Goal: Task Accomplishment & Management: Complete application form

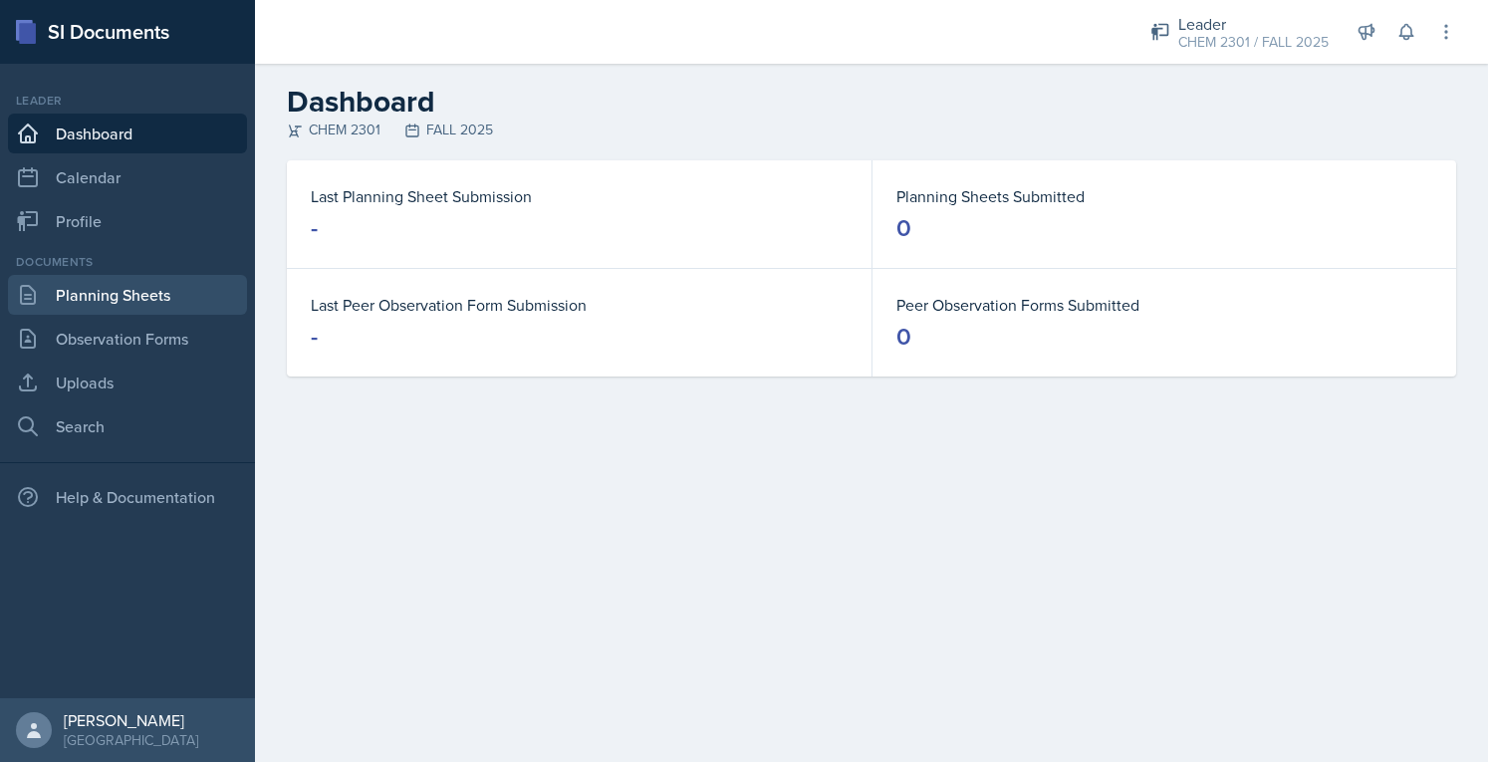
click at [127, 304] on link "Planning Sheets" at bounding box center [127, 295] width 239 height 40
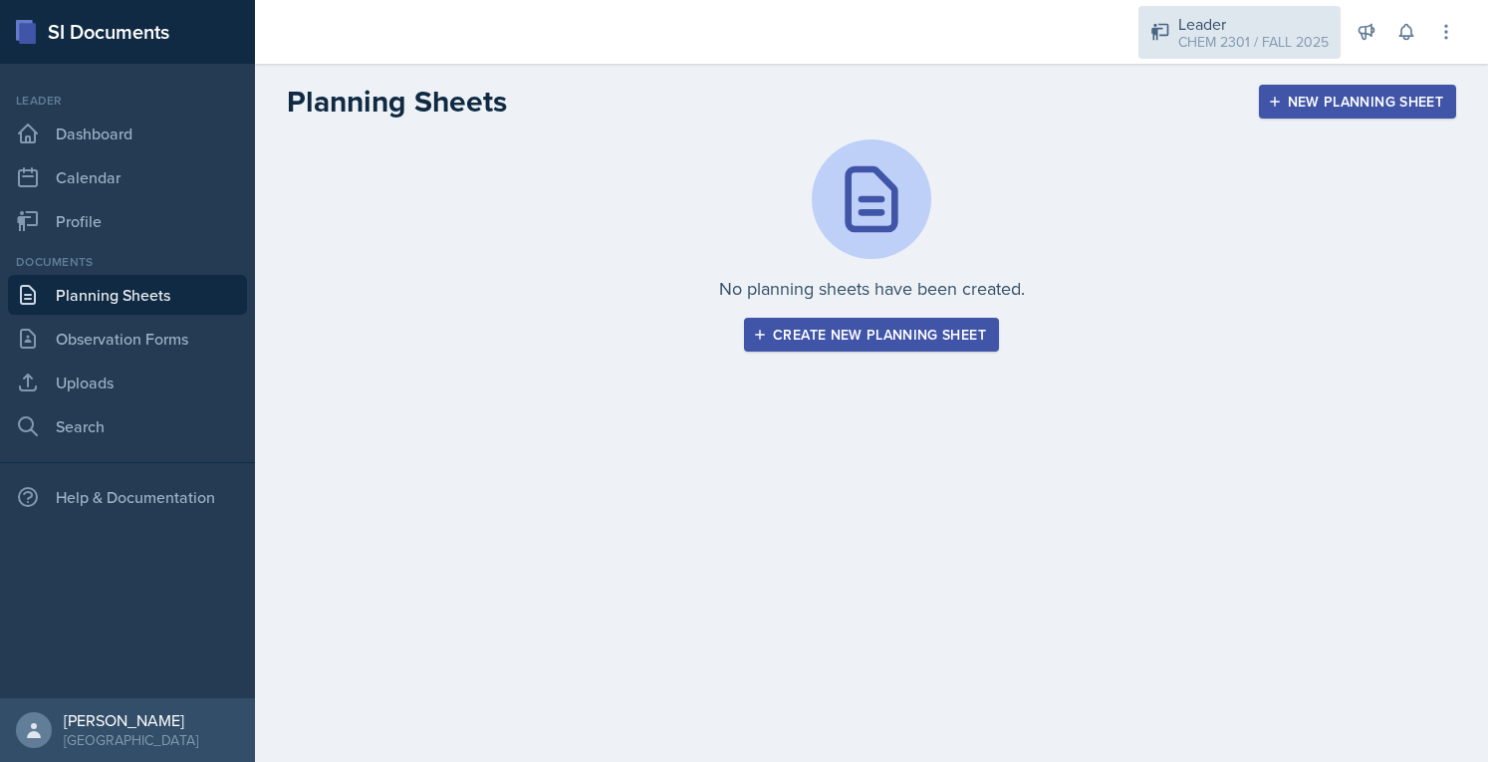
click at [1194, 38] on div "CHEM 2301 / FALL 2025" at bounding box center [1253, 42] width 150 height 21
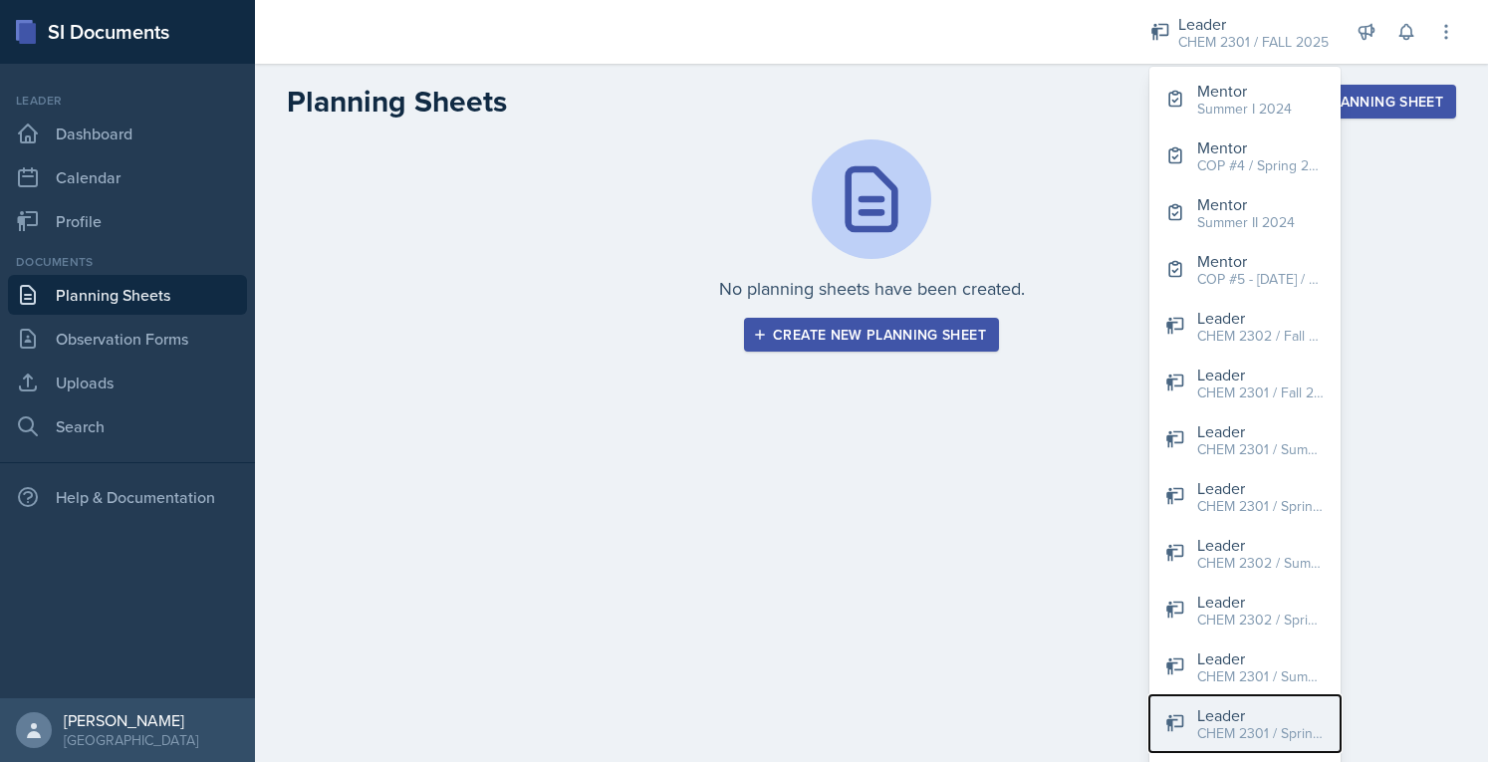
click at [1287, 726] on div "CHEM 2301 / Spring 2024" at bounding box center [1260, 733] width 127 height 21
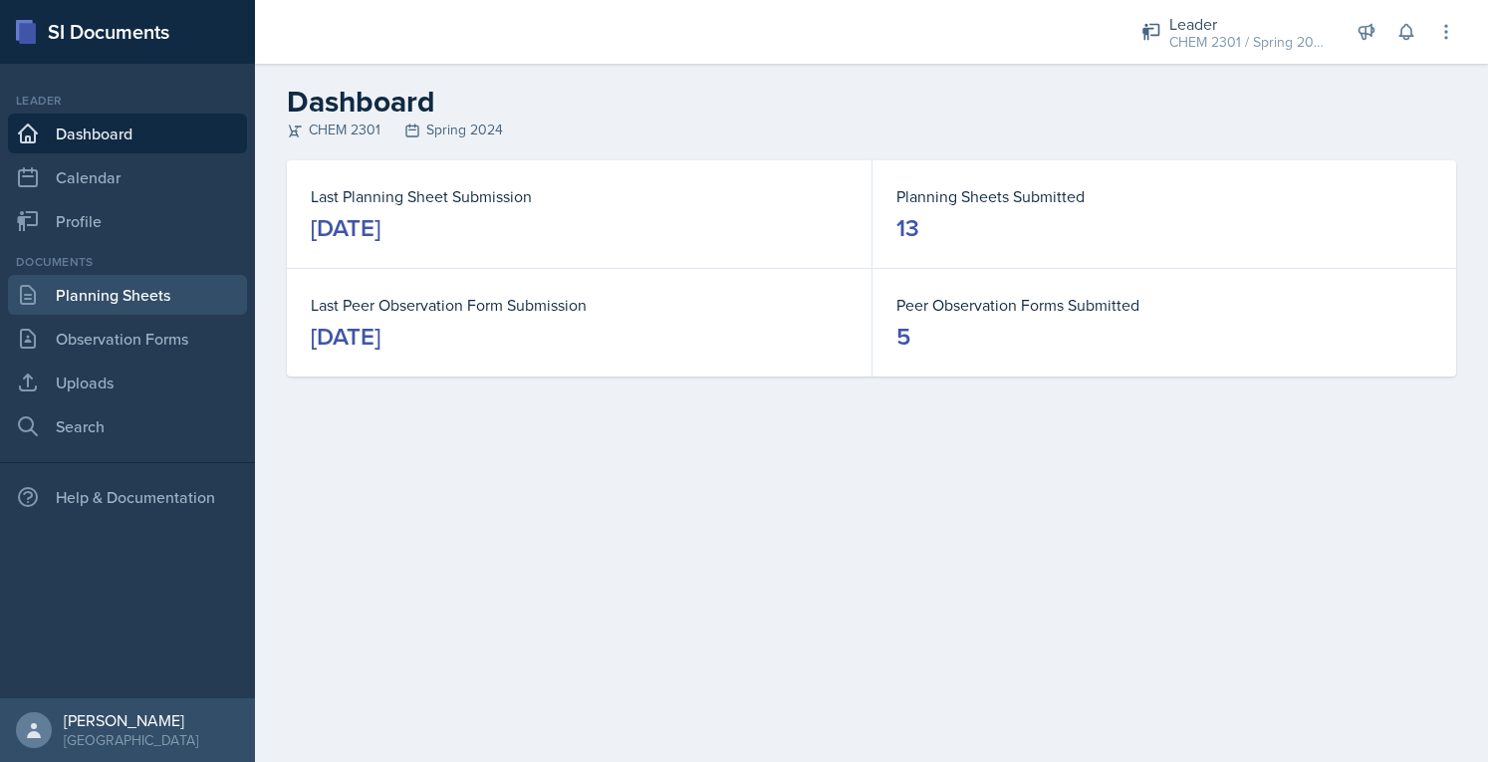
click at [119, 300] on link "Planning Sheets" at bounding box center [127, 295] width 239 height 40
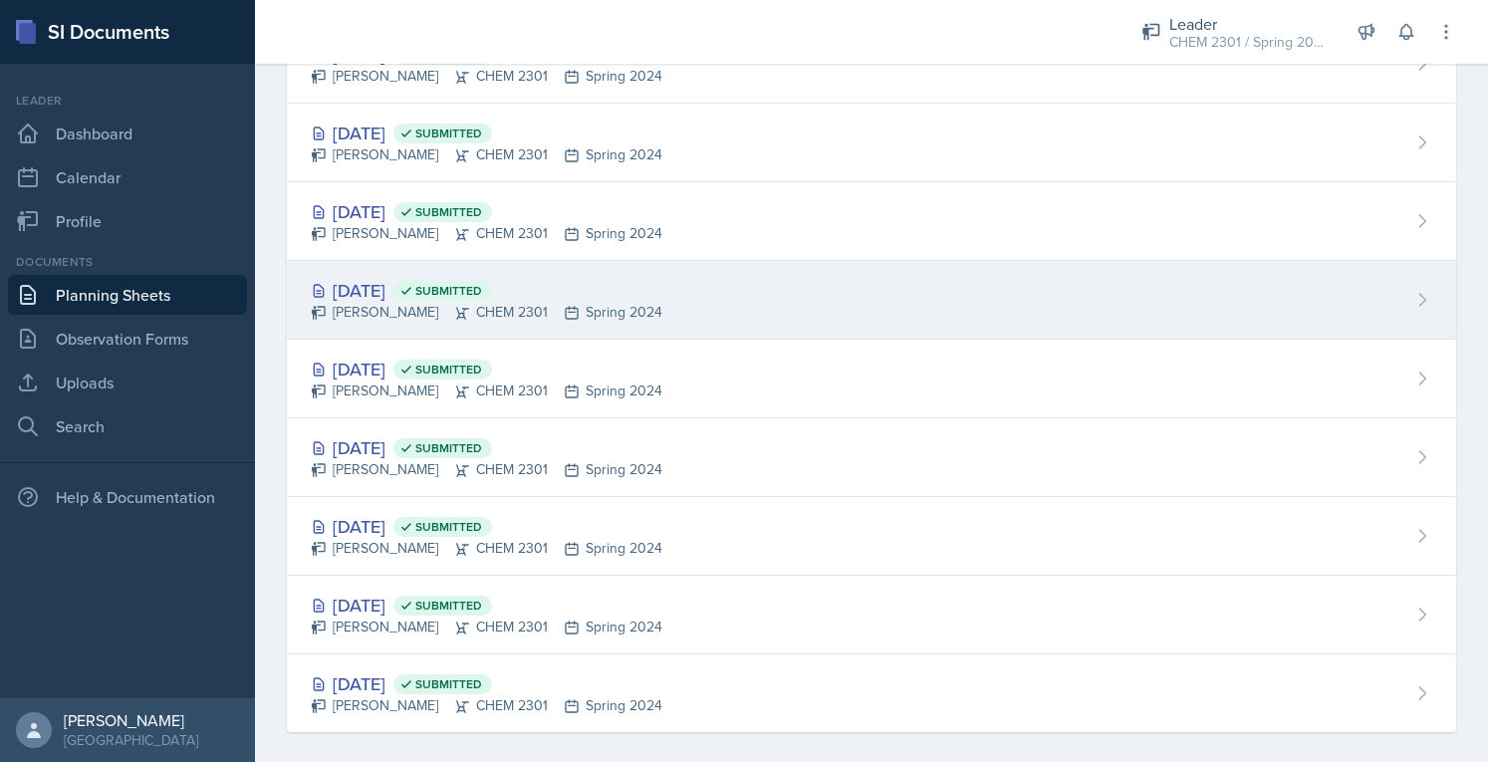
scroll to position [505, 0]
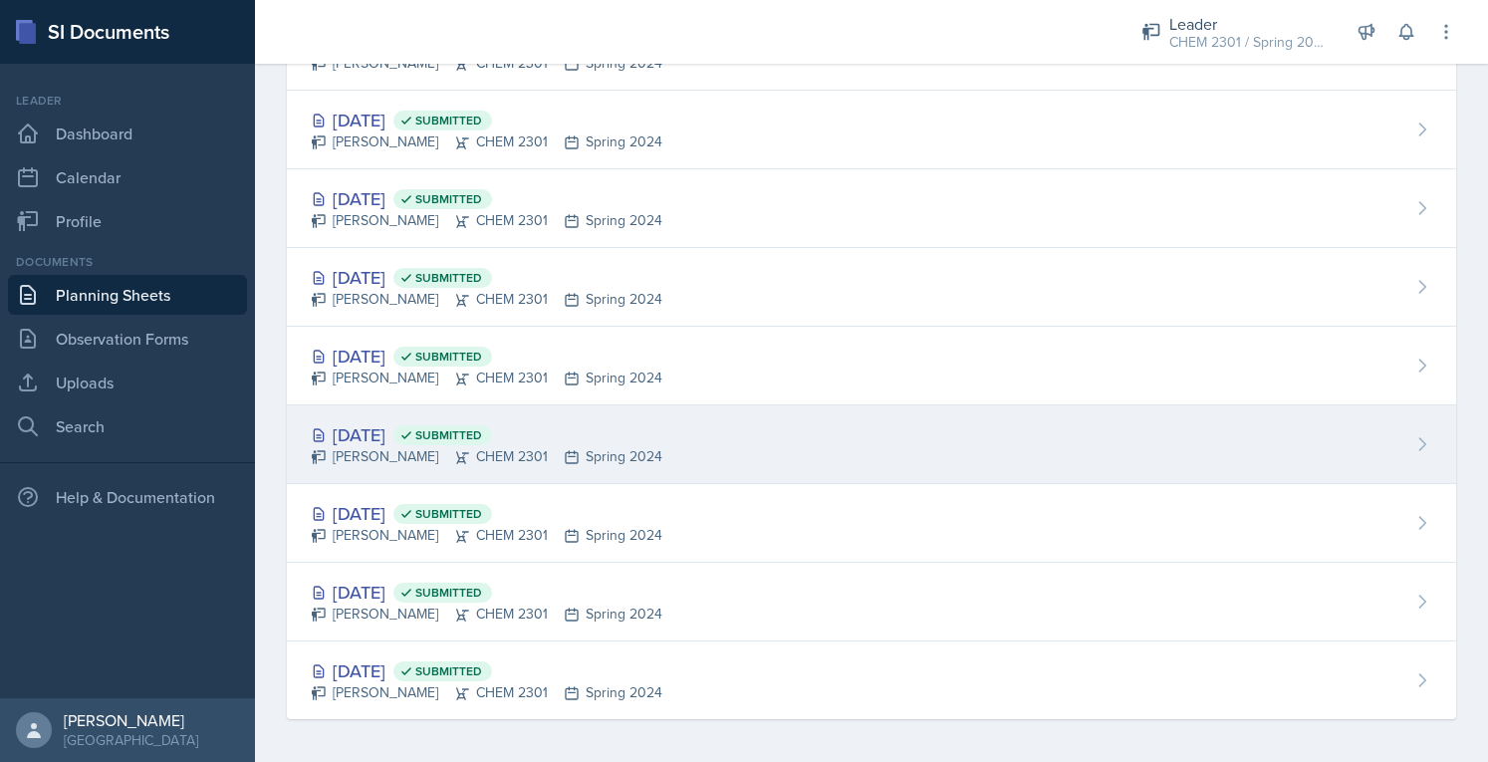
click at [425, 427] on div "[DATE] Submitted" at bounding box center [487, 434] width 352 height 27
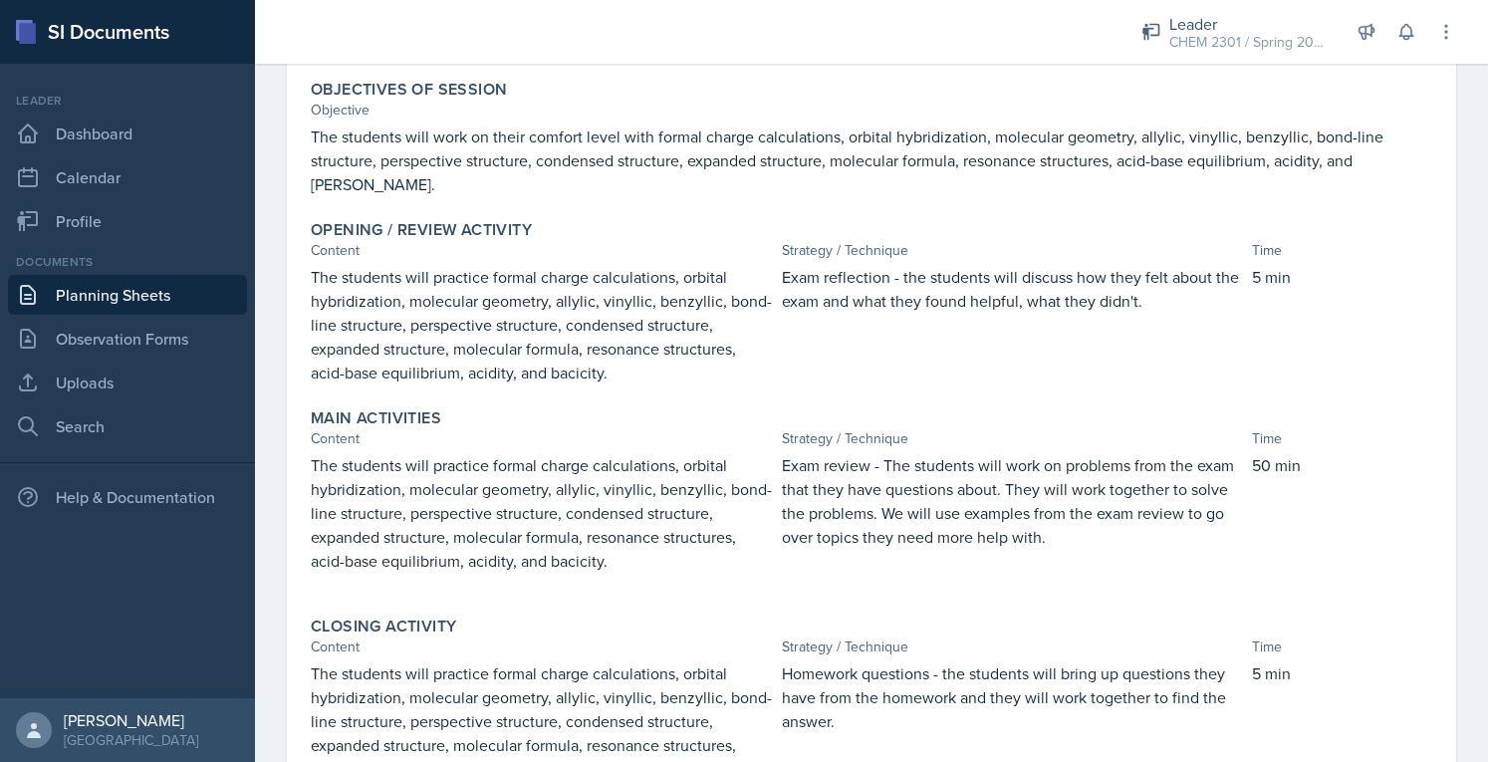
scroll to position [68, 0]
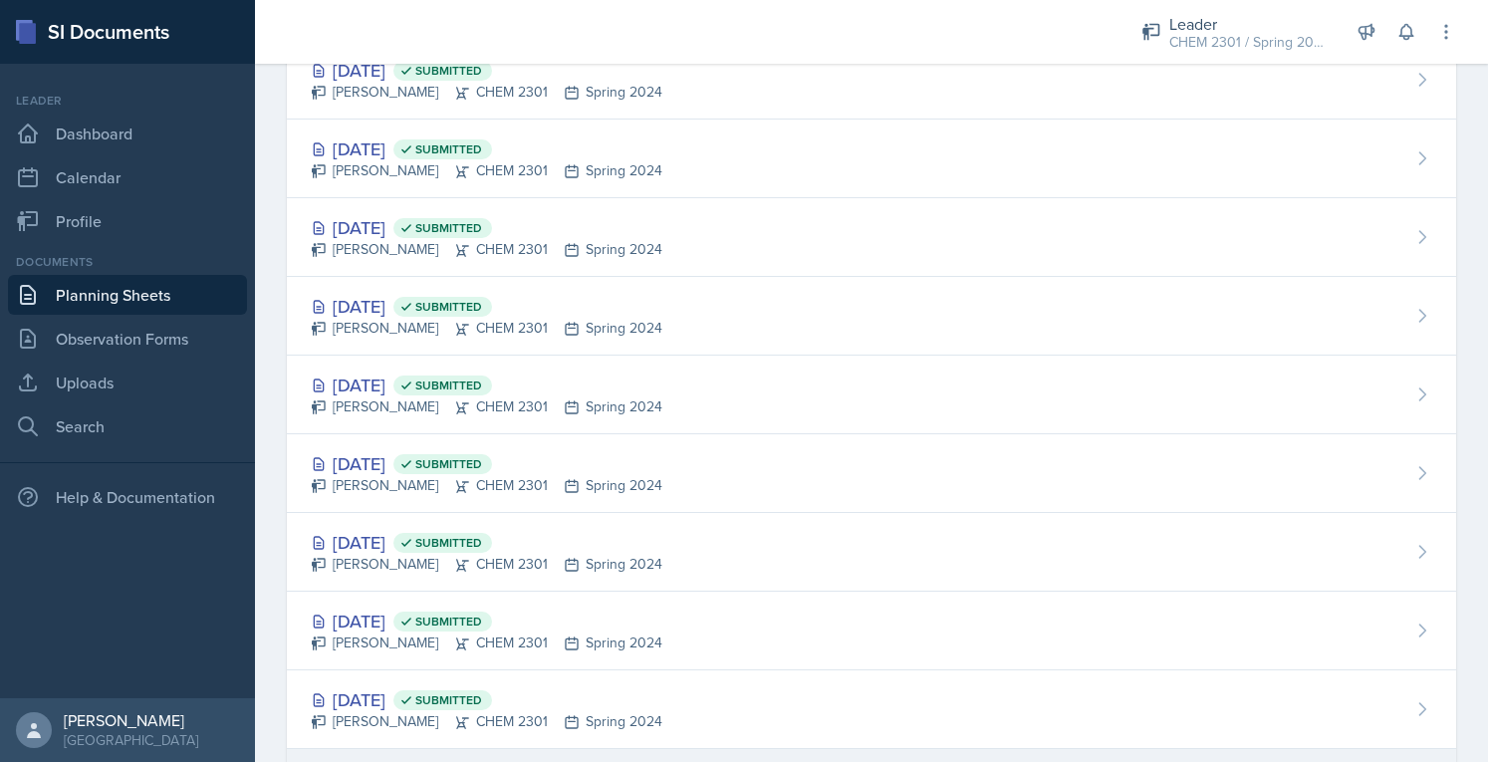
scroll to position [505, 0]
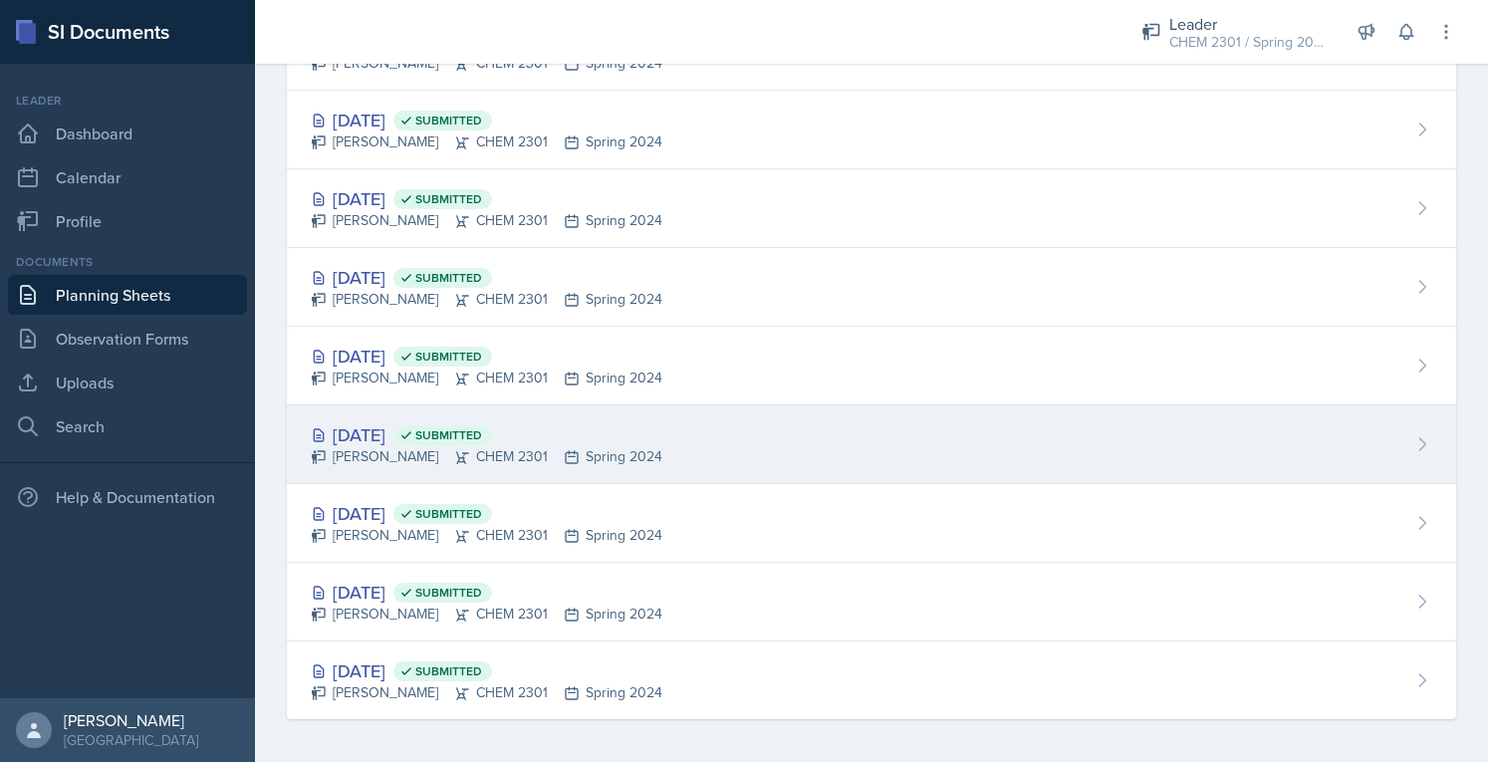
click at [411, 428] on div "[DATE] Submitted" at bounding box center [487, 434] width 352 height 27
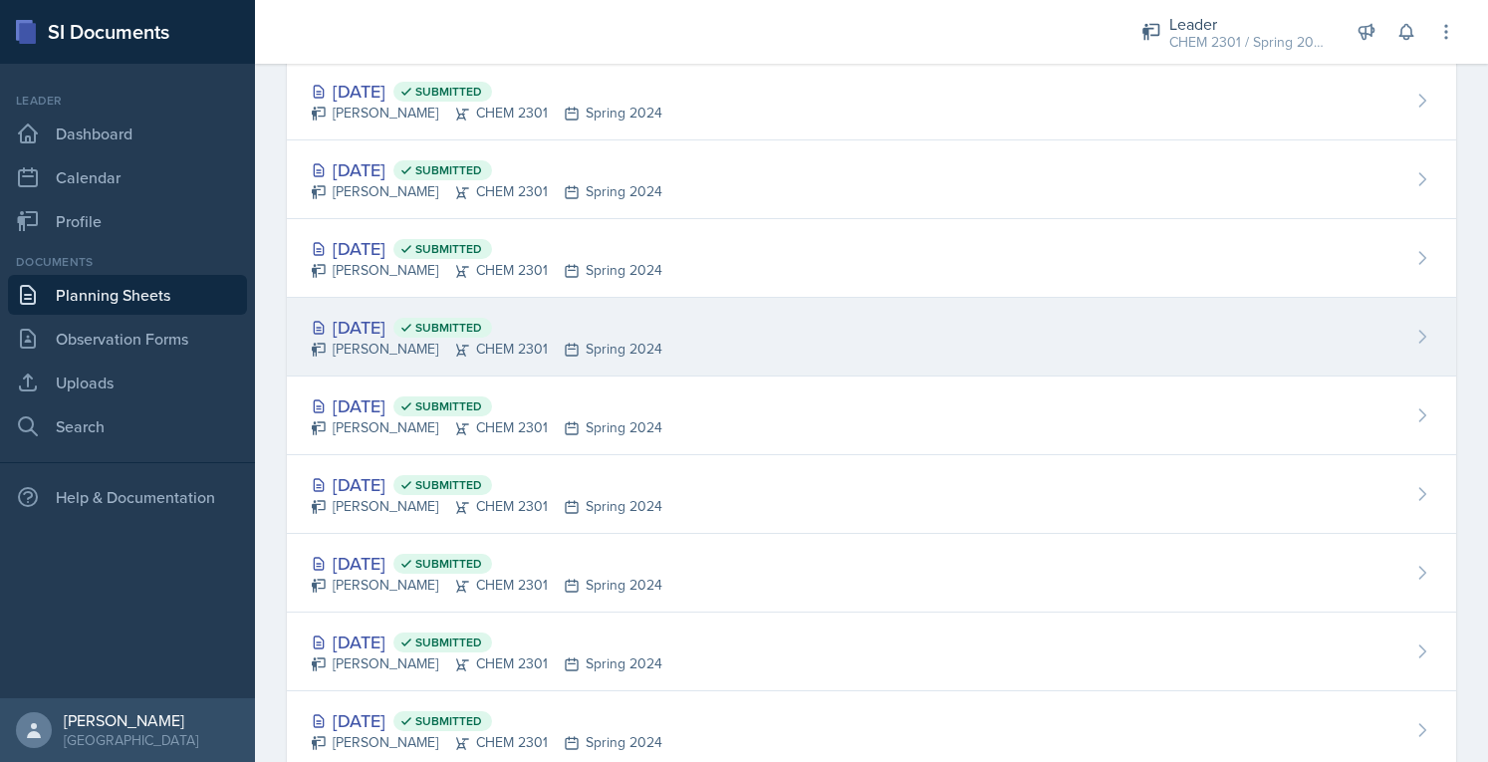
scroll to position [398, 0]
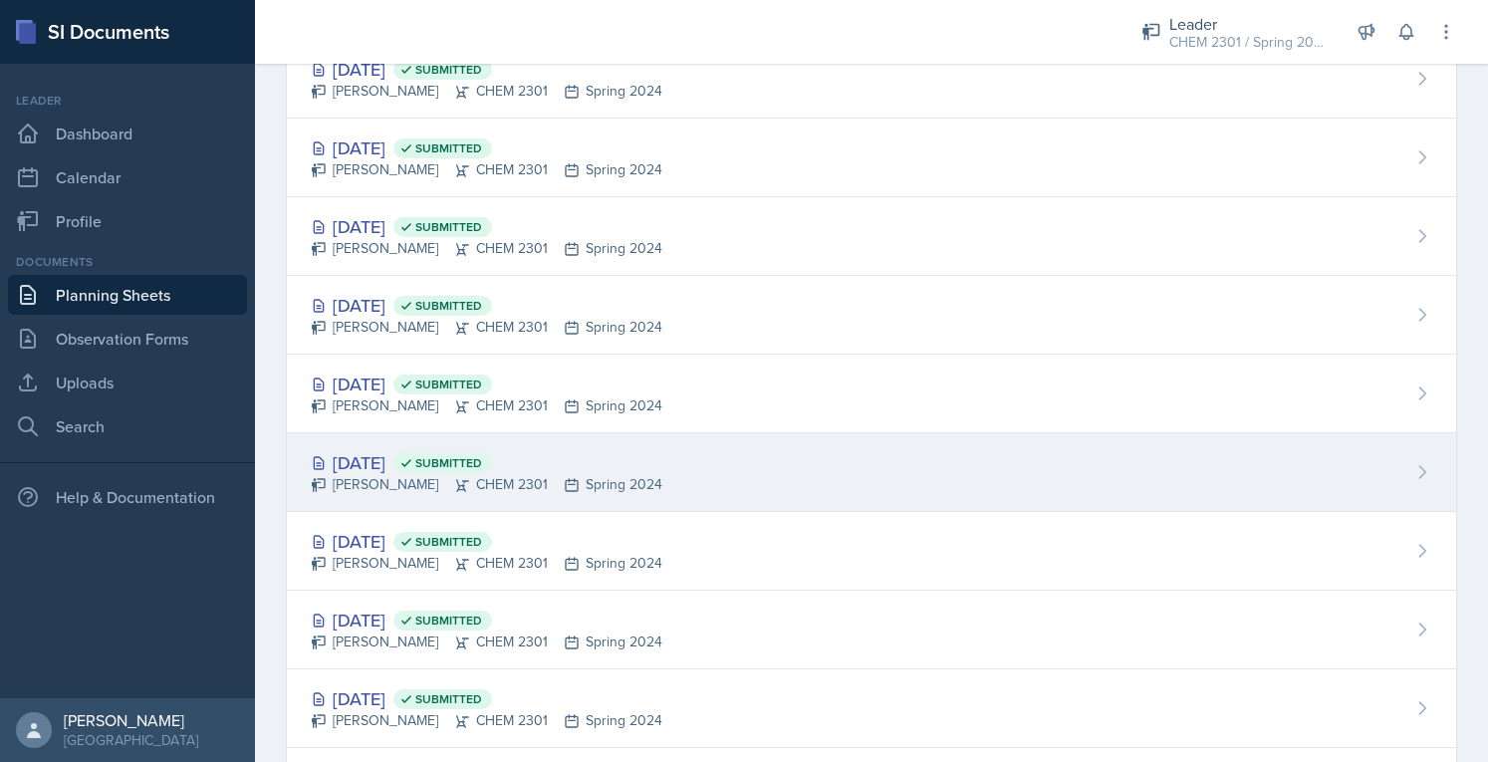
click at [392, 466] on div "[DATE] Submitted" at bounding box center [487, 462] width 352 height 27
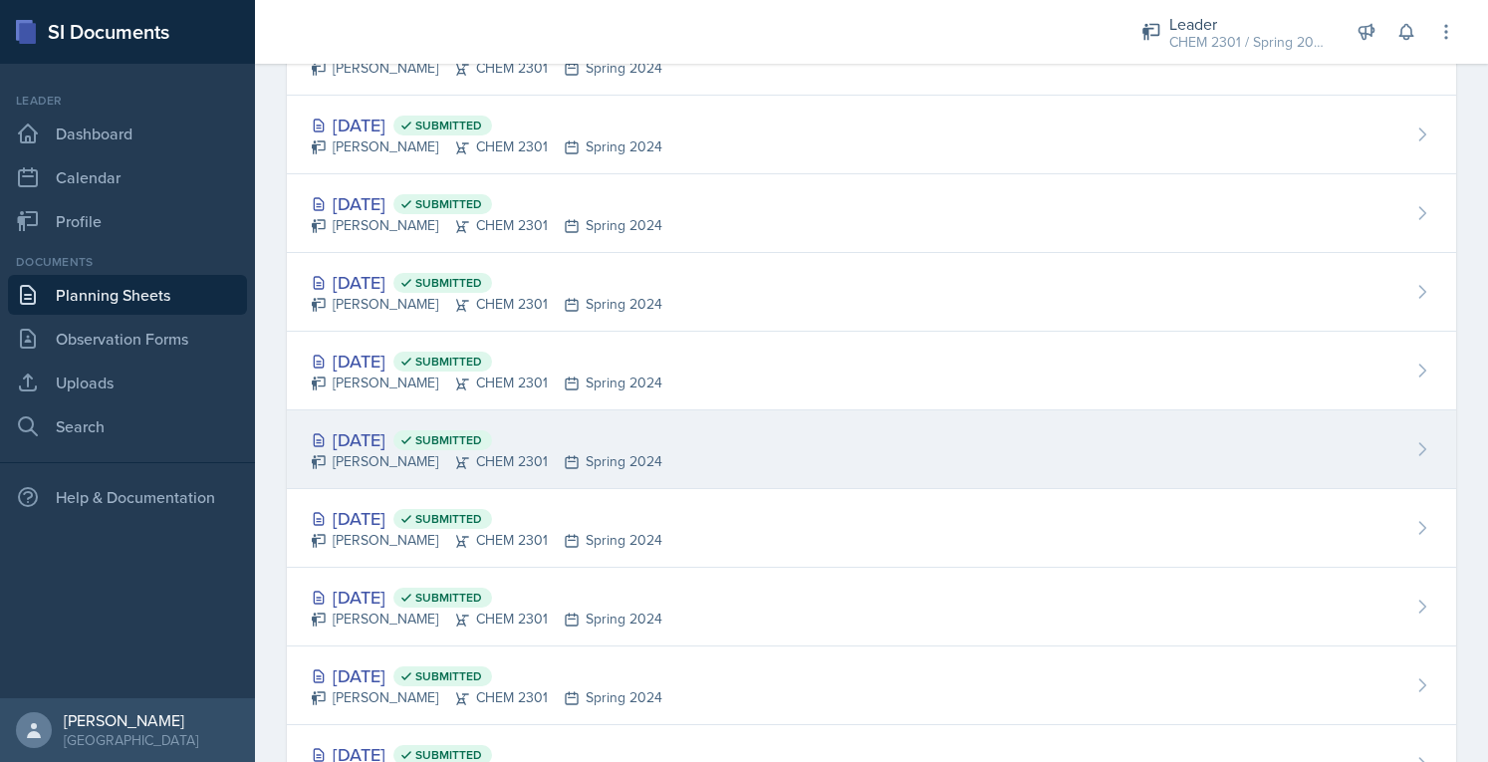
scroll to position [199, 0]
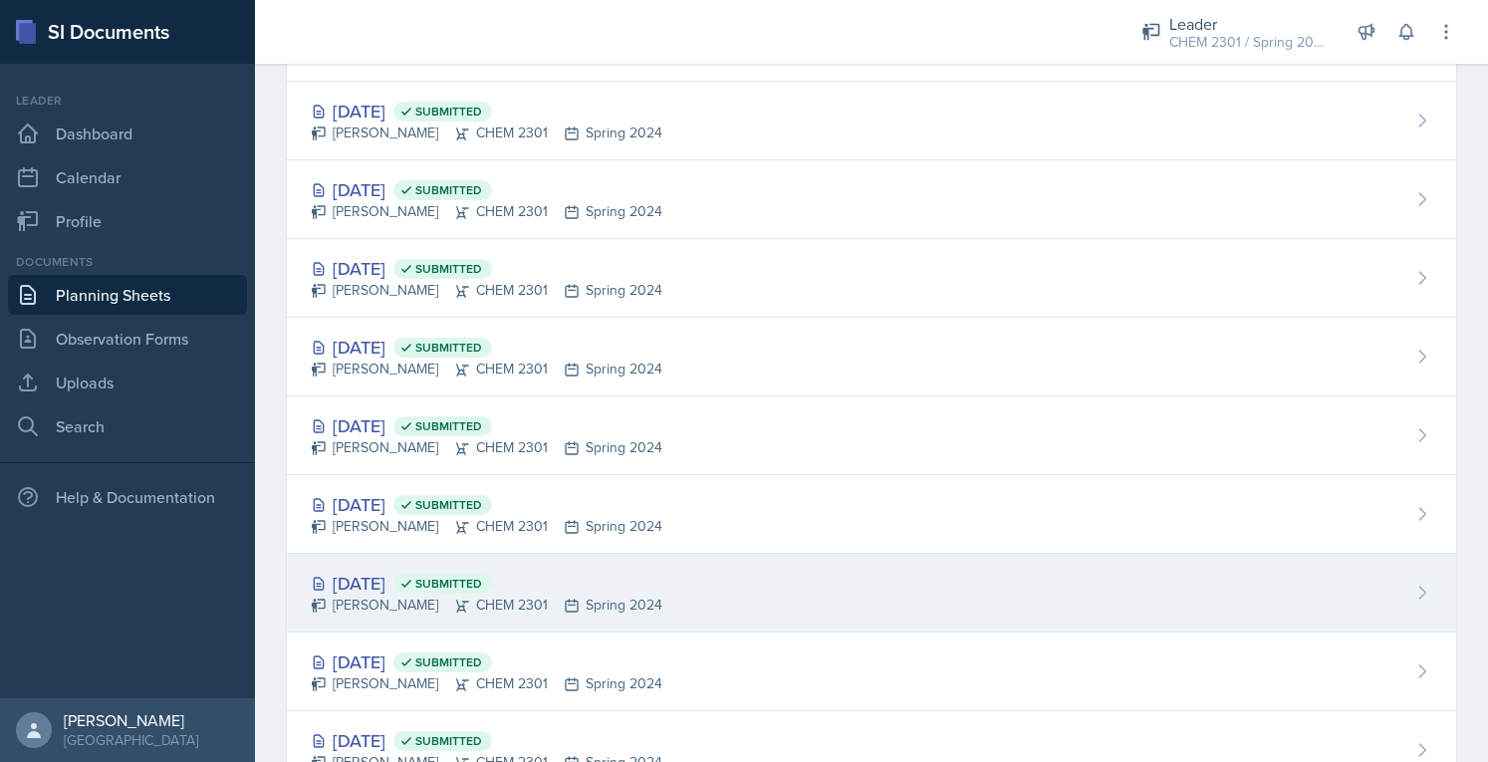
click at [394, 583] on div "[DATE] Submitted" at bounding box center [487, 583] width 352 height 27
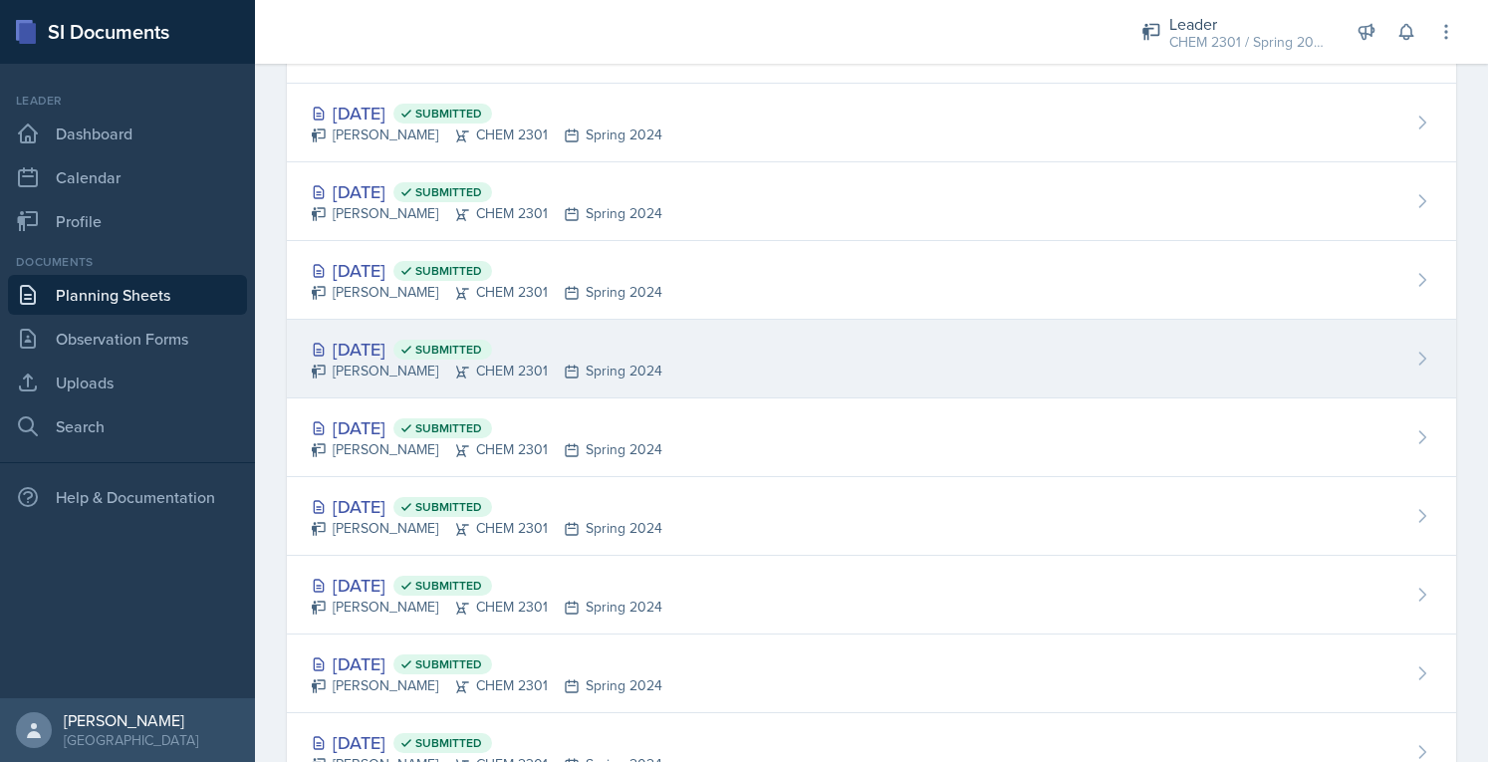
scroll to position [299, 0]
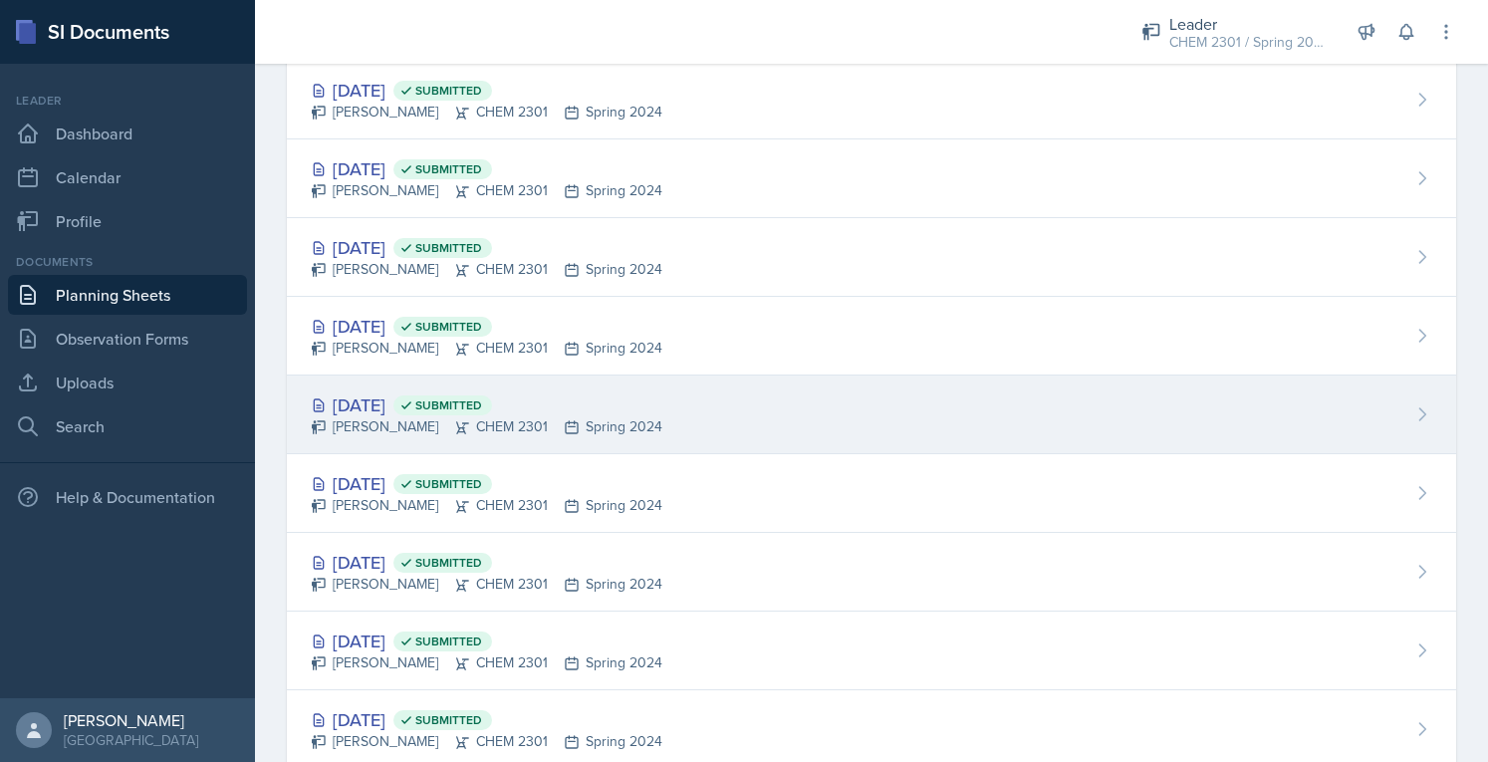
click at [372, 405] on div "[DATE] Submitted" at bounding box center [487, 404] width 352 height 27
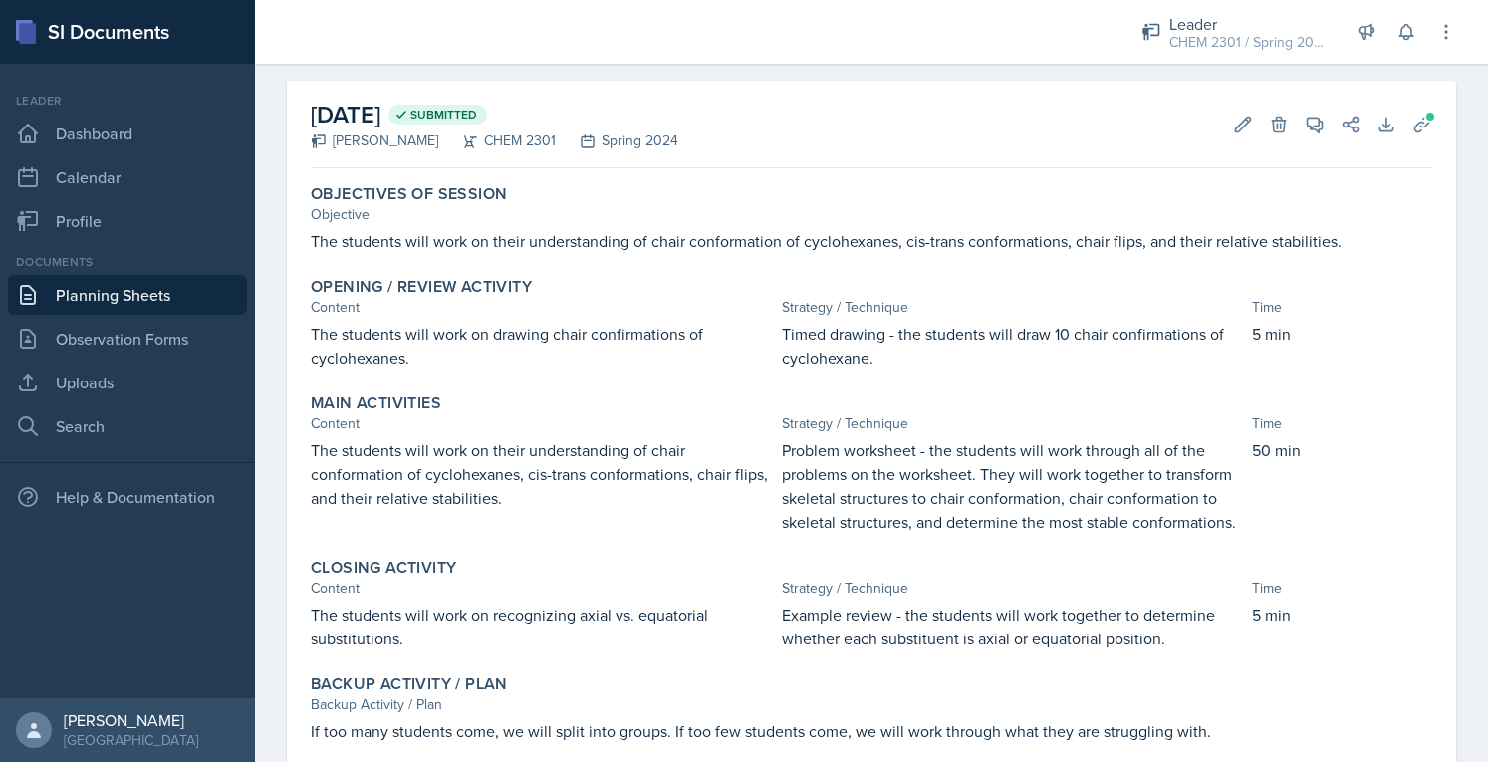
scroll to position [135, 0]
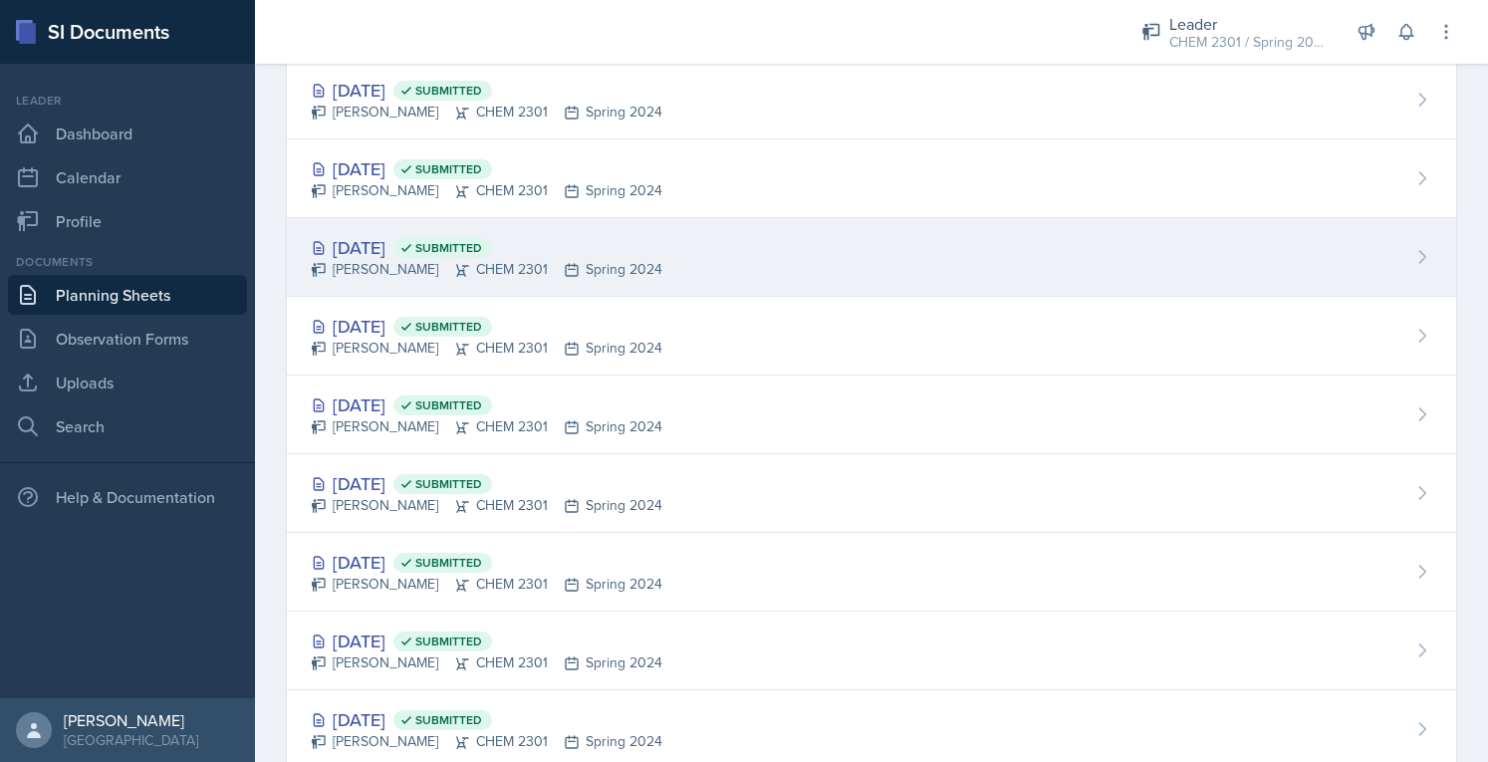
scroll to position [505, 0]
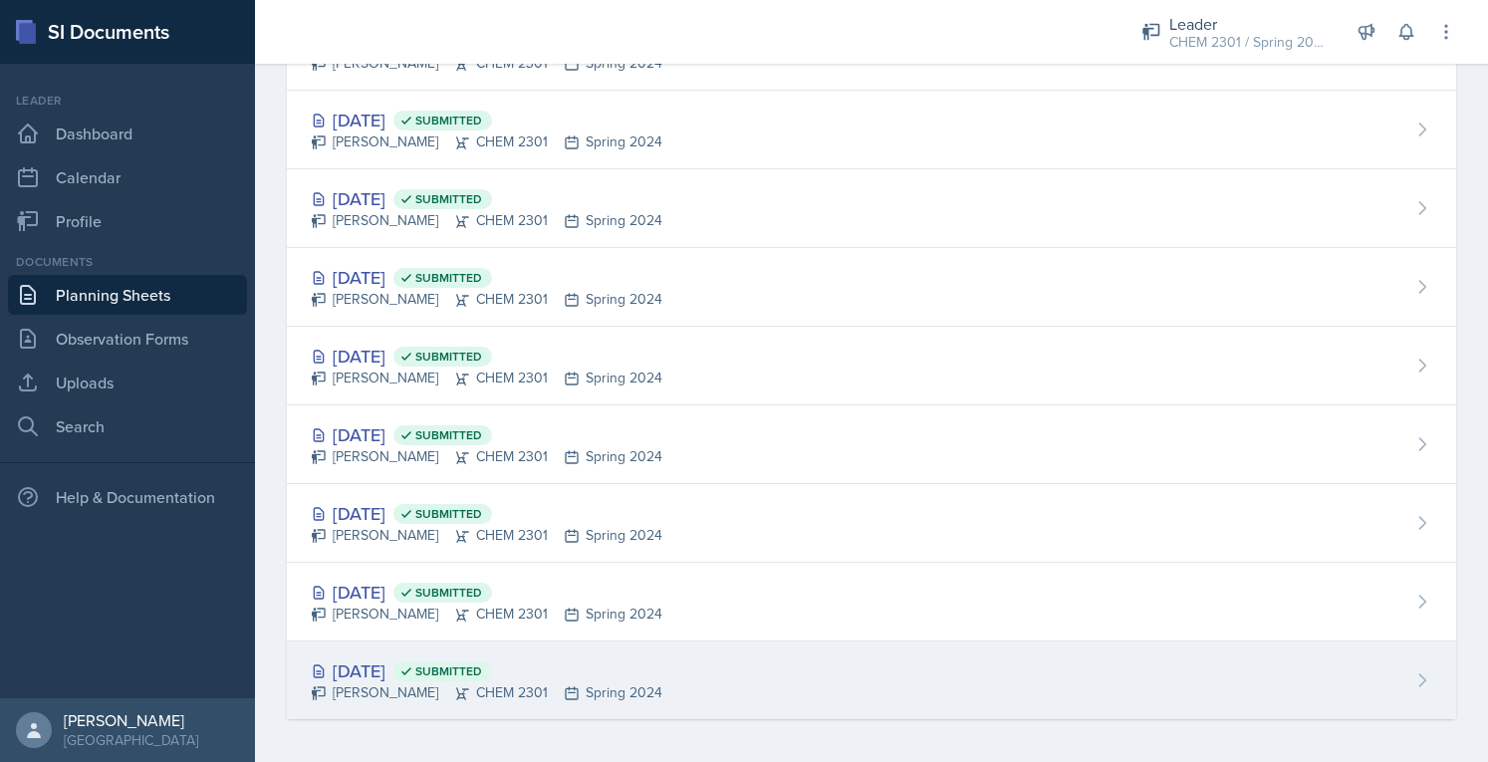
click at [1412, 677] on icon at bounding box center [1422, 680] width 20 height 20
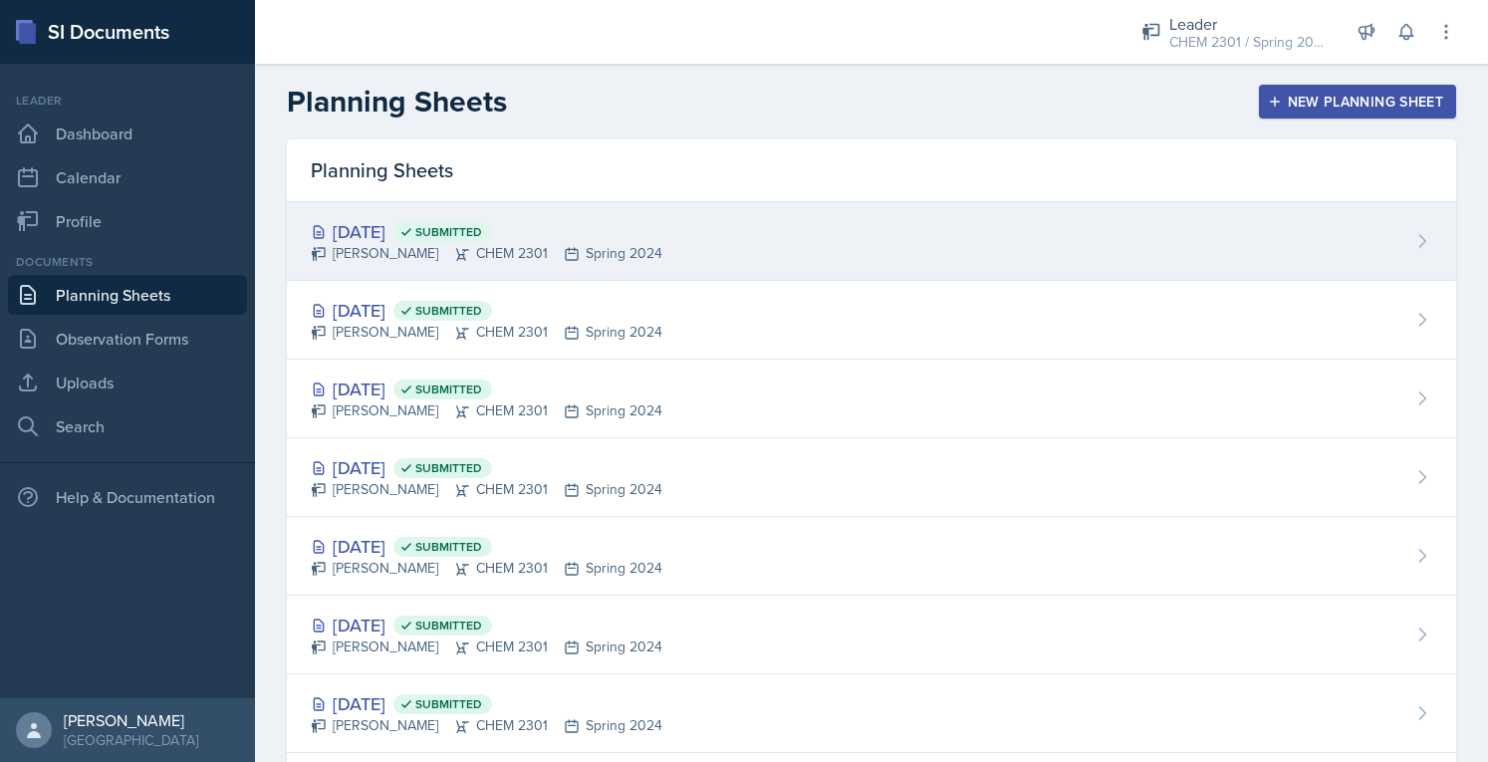
click at [388, 232] on div "[DATE] Submitted" at bounding box center [487, 231] width 352 height 27
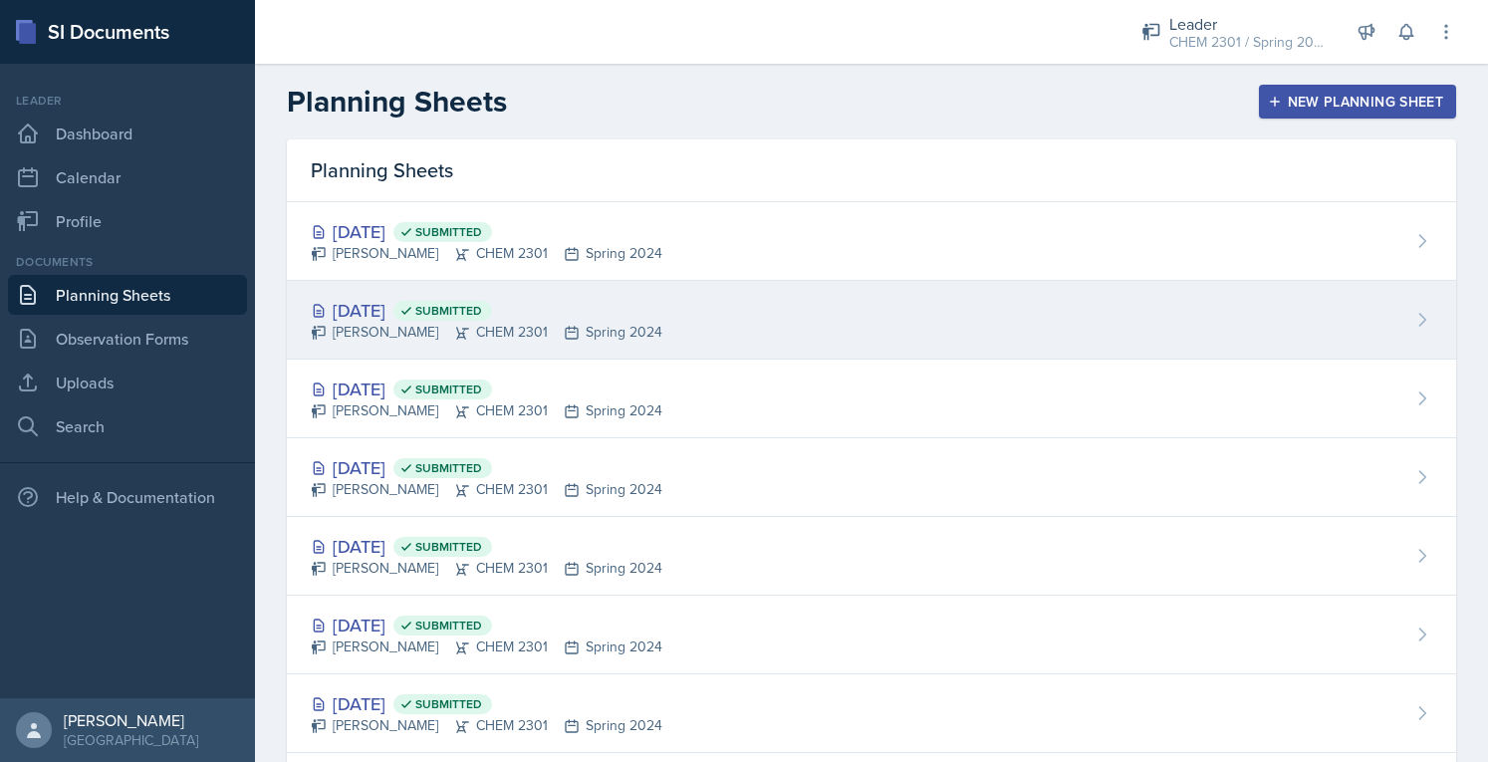
click at [631, 312] on div "[DATE] Submitted" at bounding box center [487, 310] width 352 height 27
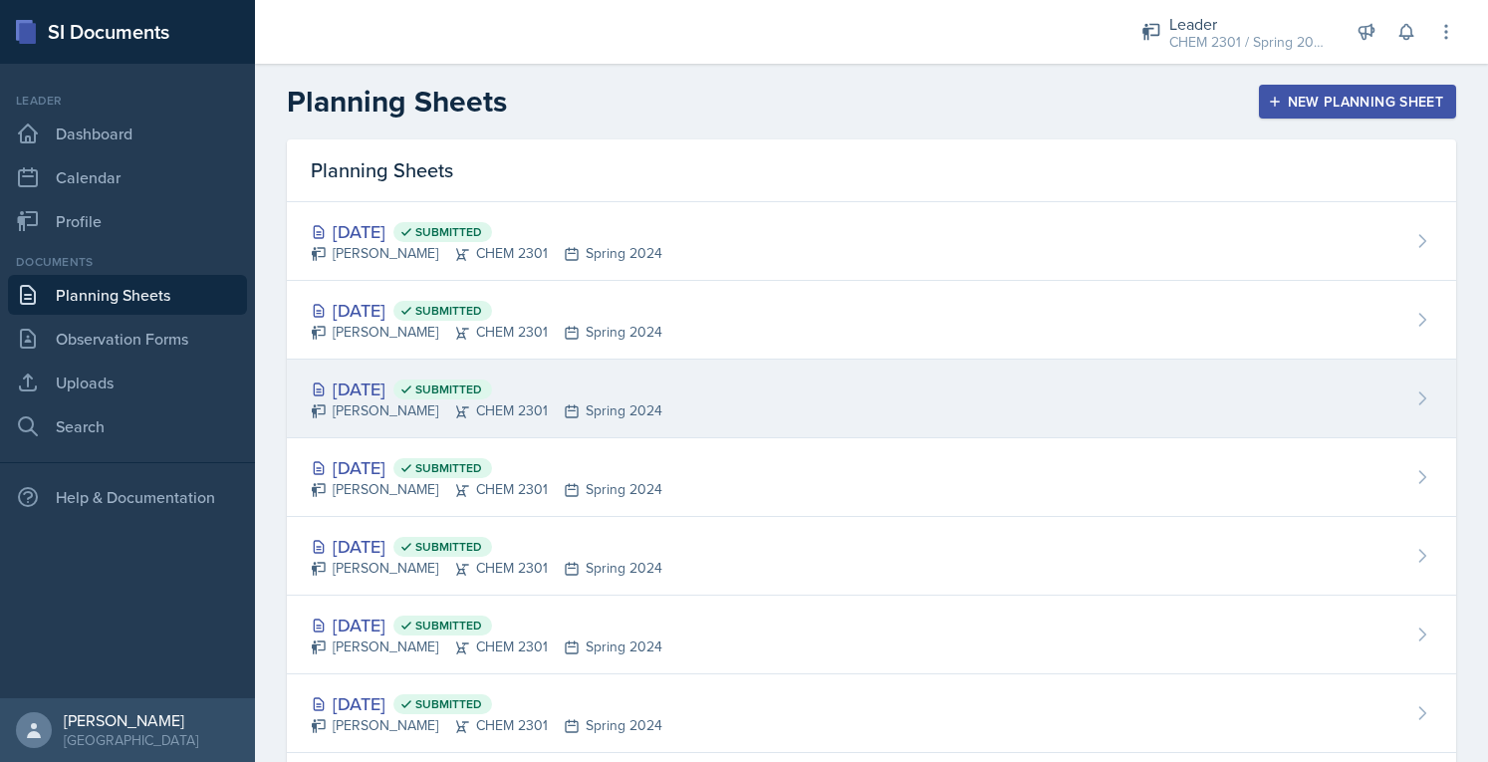
click at [482, 391] on span "Submitted" at bounding box center [448, 389] width 67 height 16
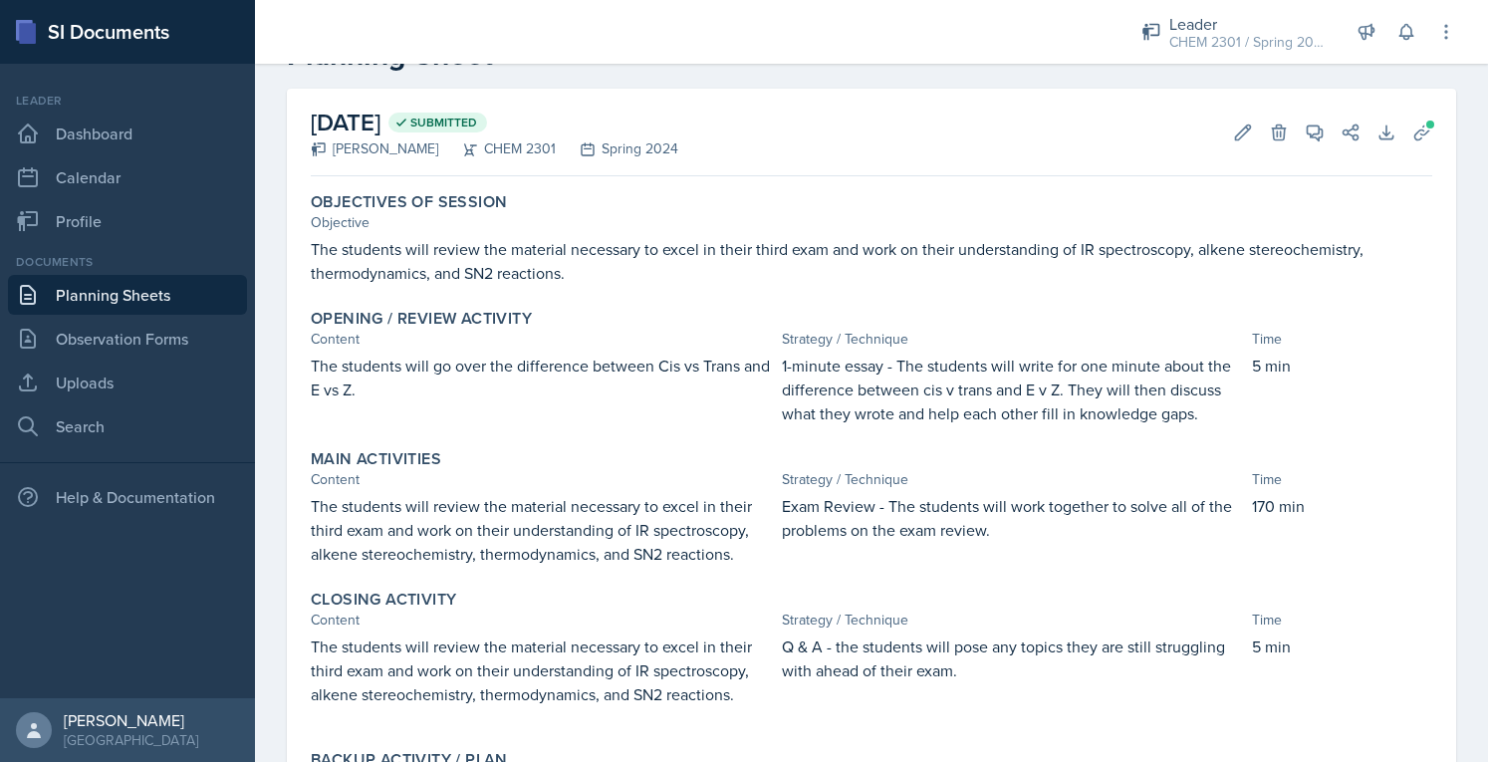
scroll to position [100, 0]
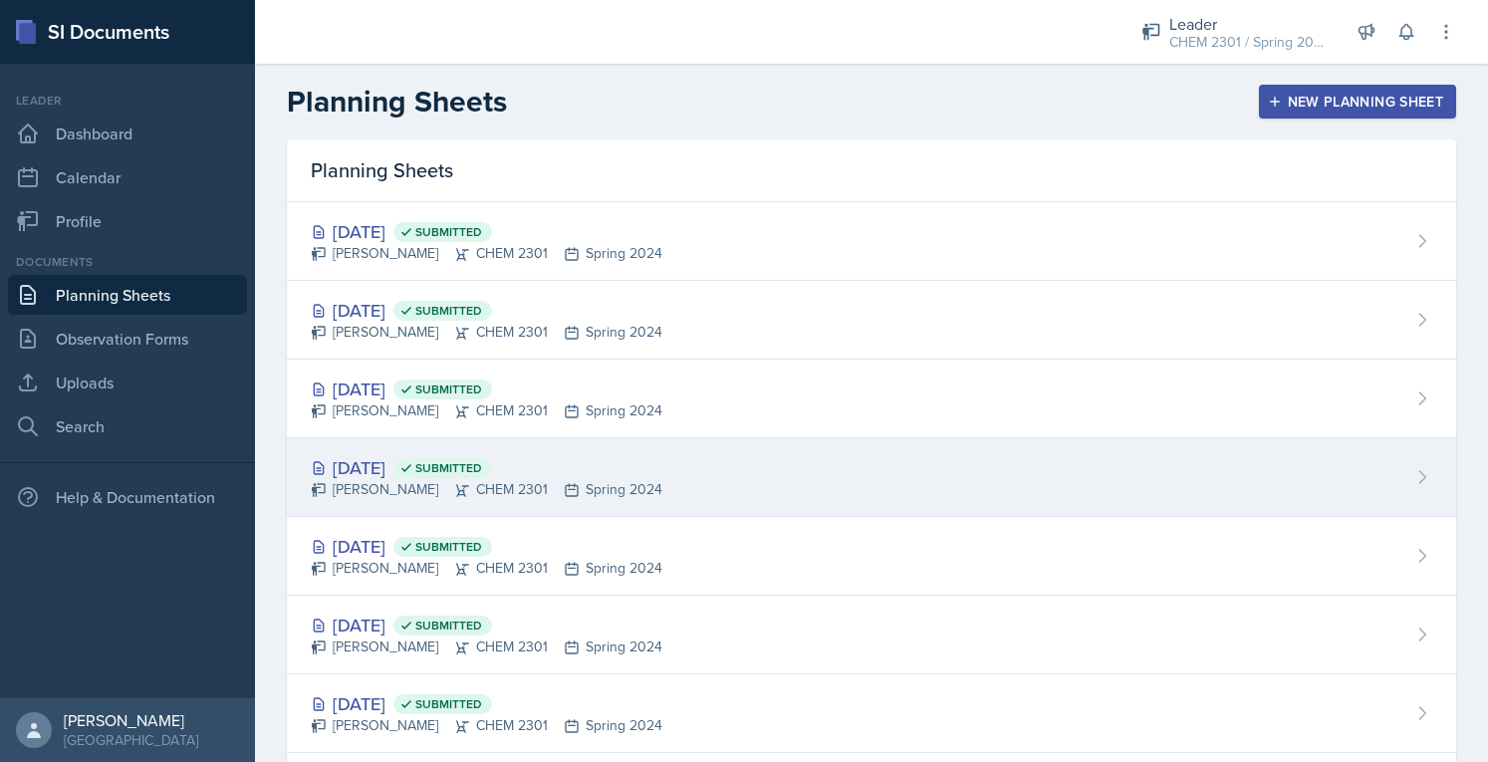
click at [509, 491] on div "[PERSON_NAME] CHEM 2301 Spring 2024" at bounding box center [487, 489] width 352 height 21
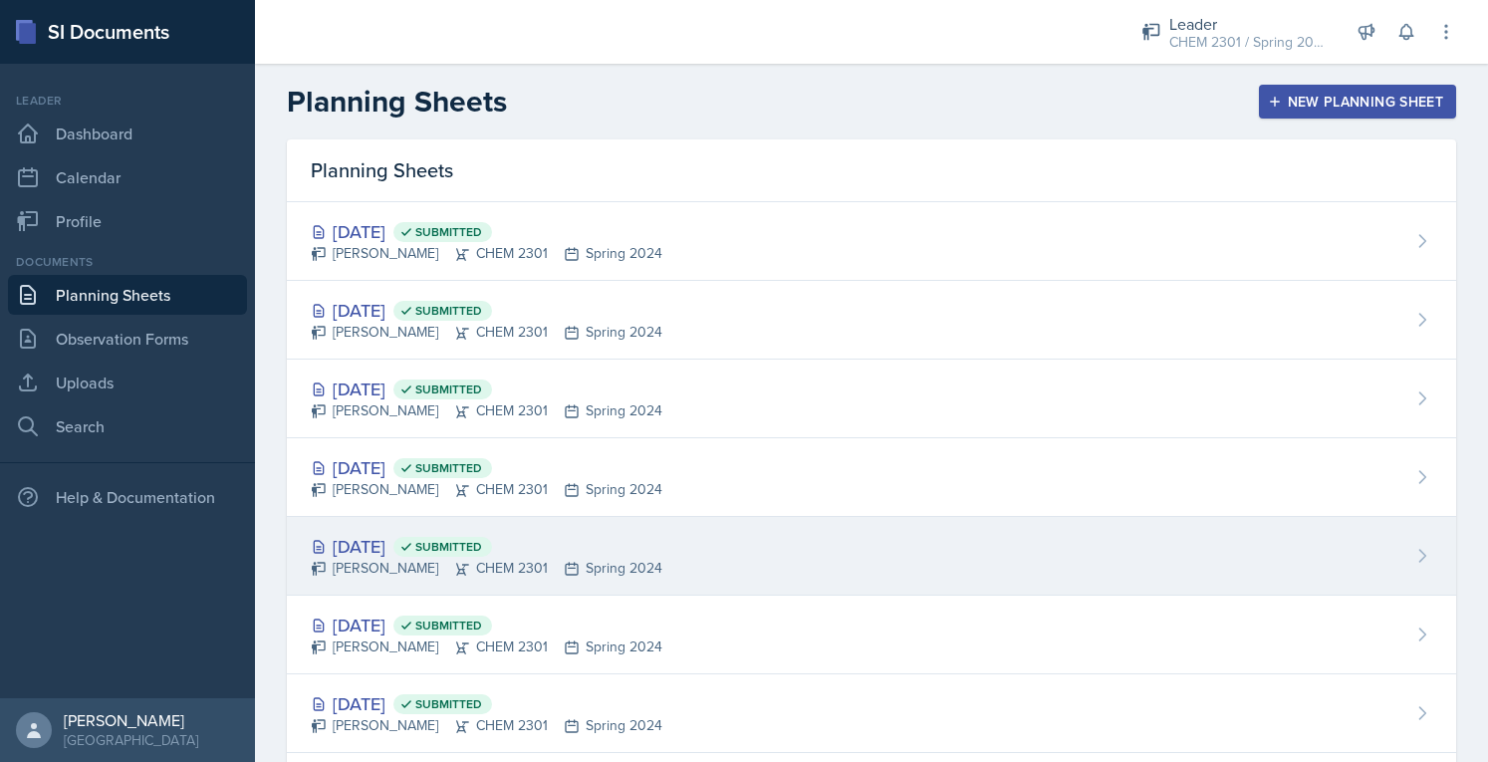
click at [412, 561] on div "[PERSON_NAME] CHEM 2301 Spring 2024" at bounding box center [487, 568] width 352 height 21
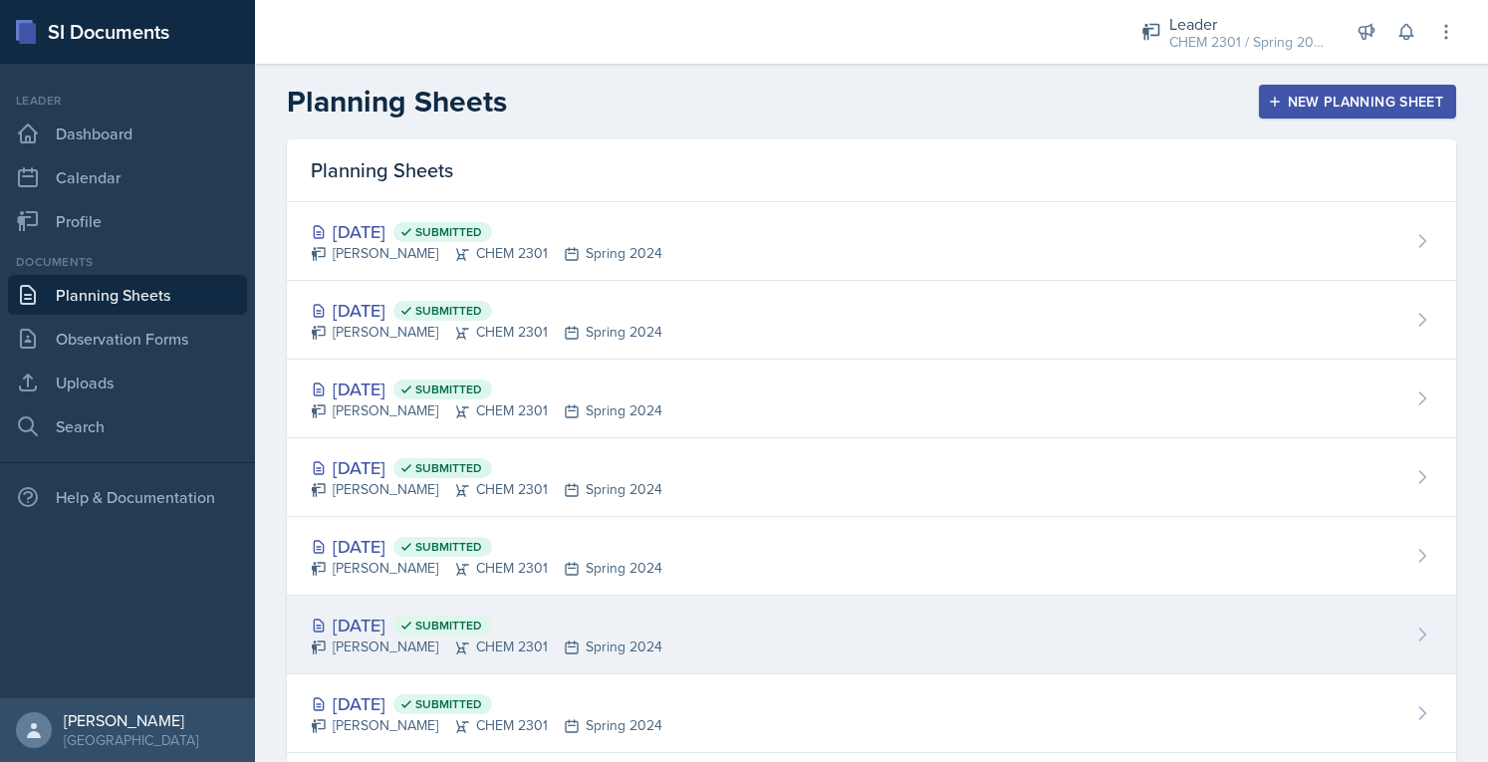
click at [467, 639] on icon at bounding box center [462, 647] width 16 height 16
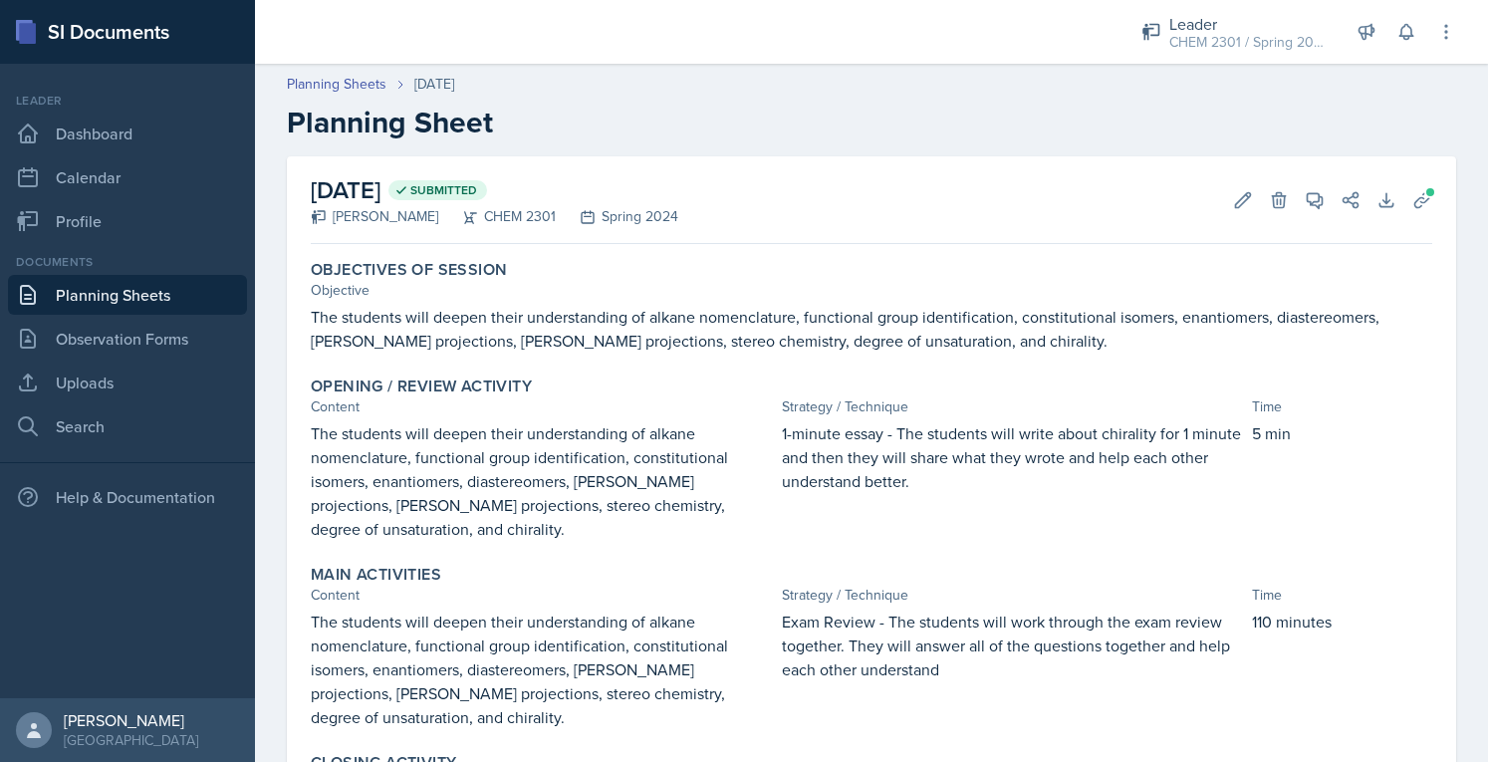
scroll to position [100, 0]
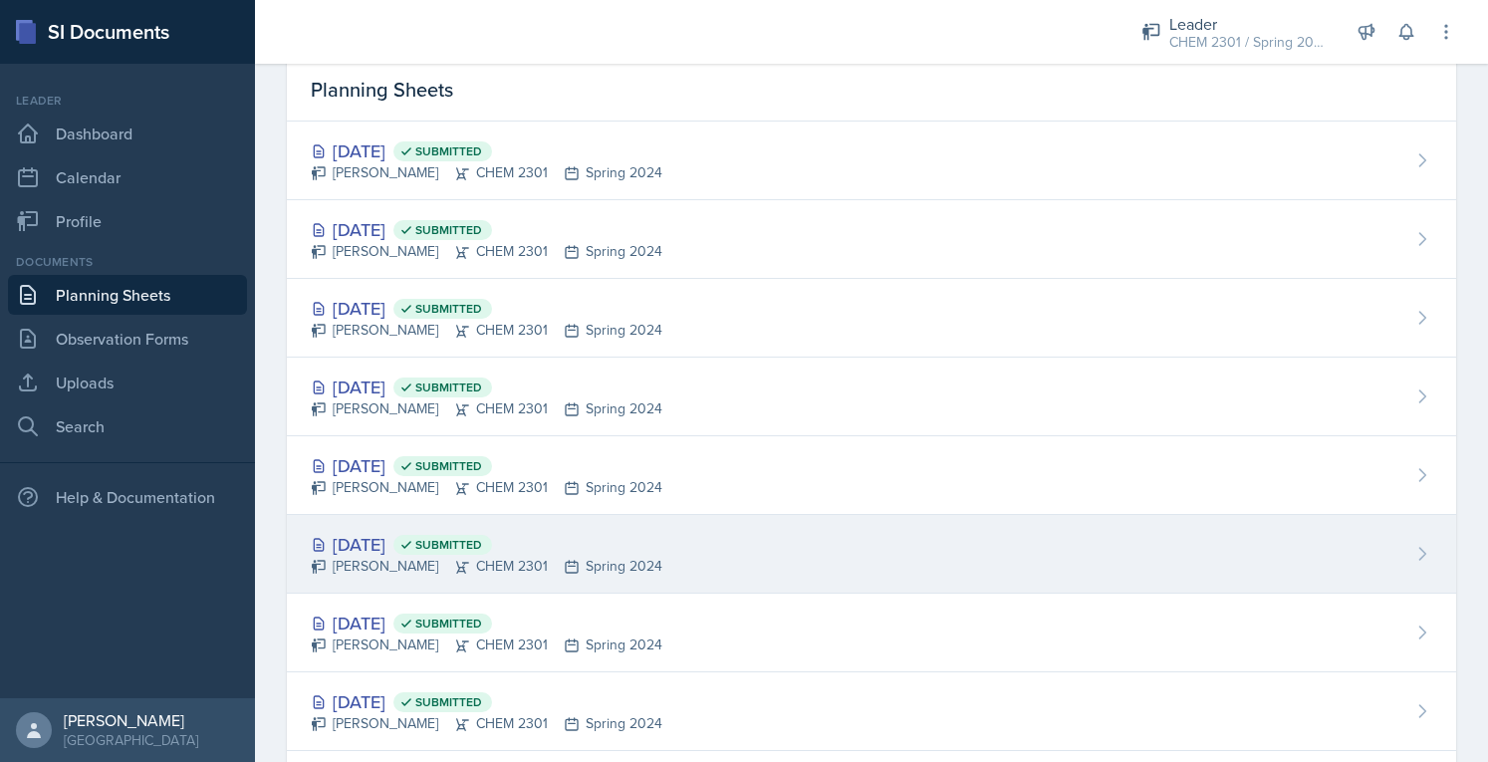
scroll to position [100, 0]
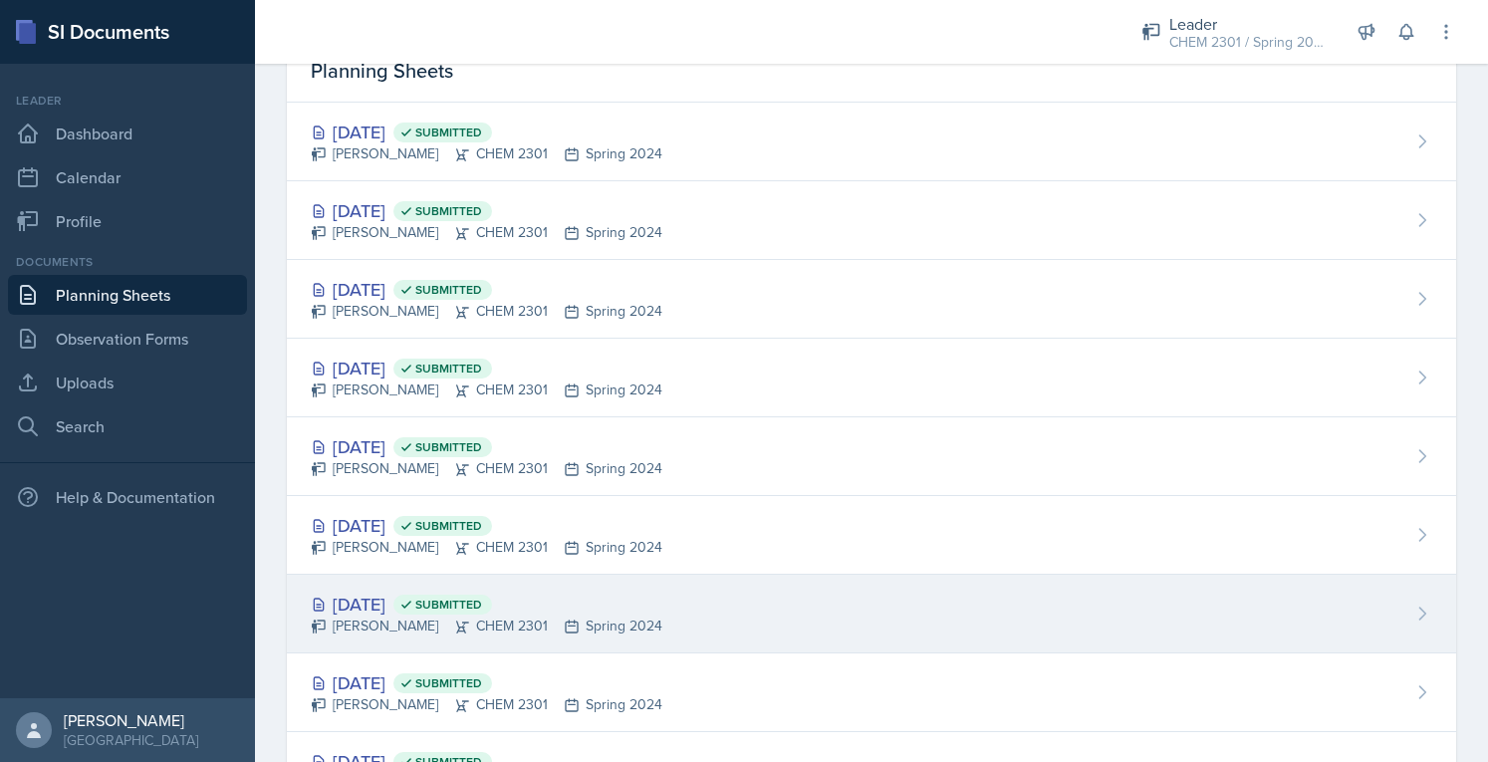
click at [443, 615] on div "[DATE] Submitted" at bounding box center [487, 604] width 352 height 27
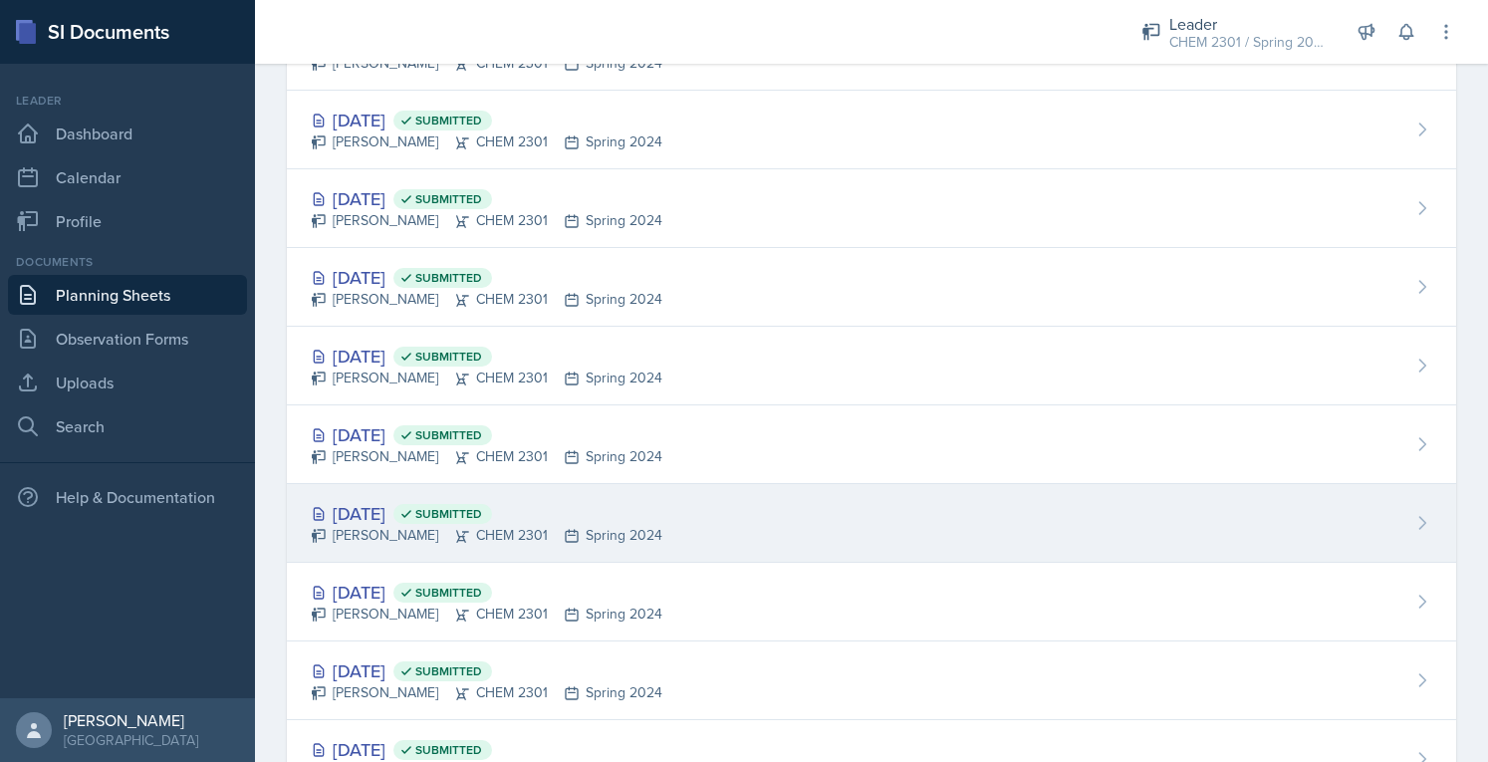
scroll to position [299, 0]
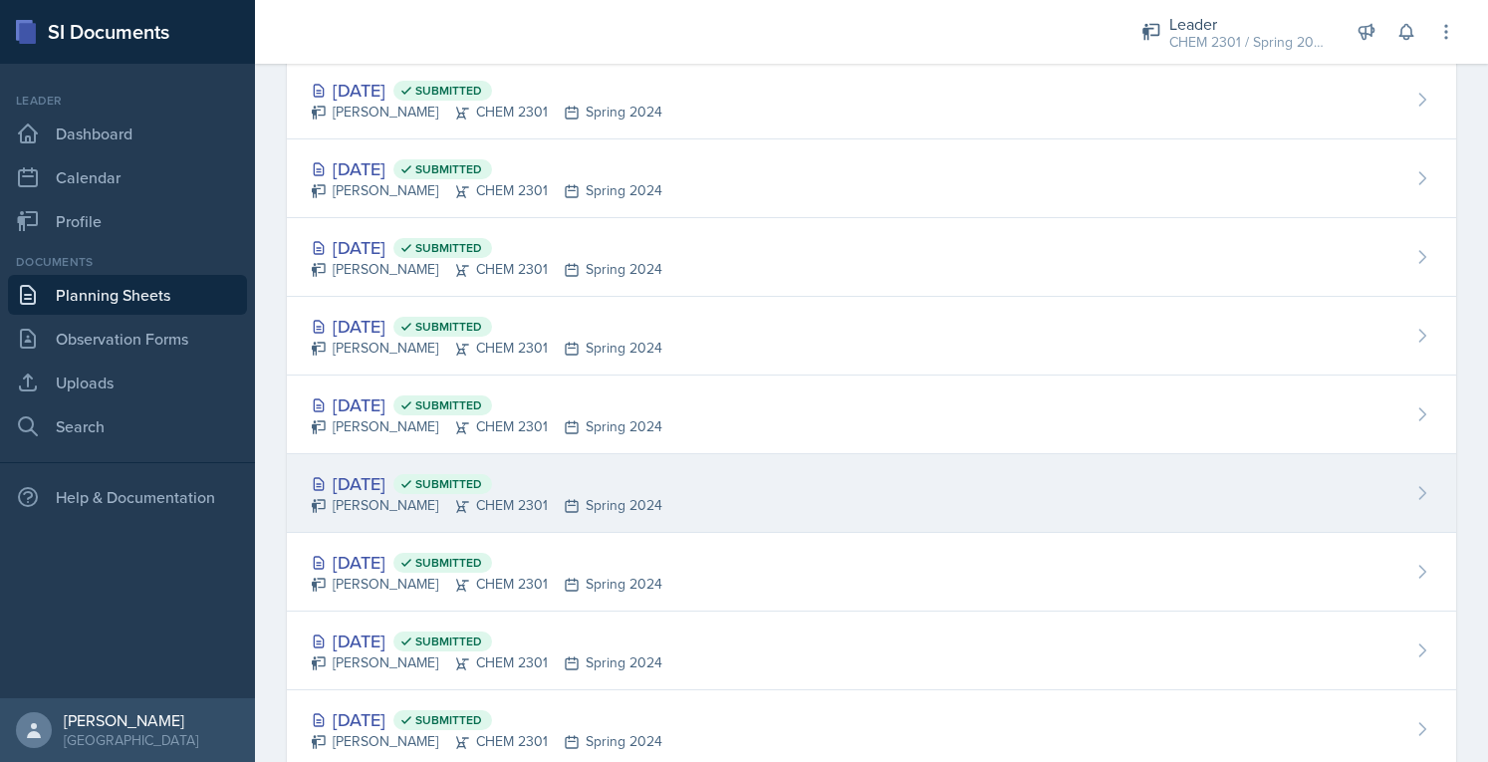
click at [368, 510] on div "[PERSON_NAME] CHEM 2301 Spring 2024" at bounding box center [487, 505] width 352 height 21
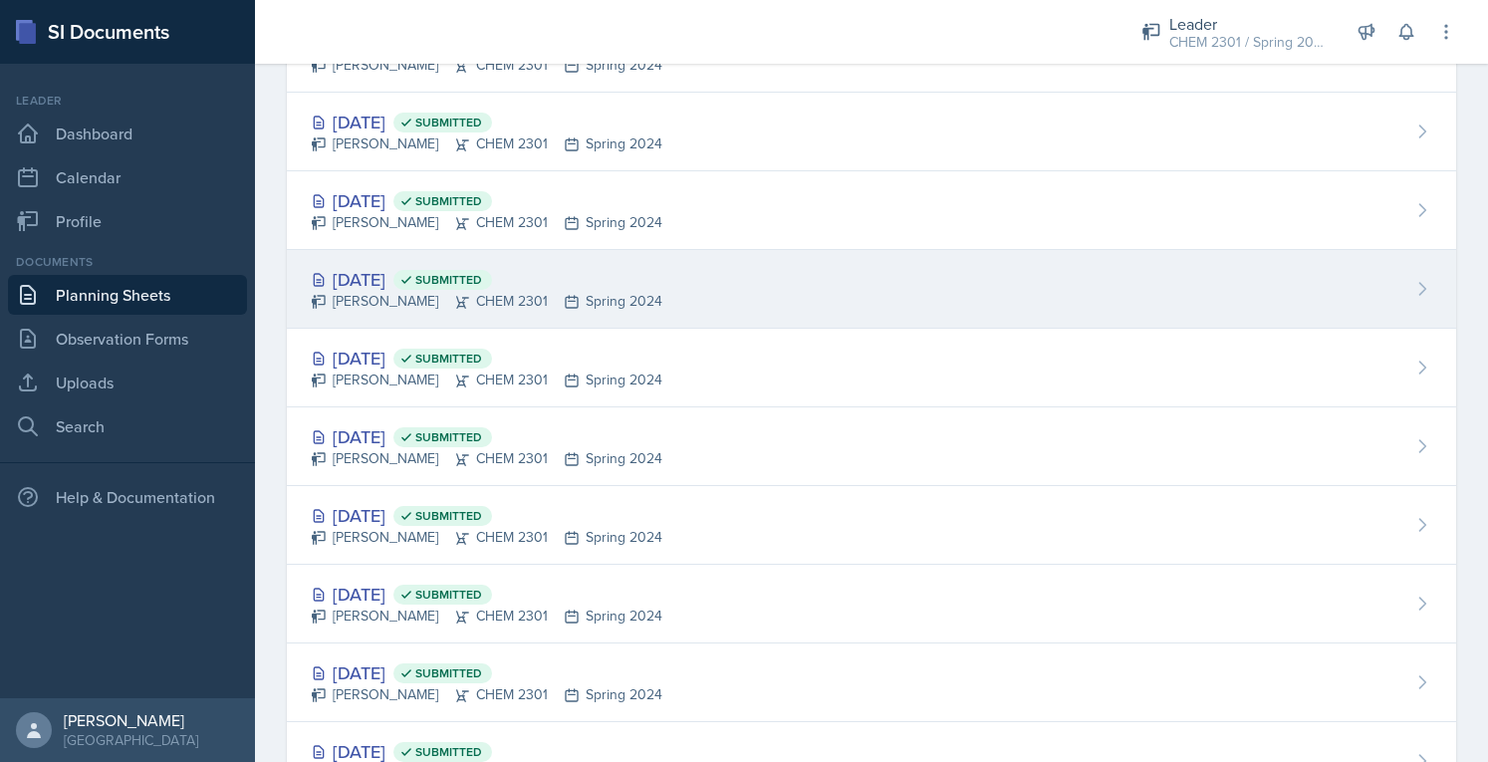
scroll to position [299, 0]
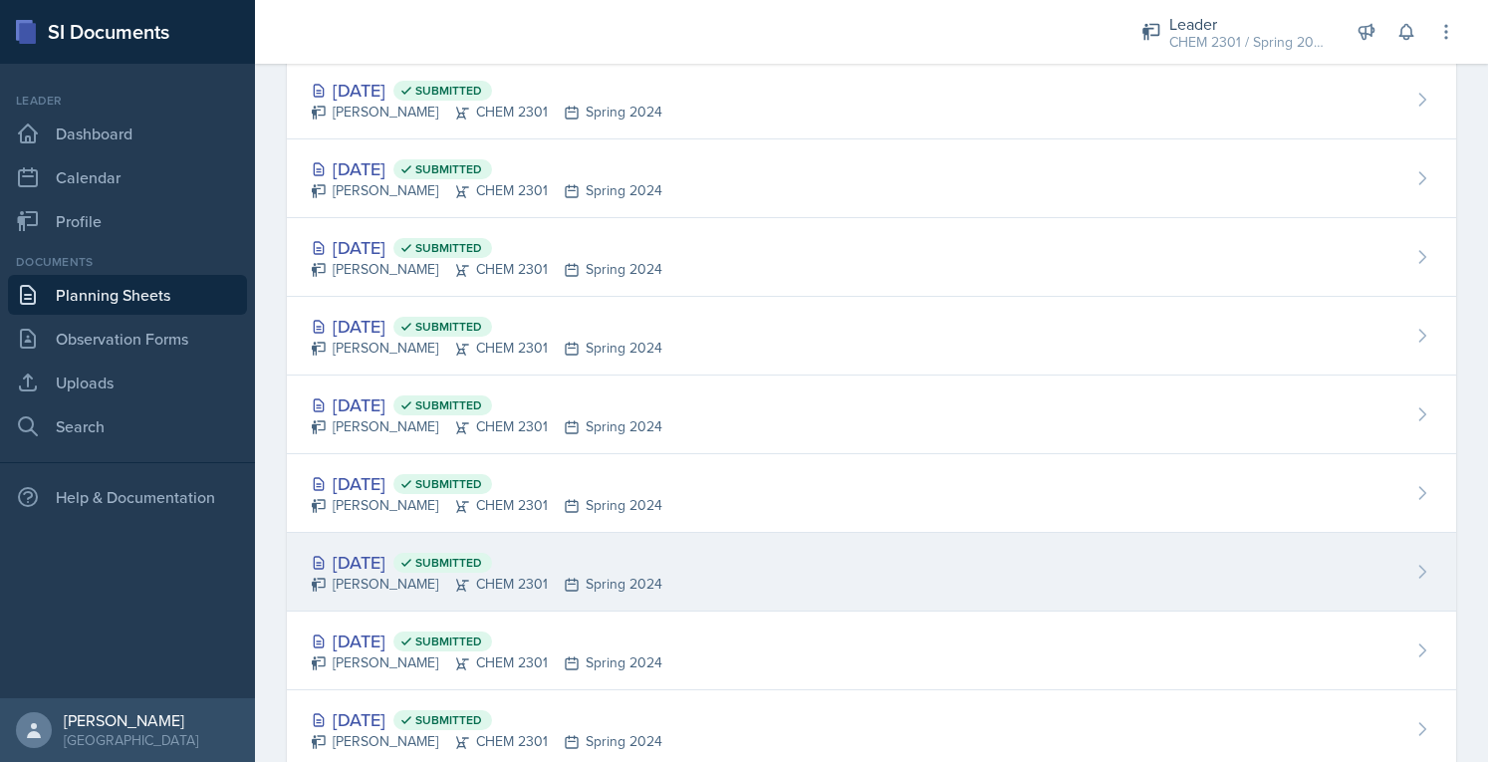
click at [416, 552] on div "[DATE] Submitted" at bounding box center [487, 562] width 352 height 27
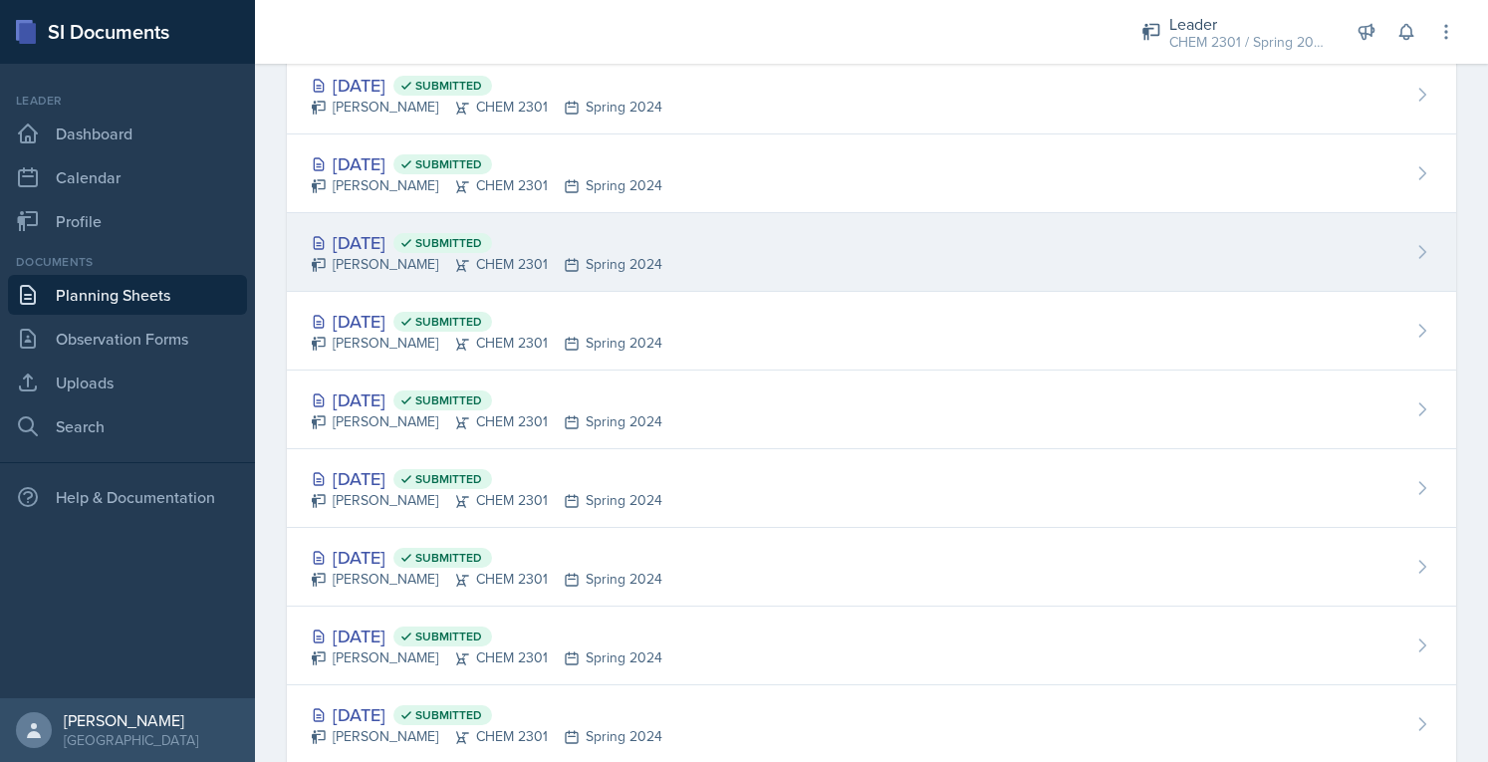
scroll to position [398, 0]
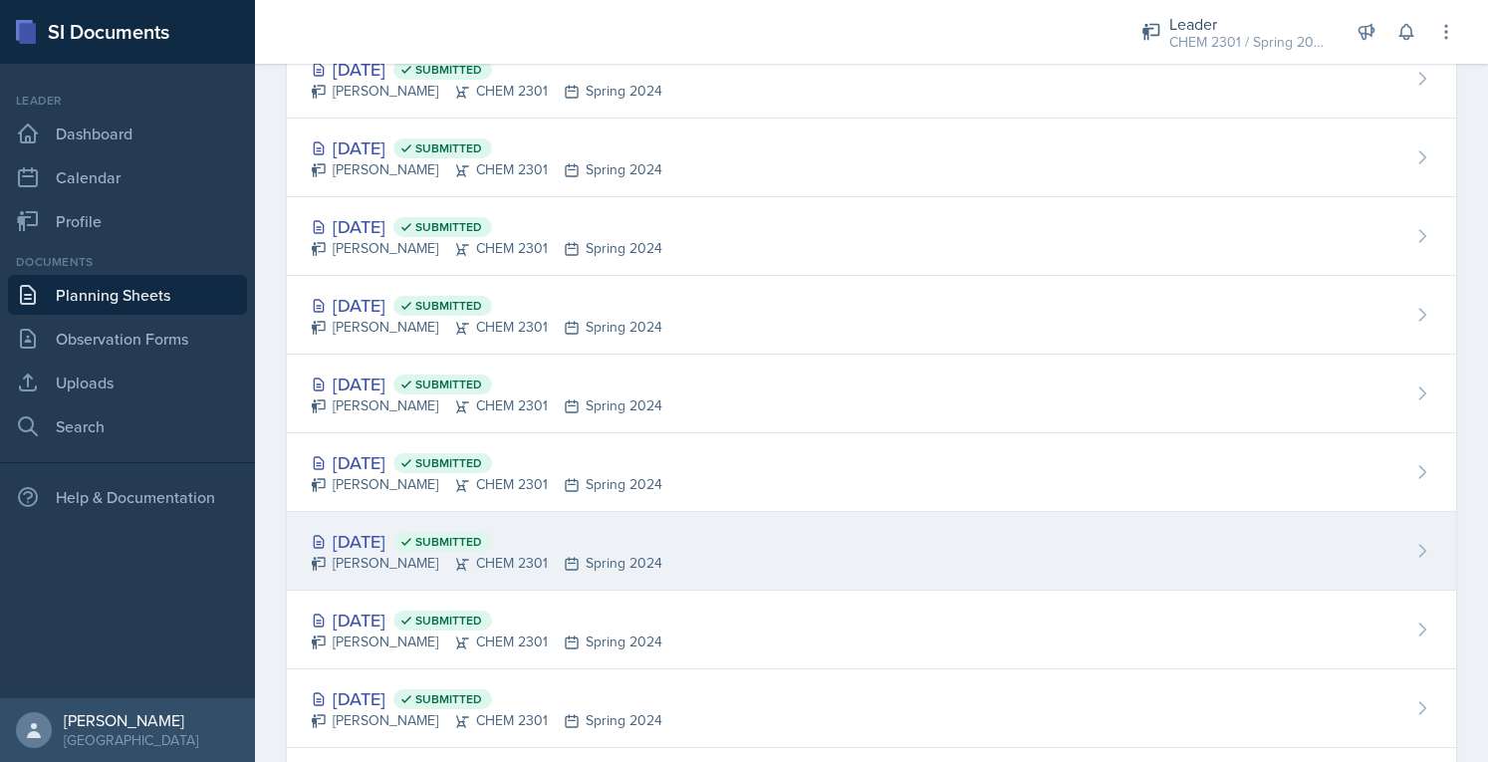
click at [373, 543] on div "[DATE] Submitted" at bounding box center [487, 541] width 352 height 27
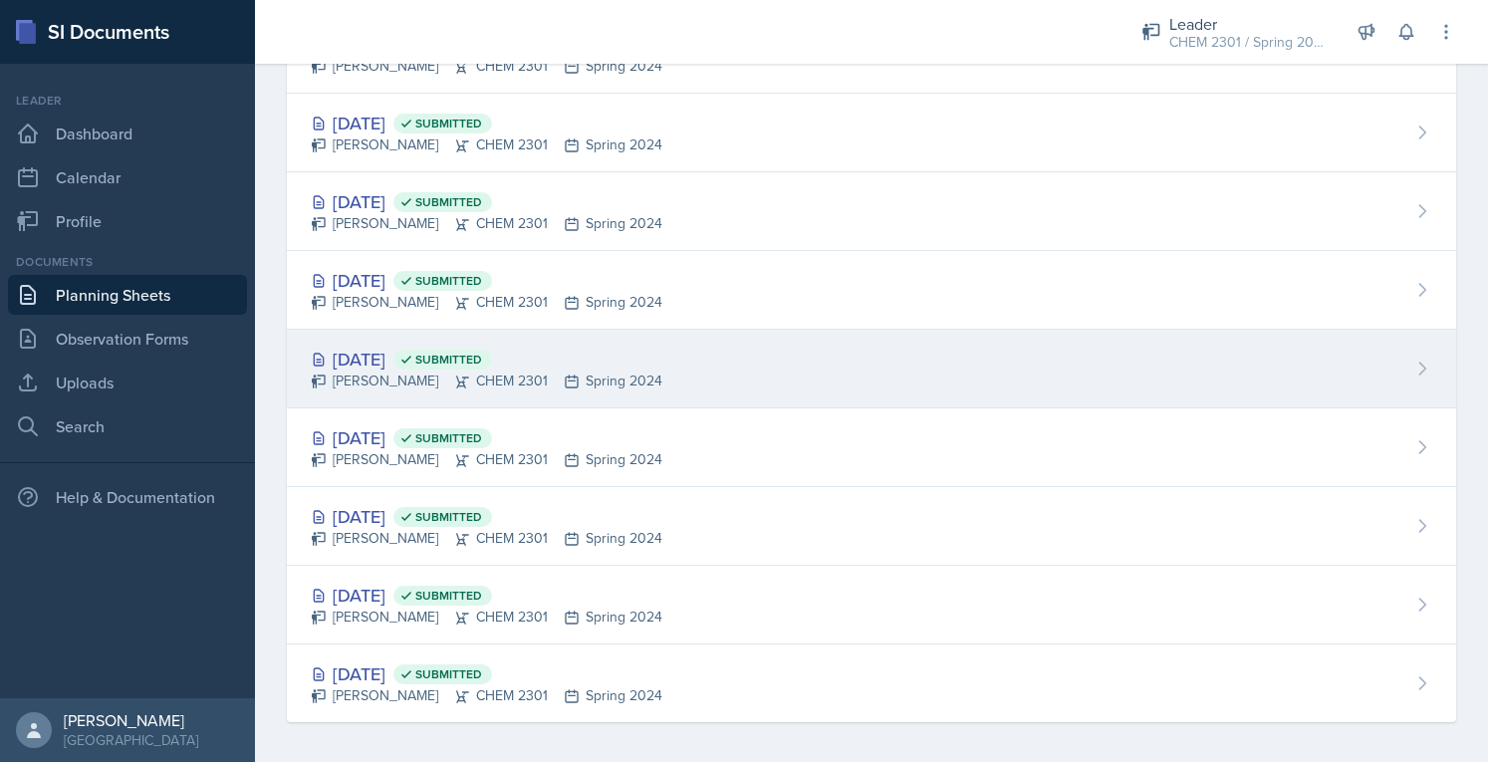
scroll to position [505, 0]
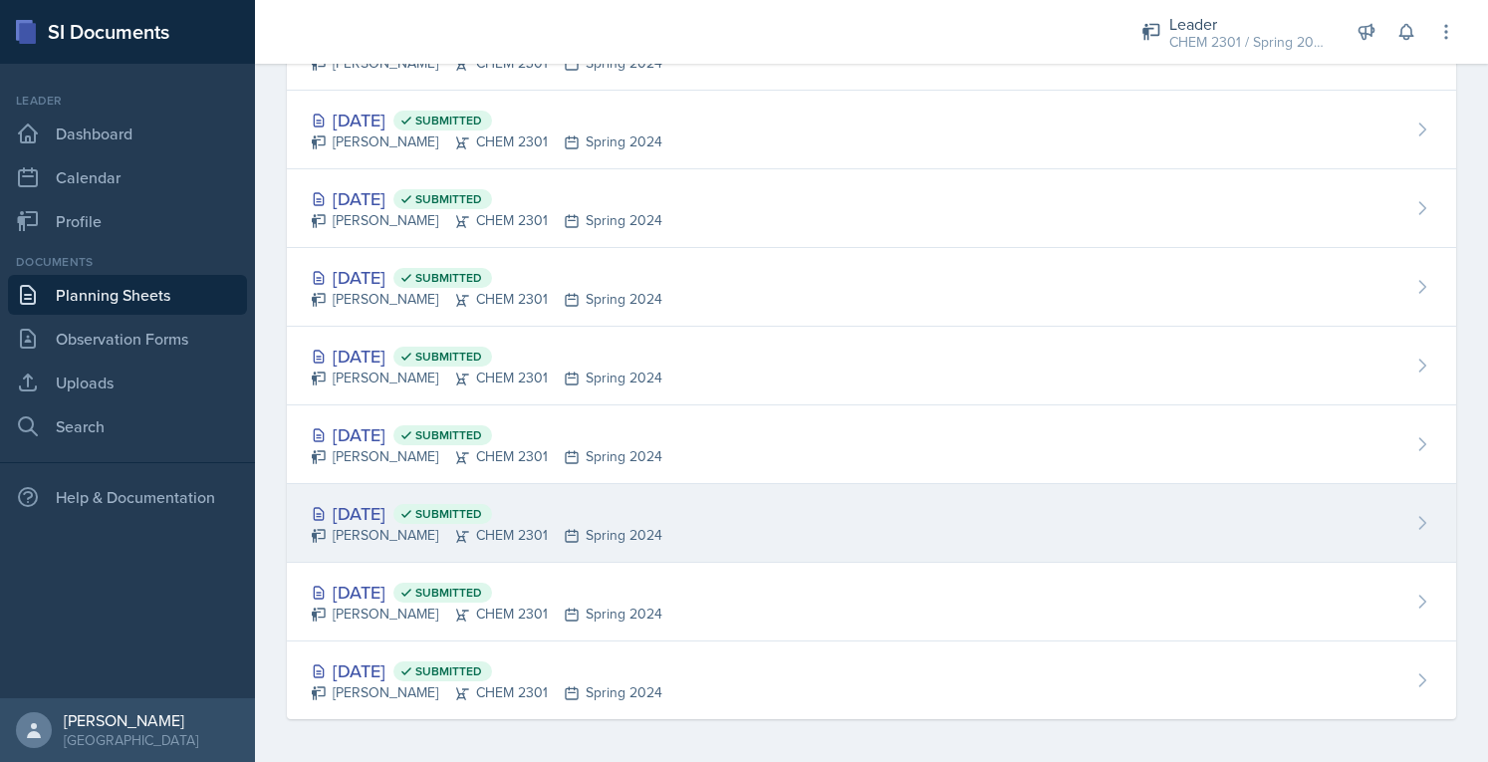
click at [388, 527] on div "[PERSON_NAME] CHEM 2301 Spring 2024" at bounding box center [487, 535] width 352 height 21
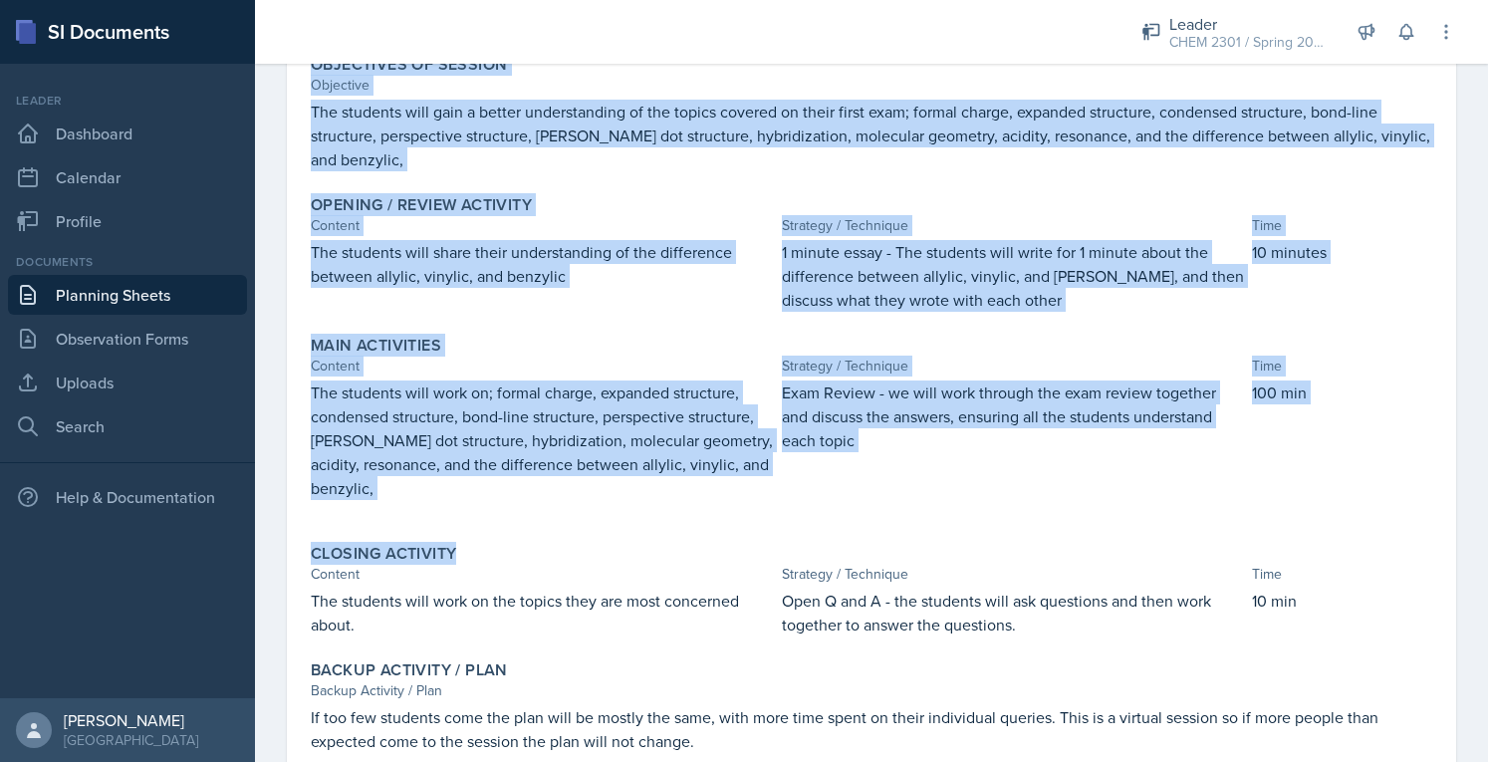
scroll to position [275, 0]
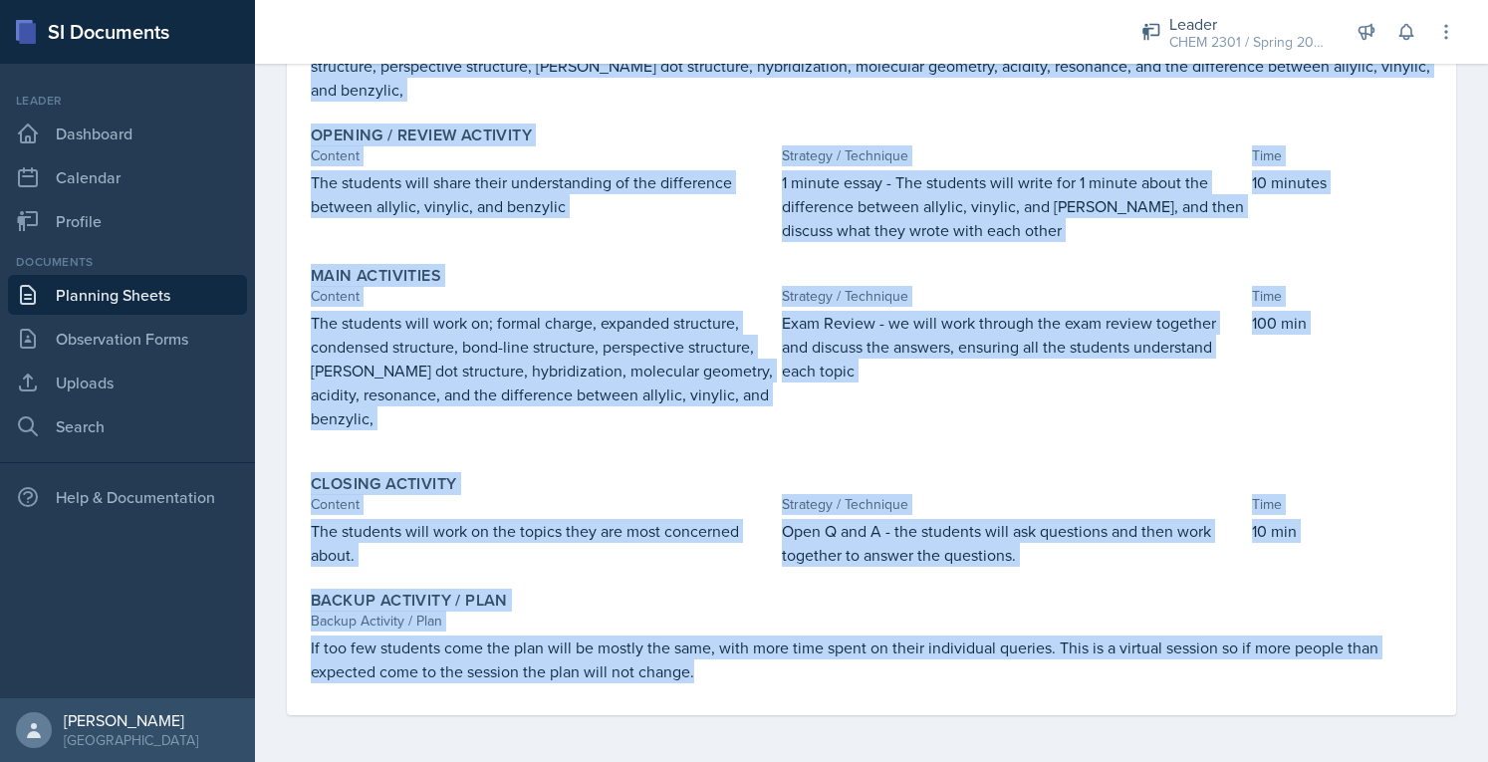
drag, startPoint x: 314, startPoint y: 169, endPoint x: 680, endPoint y: 618, distance: 579.0
click at [719, 678] on div "Objectives of Session Objective The students will gain a better understanding o…" at bounding box center [871, 346] width 1121 height 738
copy div "Objectives of Session Objective The students will gain a better understanding o…"
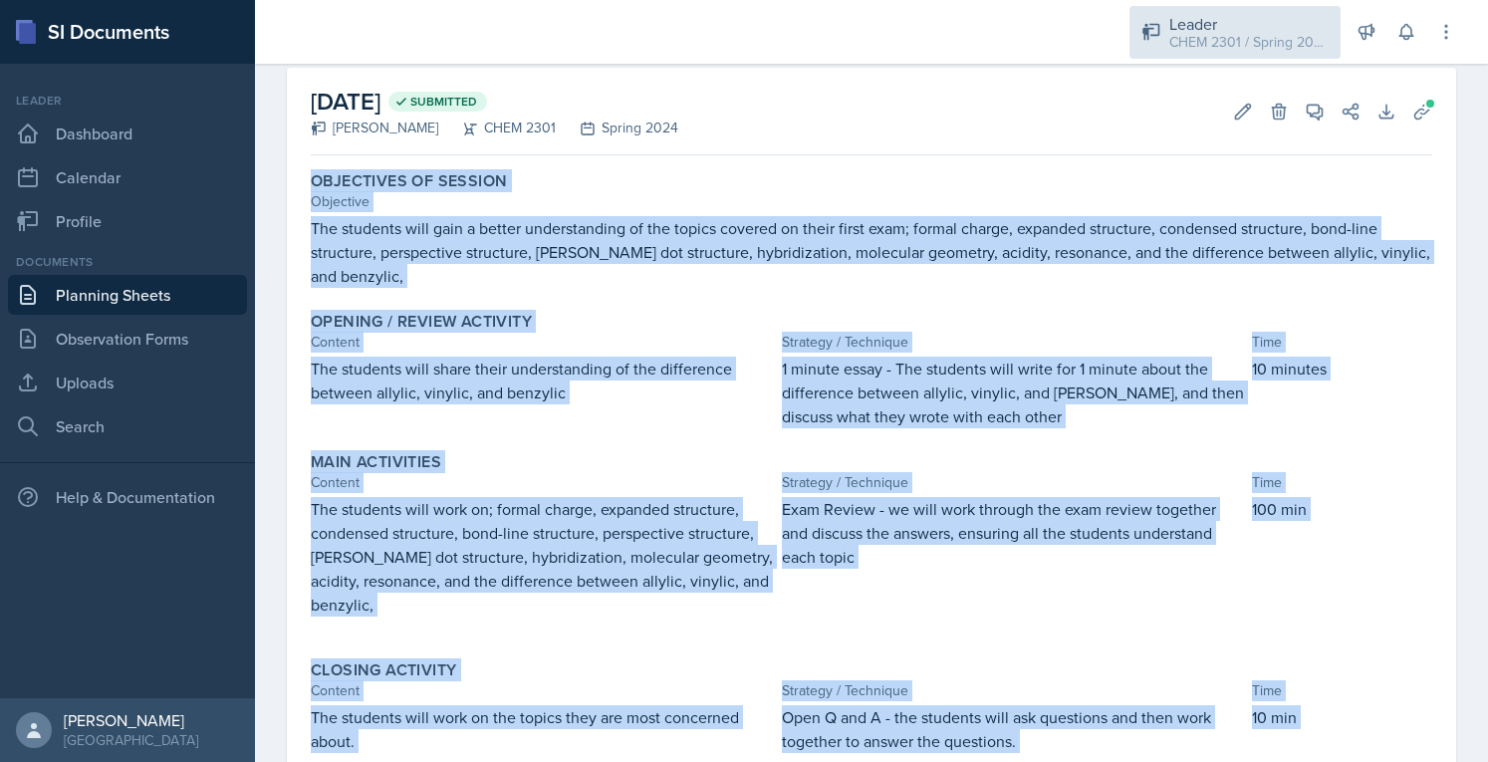
scroll to position [0, 0]
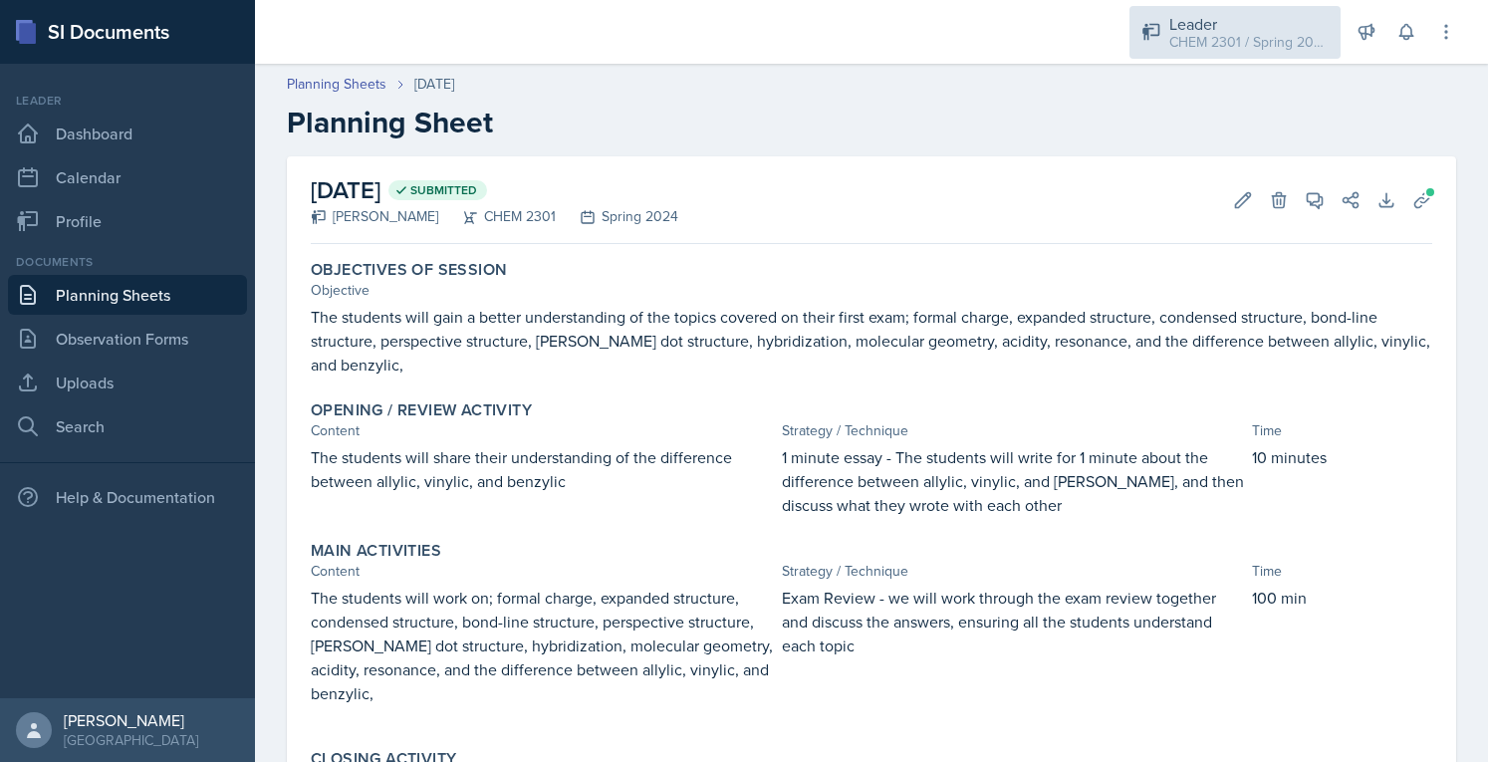
click at [1280, 37] on div "CHEM 2301 / Spring 2024" at bounding box center [1248, 42] width 159 height 21
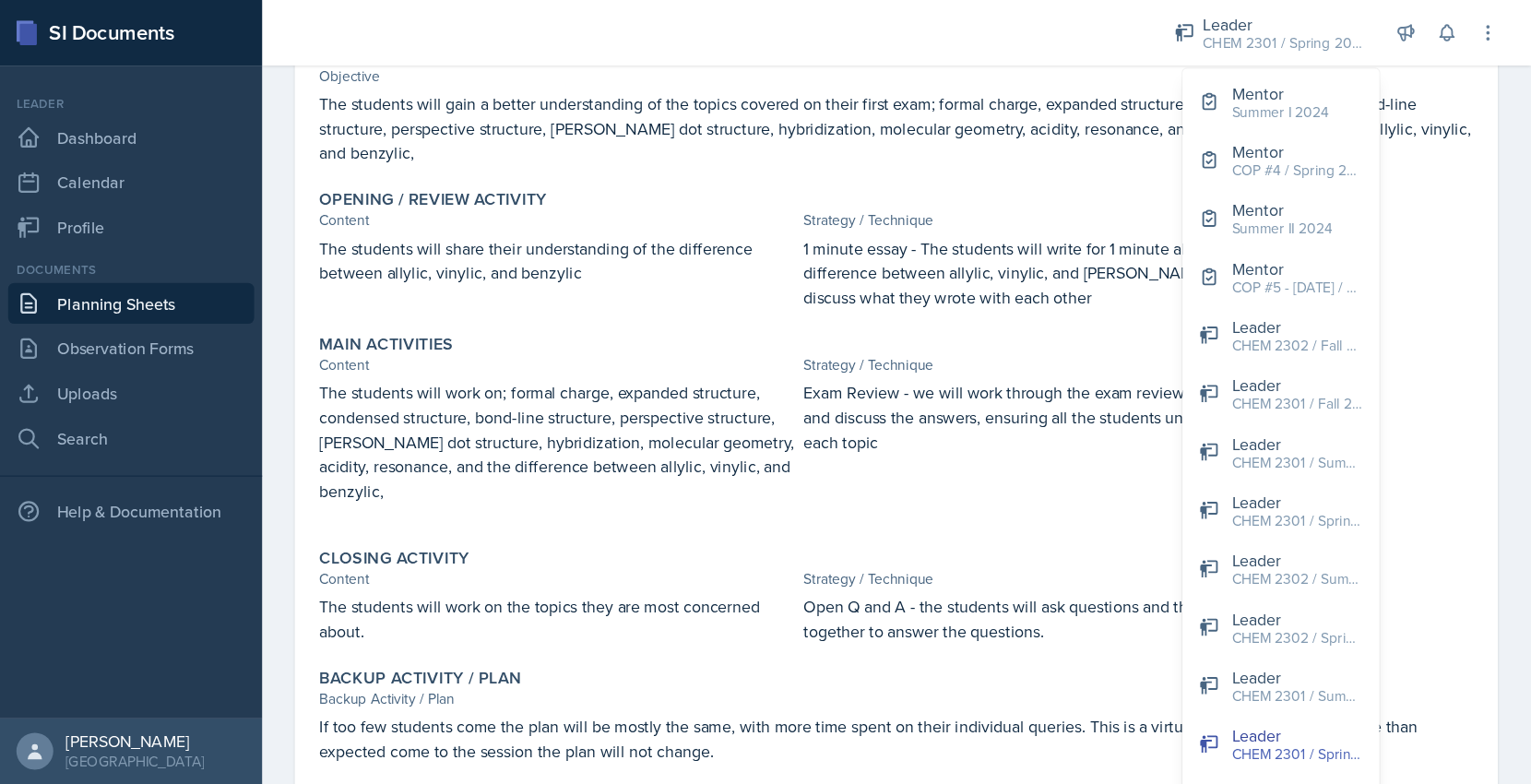
scroll to position [255, 0]
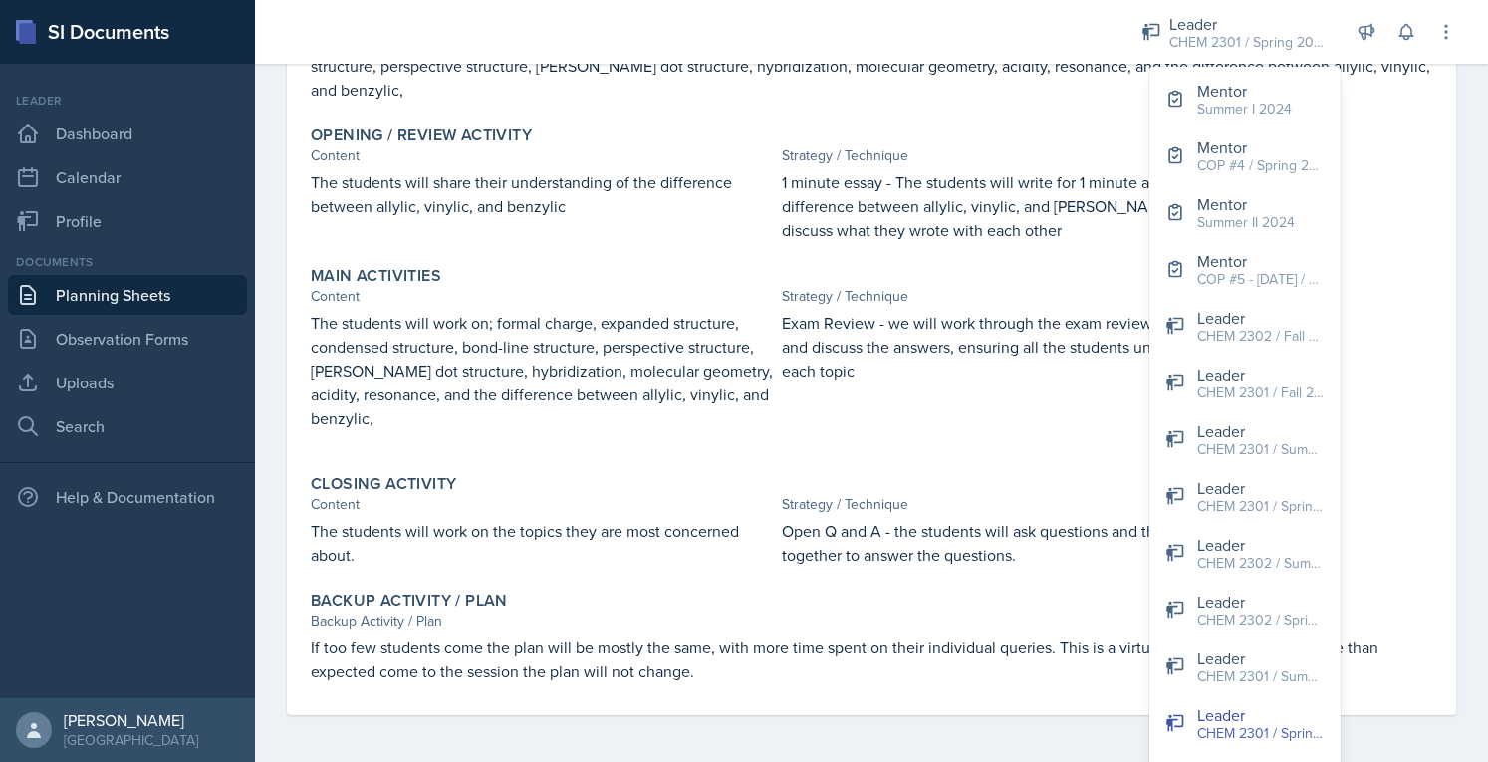
click at [1411, 469] on div "Closing Activity Content Strategy / Technique Time The students will work on th…" at bounding box center [871, 520] width 1137 height 109
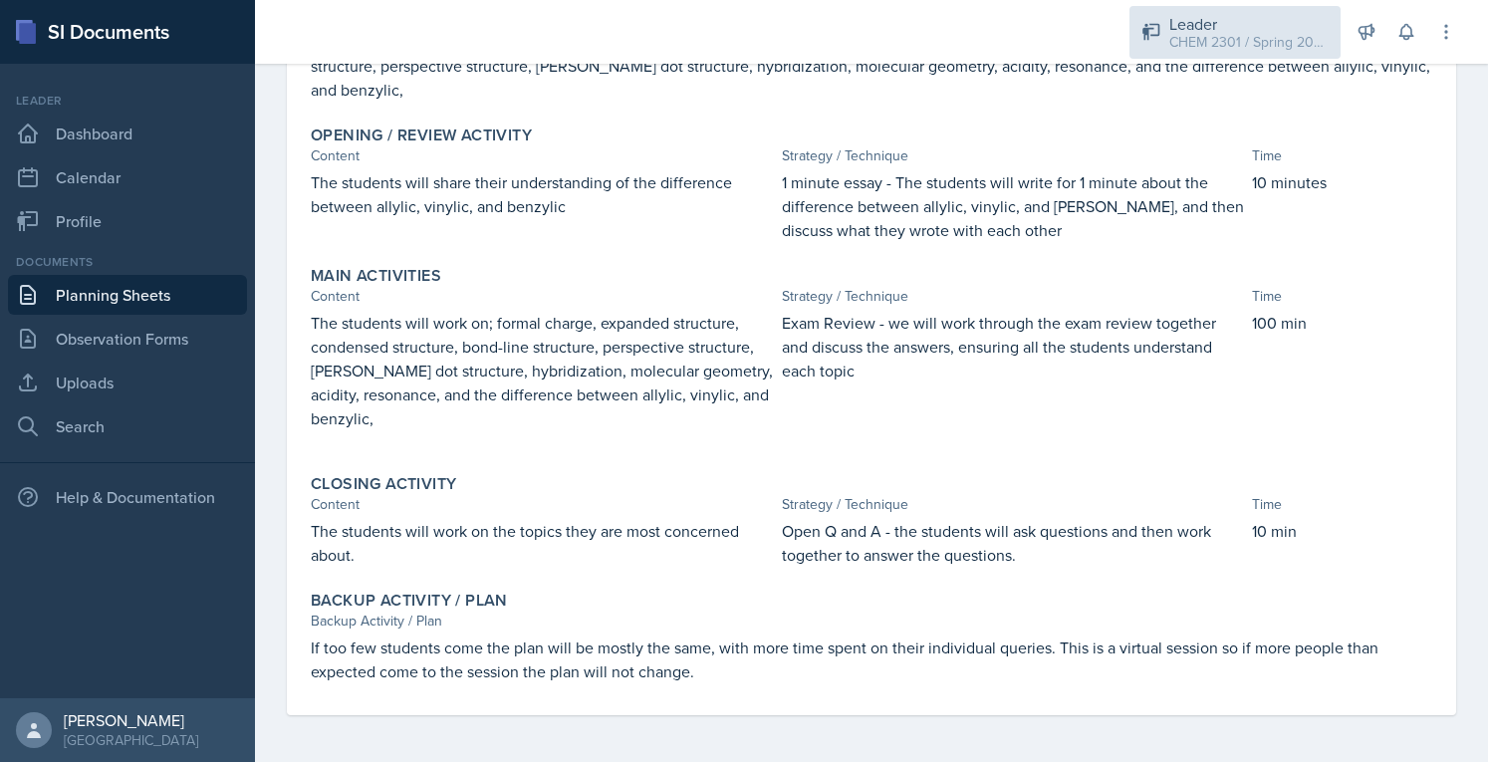
click at [1285, 29] on div "Leader" at bounding box center [1248, 24] width 159 height 24
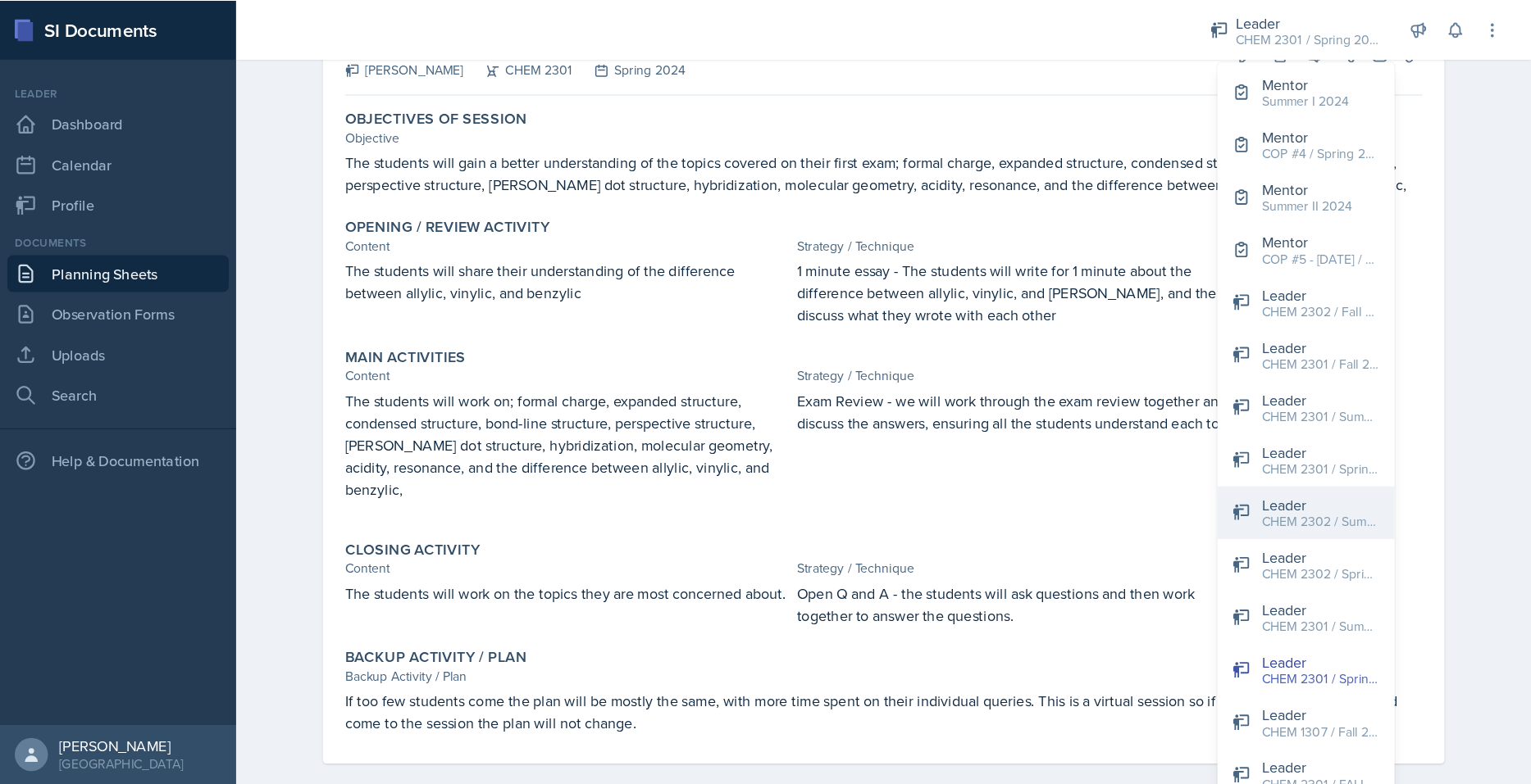
scroll to position [30, 0]
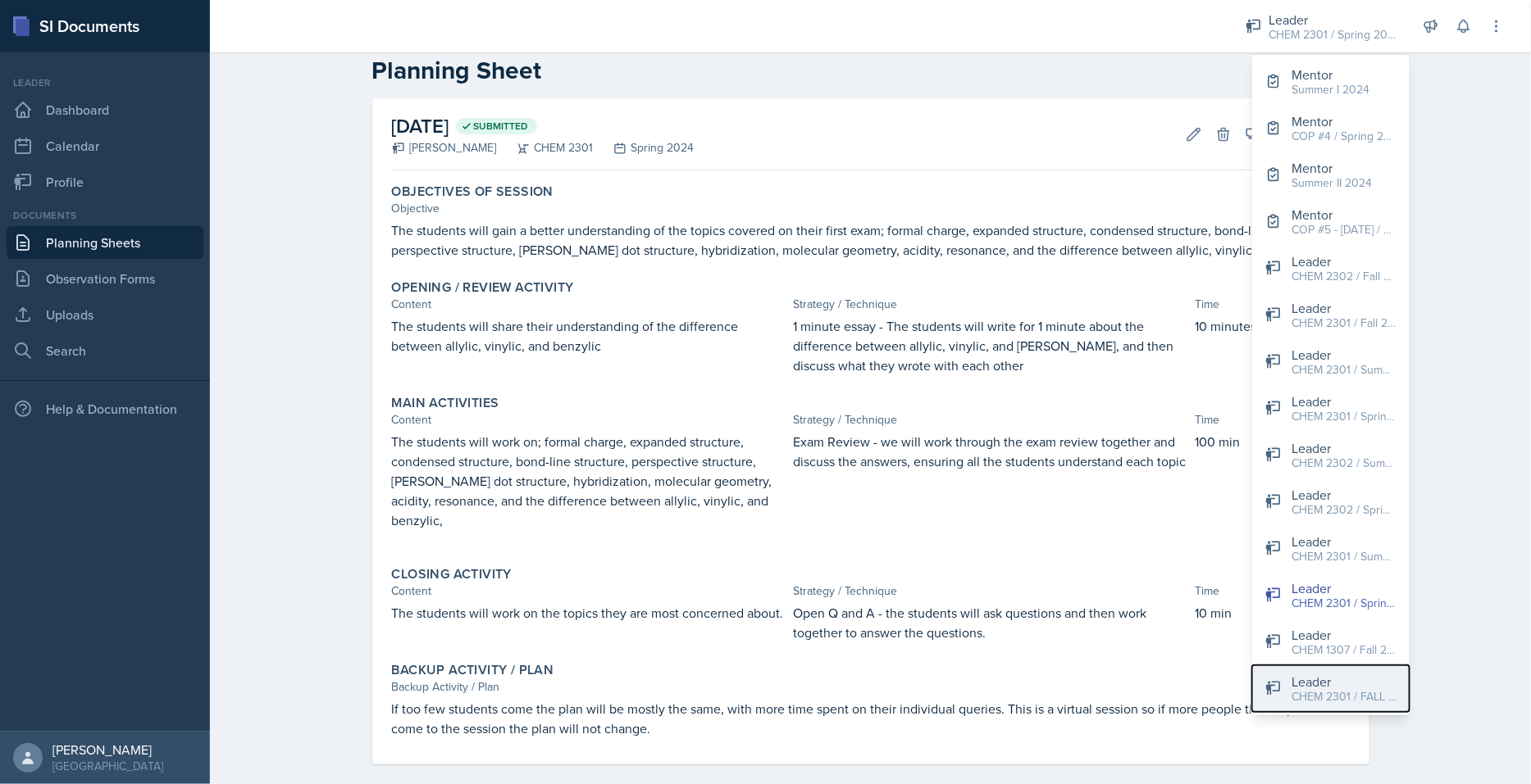
click at [1224, 626] on div "Leader" at bounding box center [1343, 682] width 105 height 20
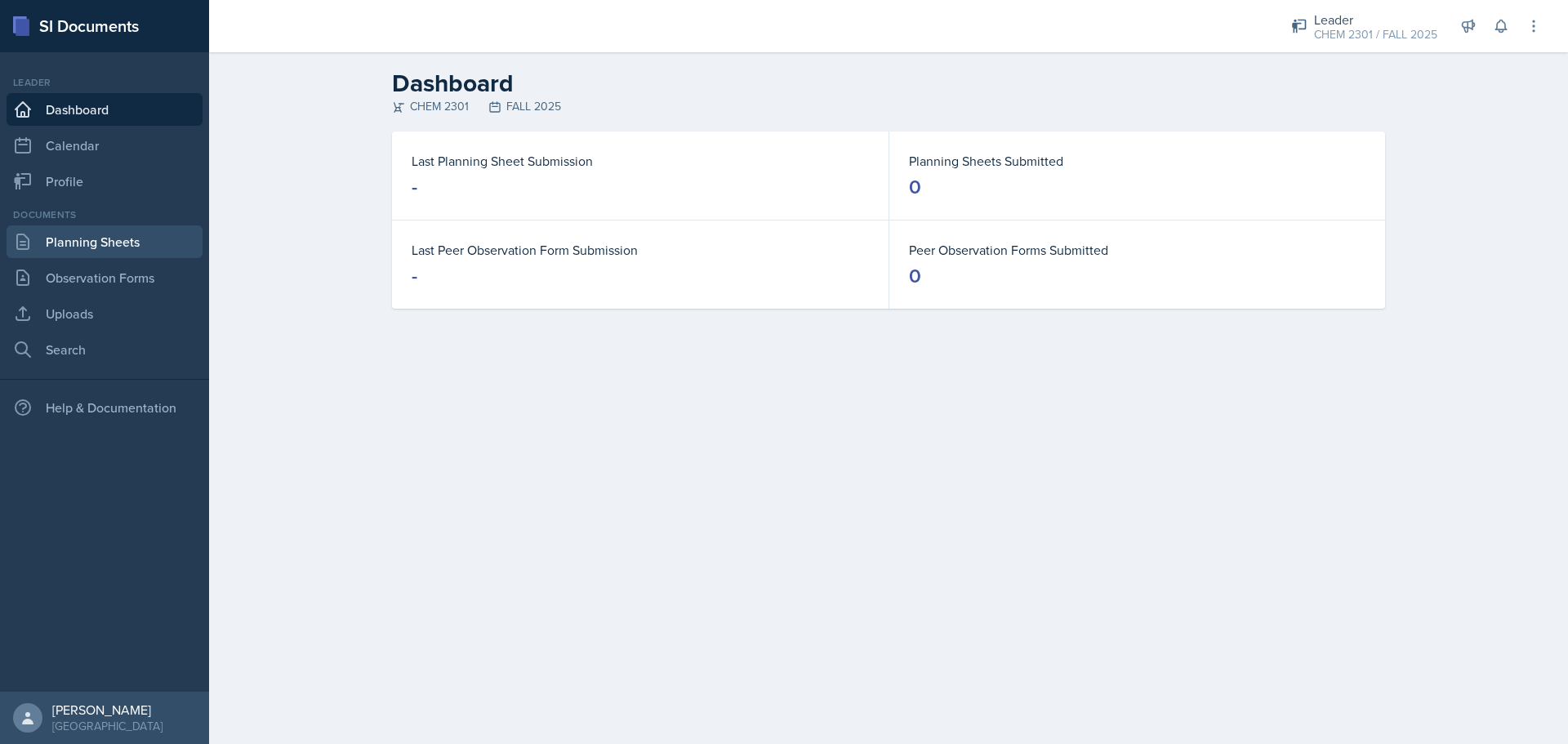
click at [144, 255] on link "Planning Sheets" at bounding box center [104, 242] width 196 height 33
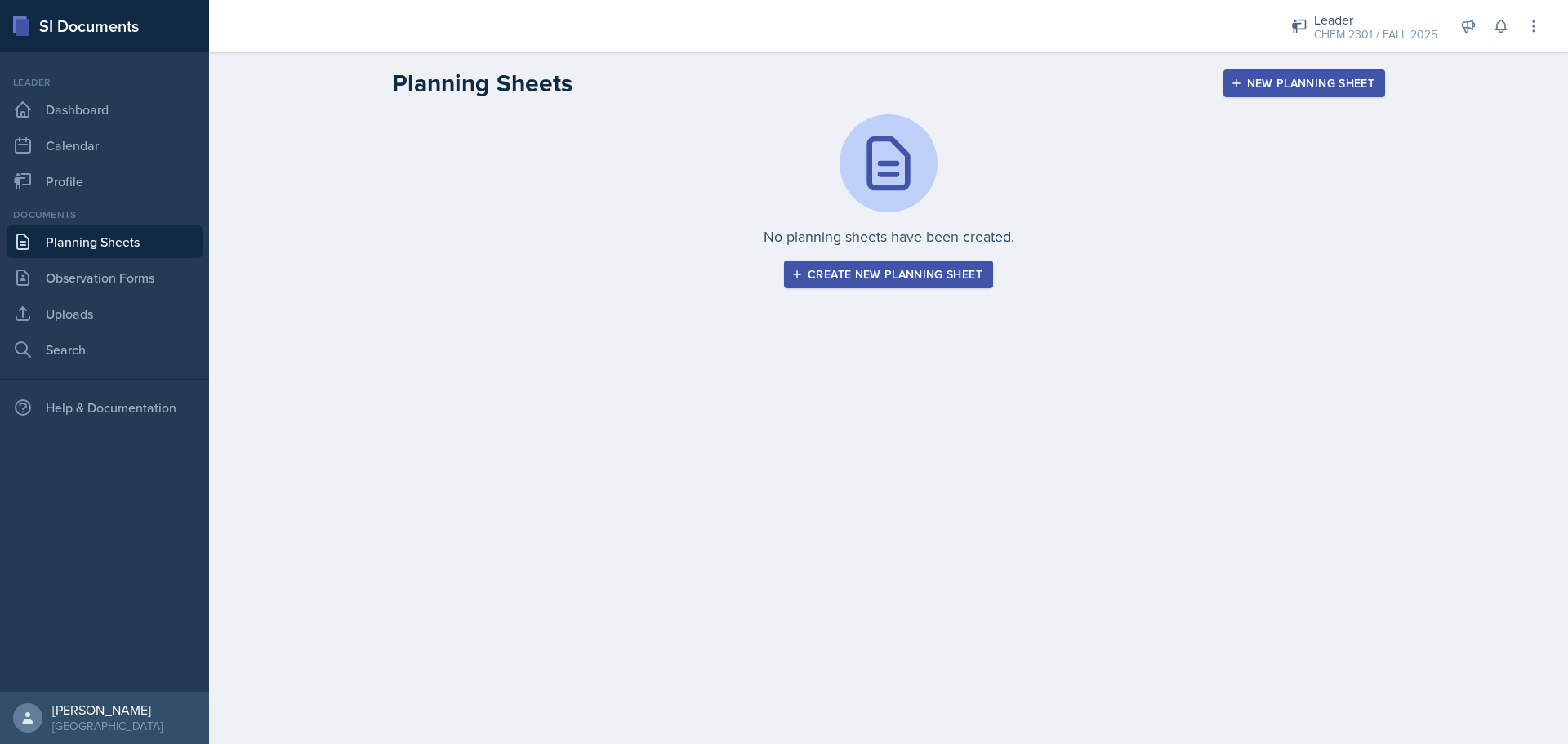
click at [856, 276] on div "Create new planning sheet" at bounding box center [888, 275] width 188 height 13
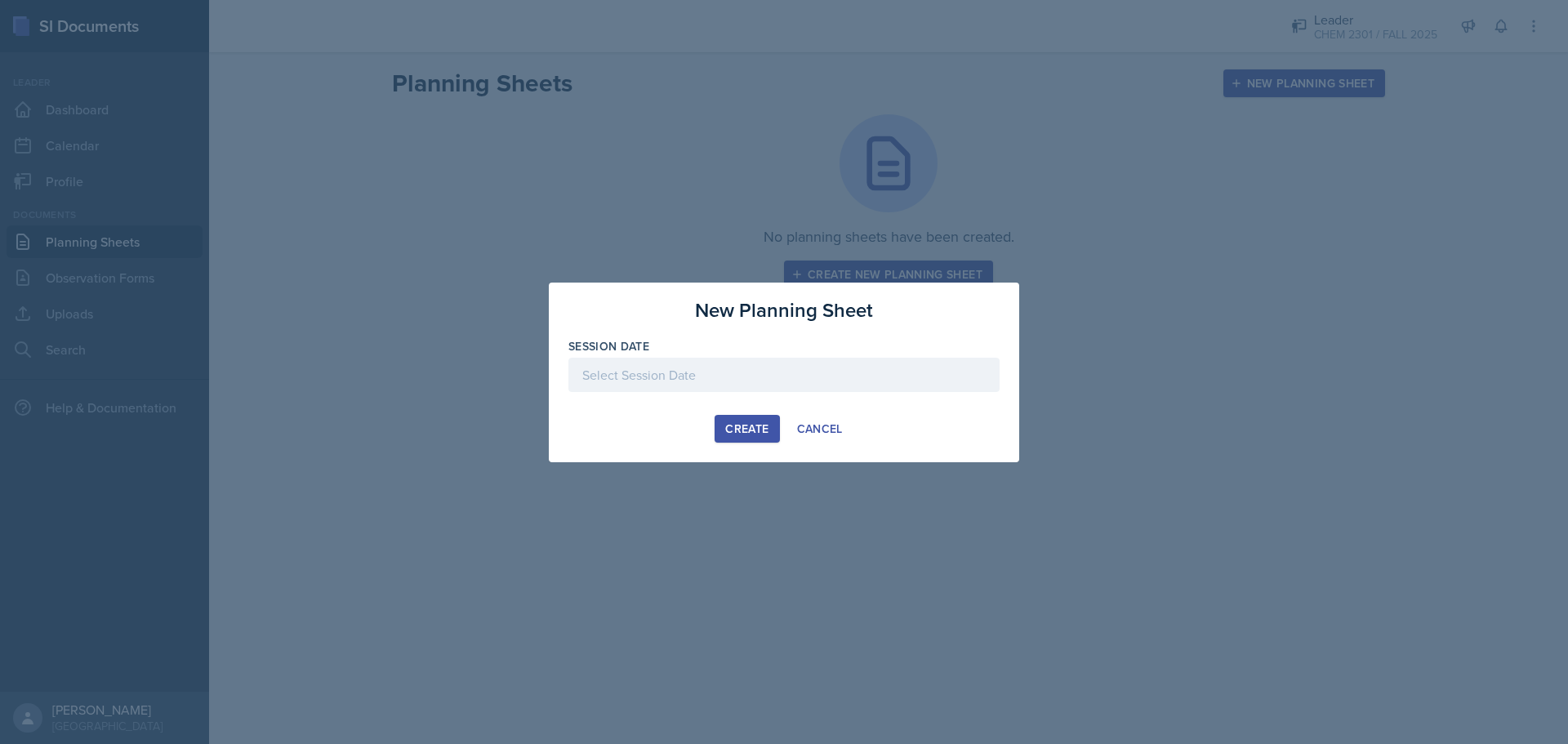
click at [718, 383] on div at bounding box center [784, 375] width 431 height 34
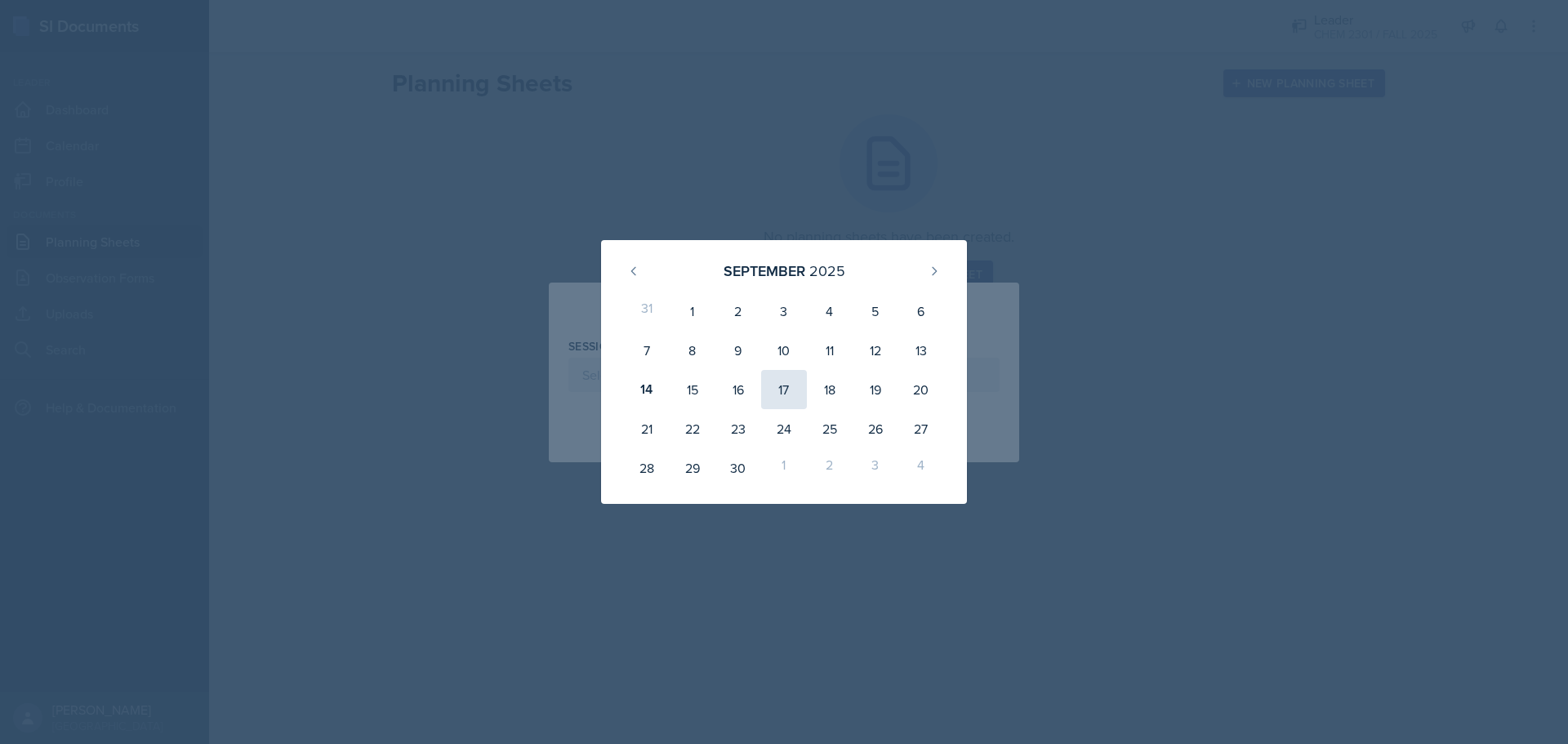
click at [777, 399] on div "17" at bounding box center [784, 390] width 46 height 39
type input "[DATE]"
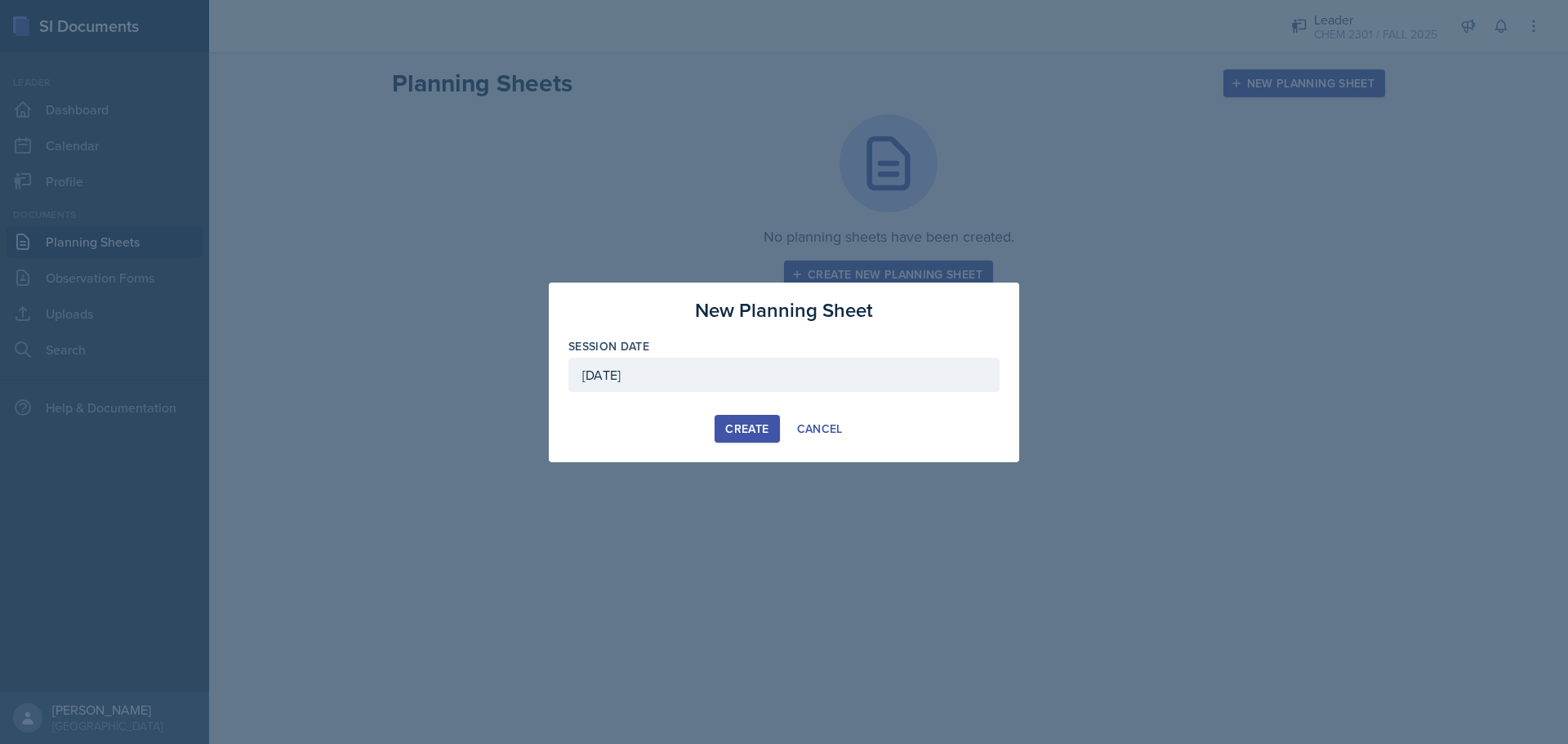
click at [754, 425] on div "Create" at bounding box center [746, 429] width 43 height 13
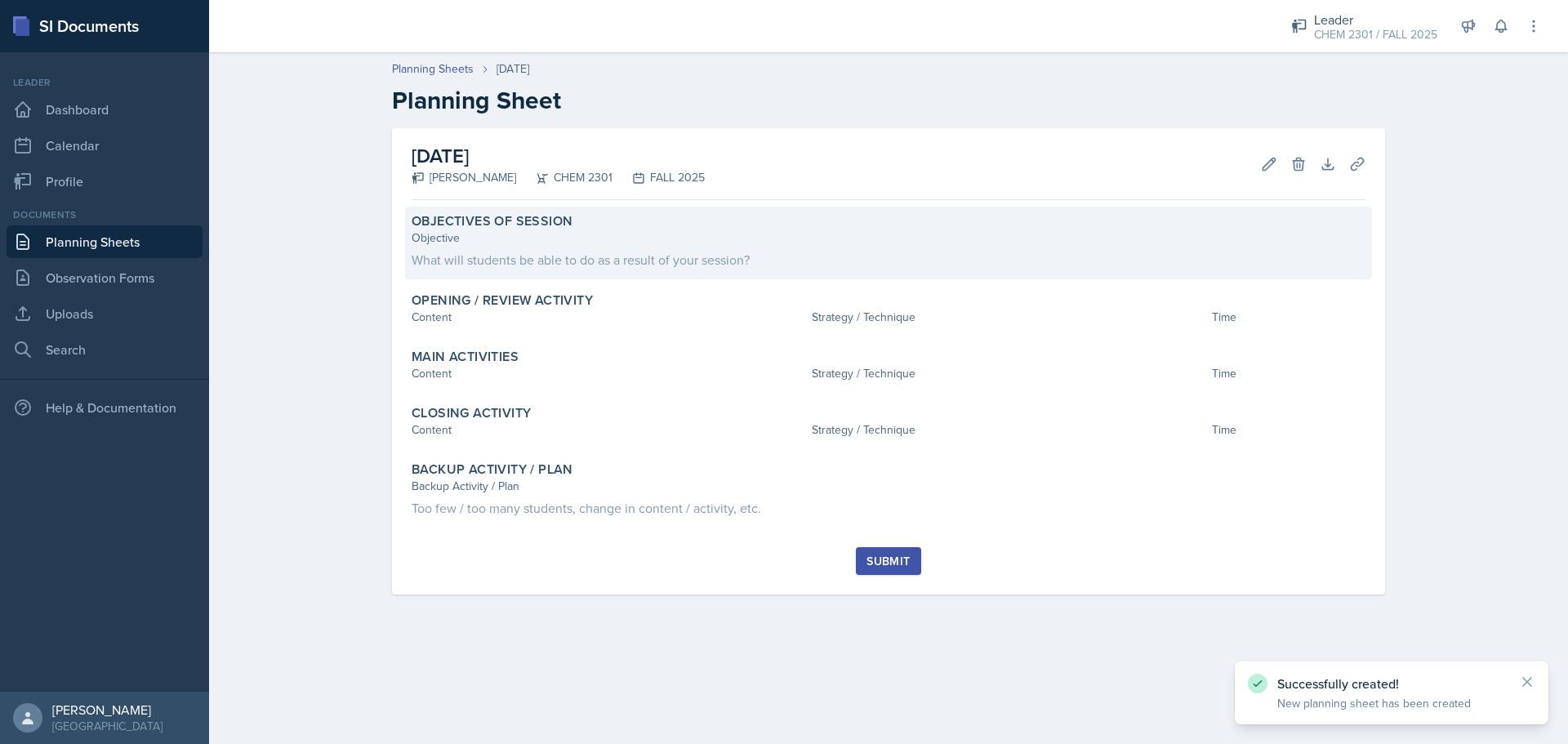
click at [645, 251] on div "What will students be able to do as a result of your session?" at bounding box center [888, 260] width 954 height 20
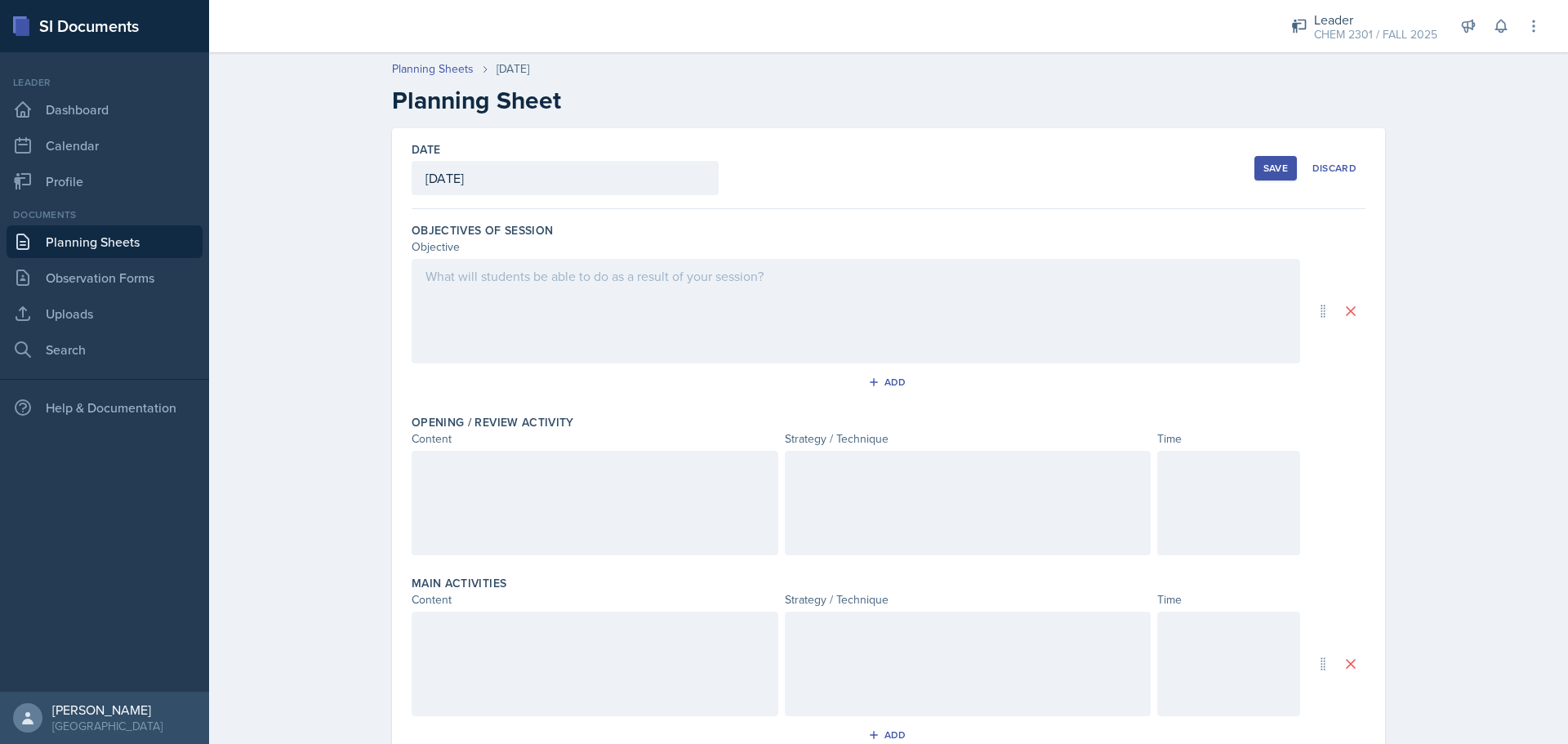
click at [1207, 322] on div at bounding box center [856, 311] width 889 height 104
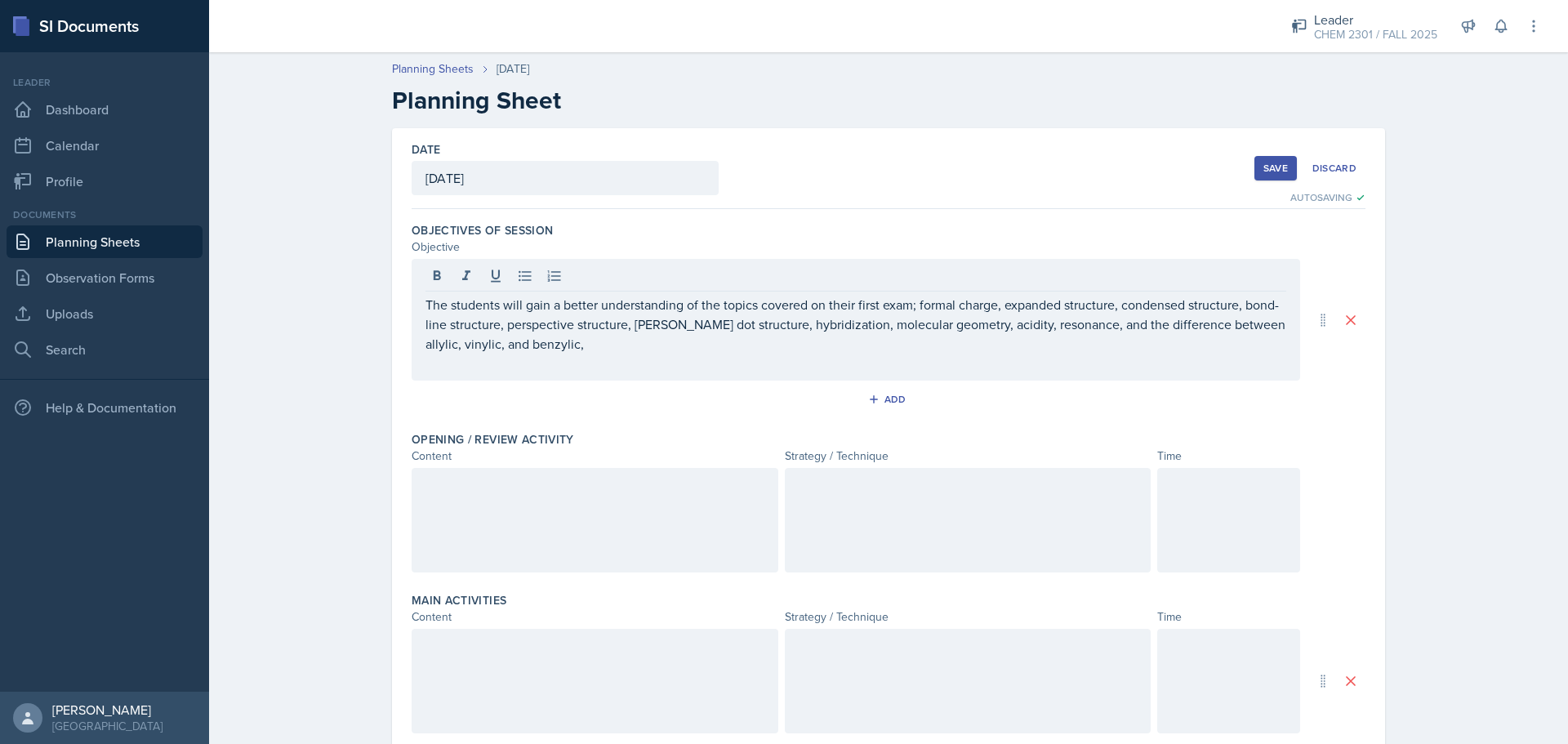
drag, startPoint x: 654, startPoint y: 508, endPoint x: 672, endPoint y: 493, distance: 23.4
click at [655, 510] on div at bounding box center [595, 520] width 367 height 104
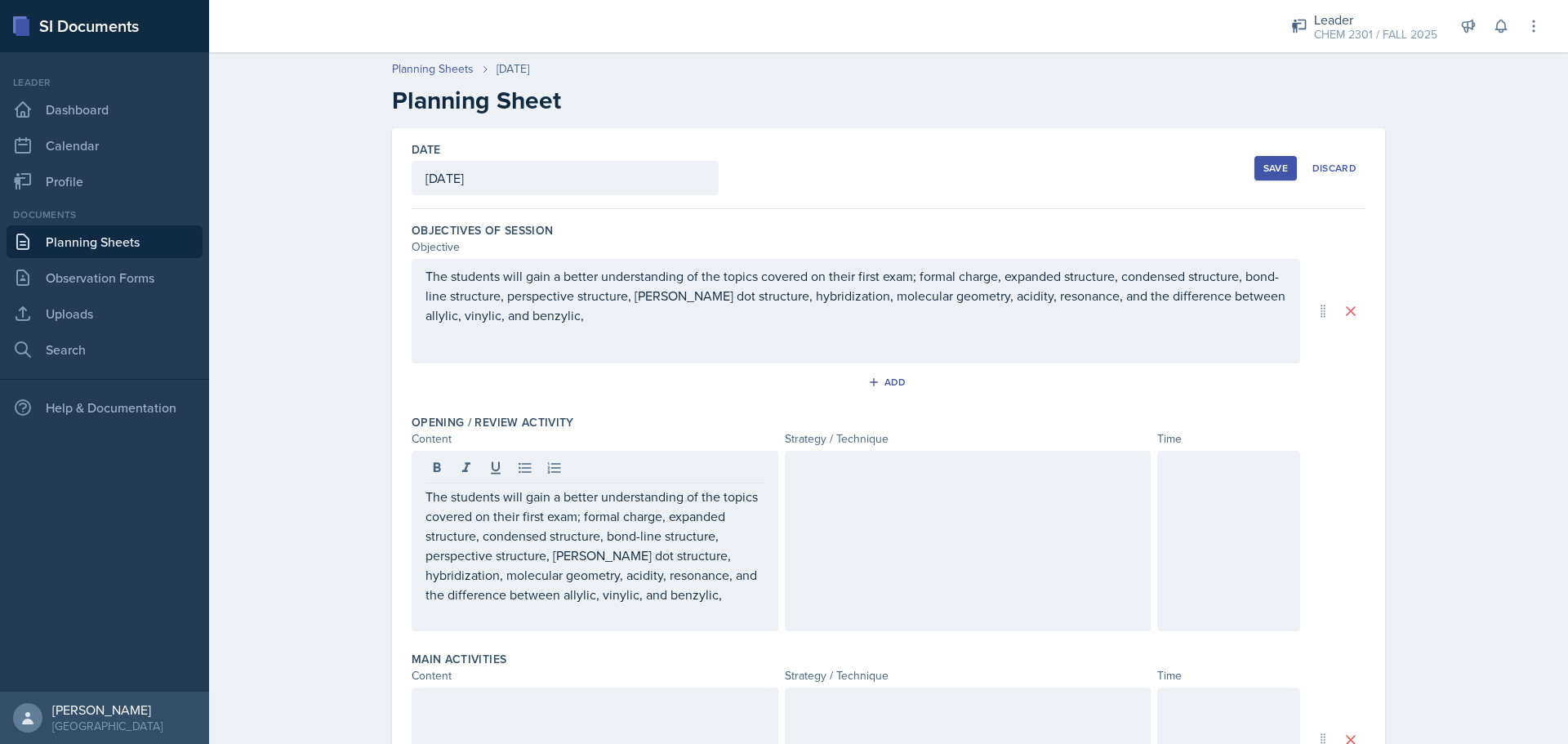
click at [966, 522] on div at bounding box center [968, 541] width 367 height 180
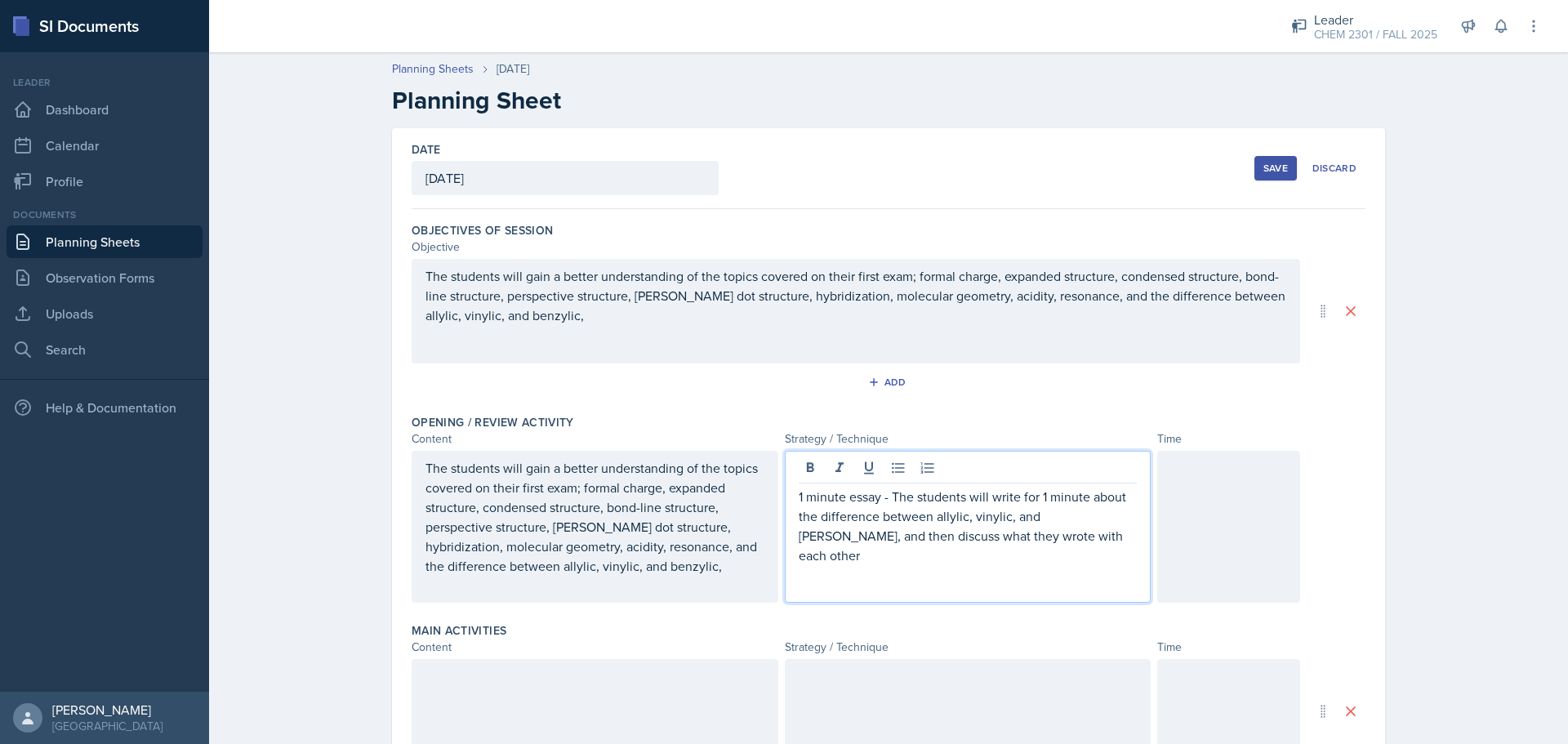
click at [1219, 550] on div at bounding box center [1228, 527] width 143 height 152
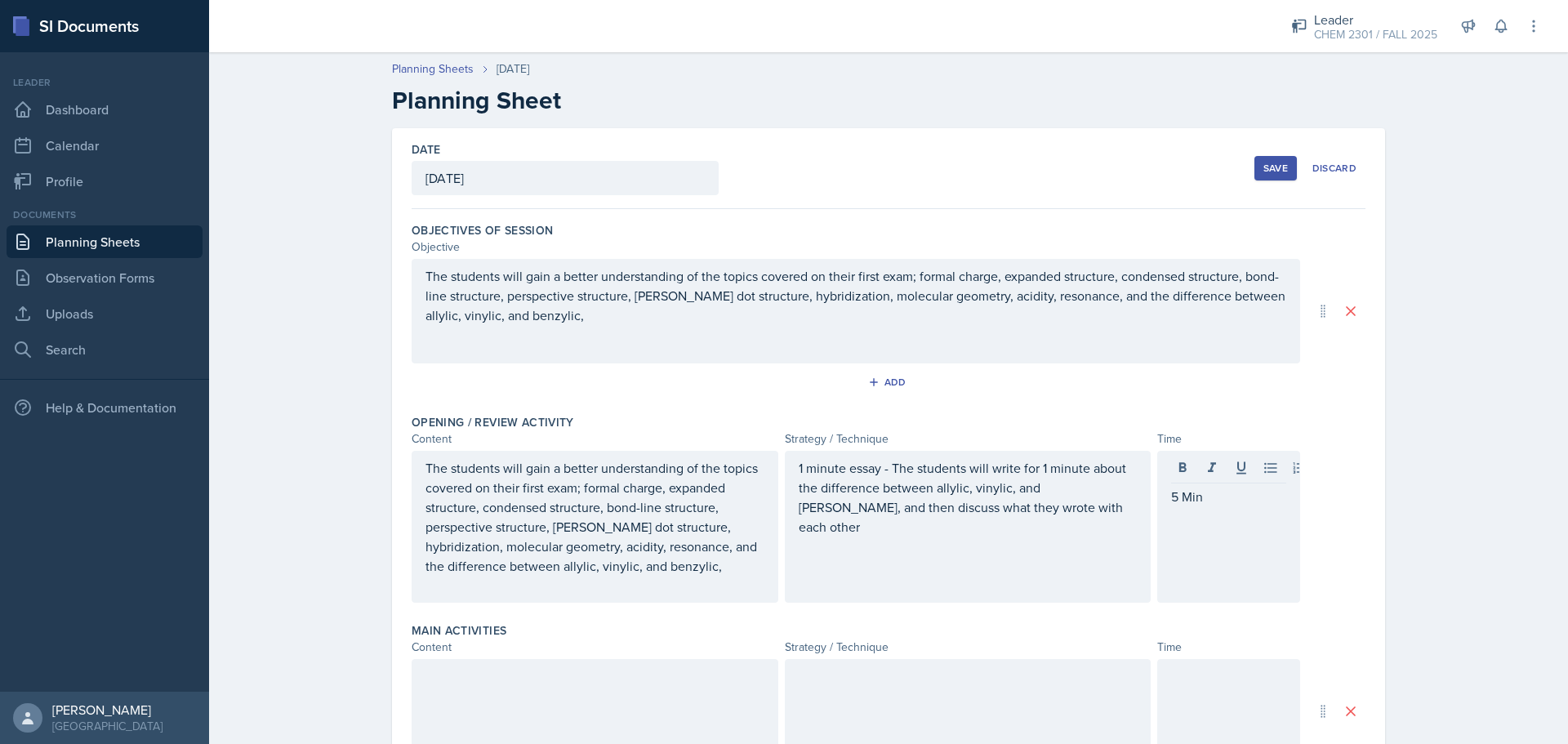
drag, startPoint x: 673, startPoint y: 700, endPoint x: 726, endPoint y: 702, distance: 53.0
click at [674, 624] on div at bounding box center [595, 711] width 367 height 104
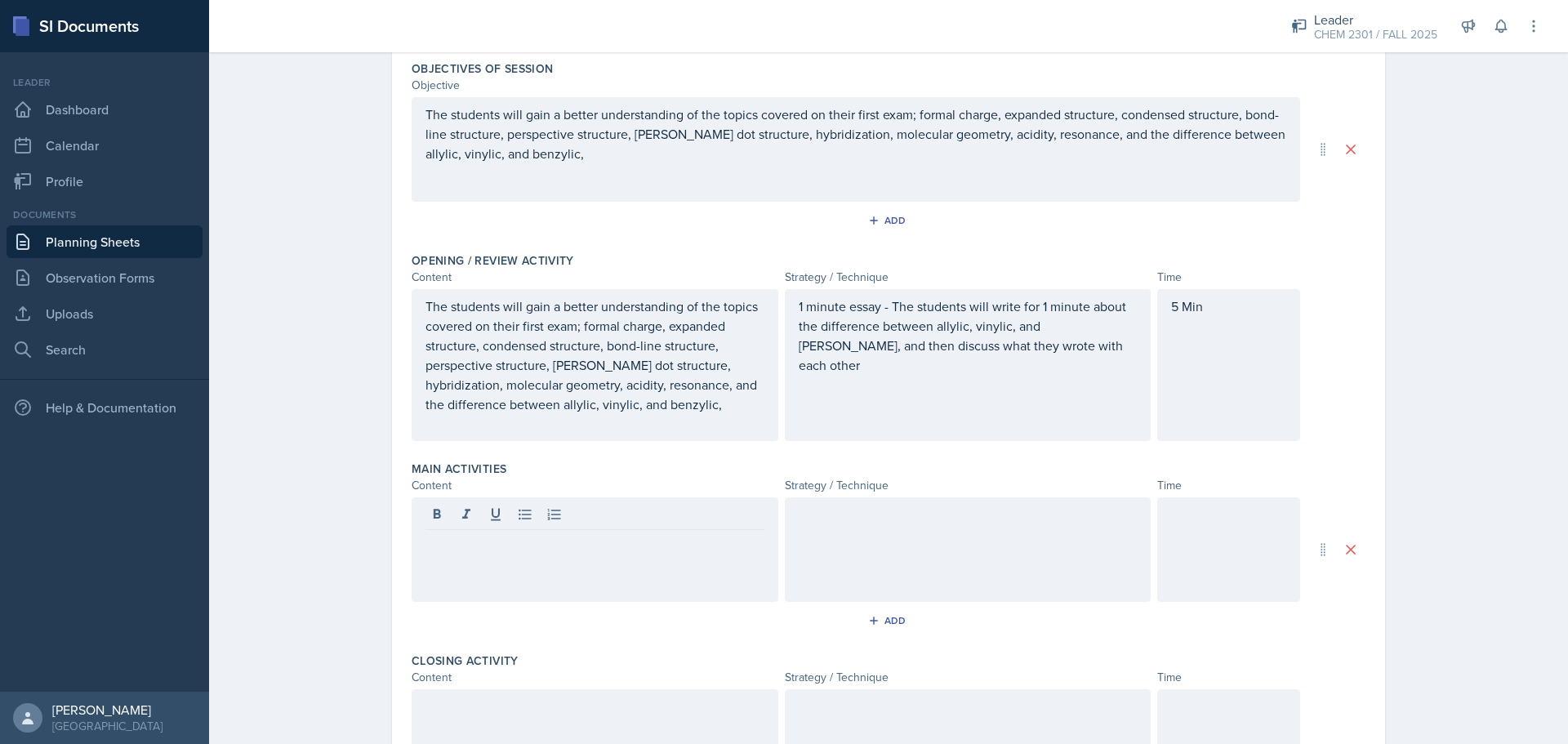
scroll to position [163, 0]
click at [667, 577] on div at bounding box center [595, 548] width 367 height 104
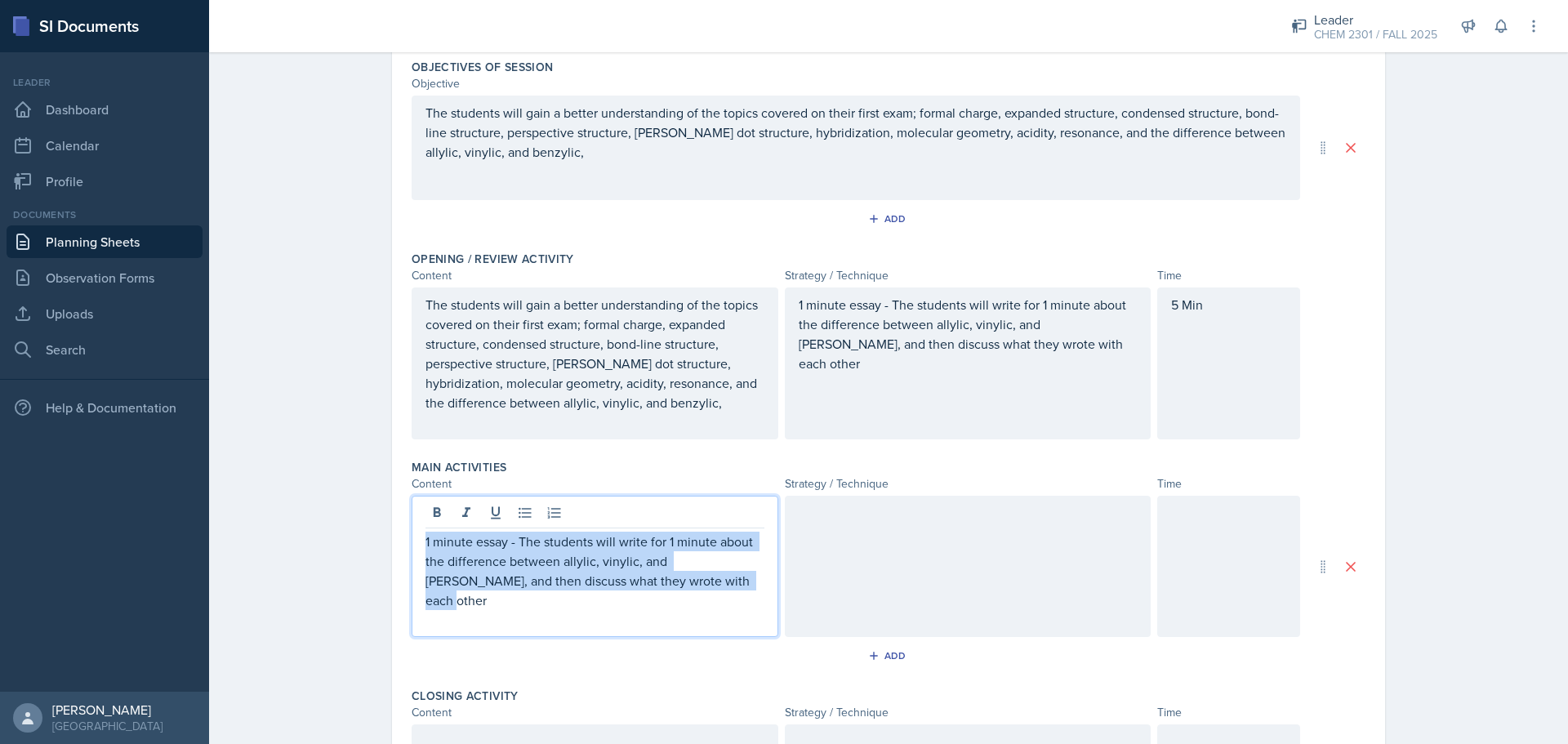
drag, startPoint x: 709, startPoint y: 585, endPoint x: 403, endPoint y: 545, distance: 308.6
click at [403, 545] on div "Date [DATE] [DATE] 31 1 2 3 4 5 6 7 8 9 10 11 12 13 14 15 16 17 18 19 20 21 22 …" at bounding box center [888, 491] width 993 height 1052
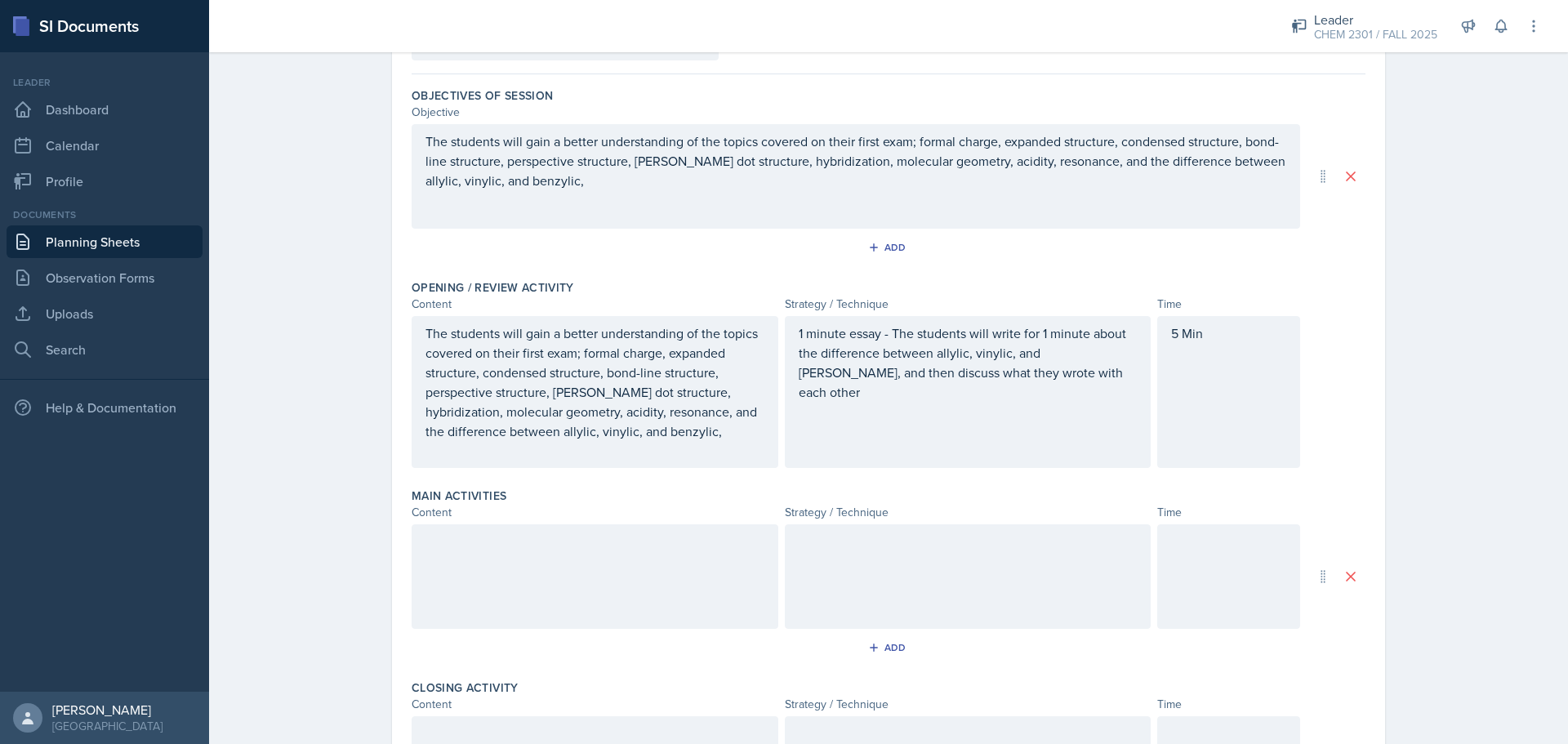
click at [691, 608] on div "Main Activities Content Strategy / Technique Time Add" at bounding box center [888, 577] width 954 height 192
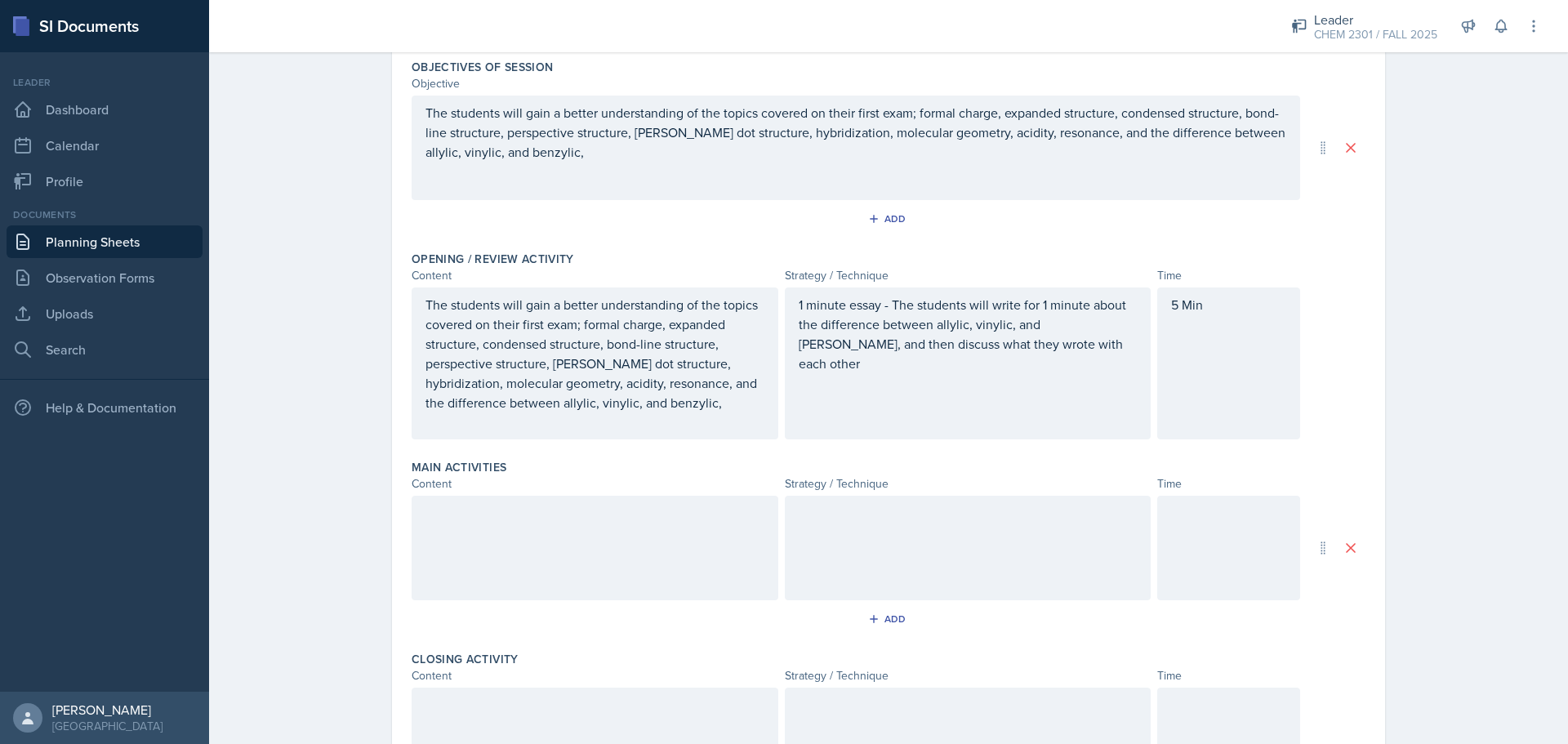
click at [681, 582] on div at bounding box center [595, 548] width 367 height 104
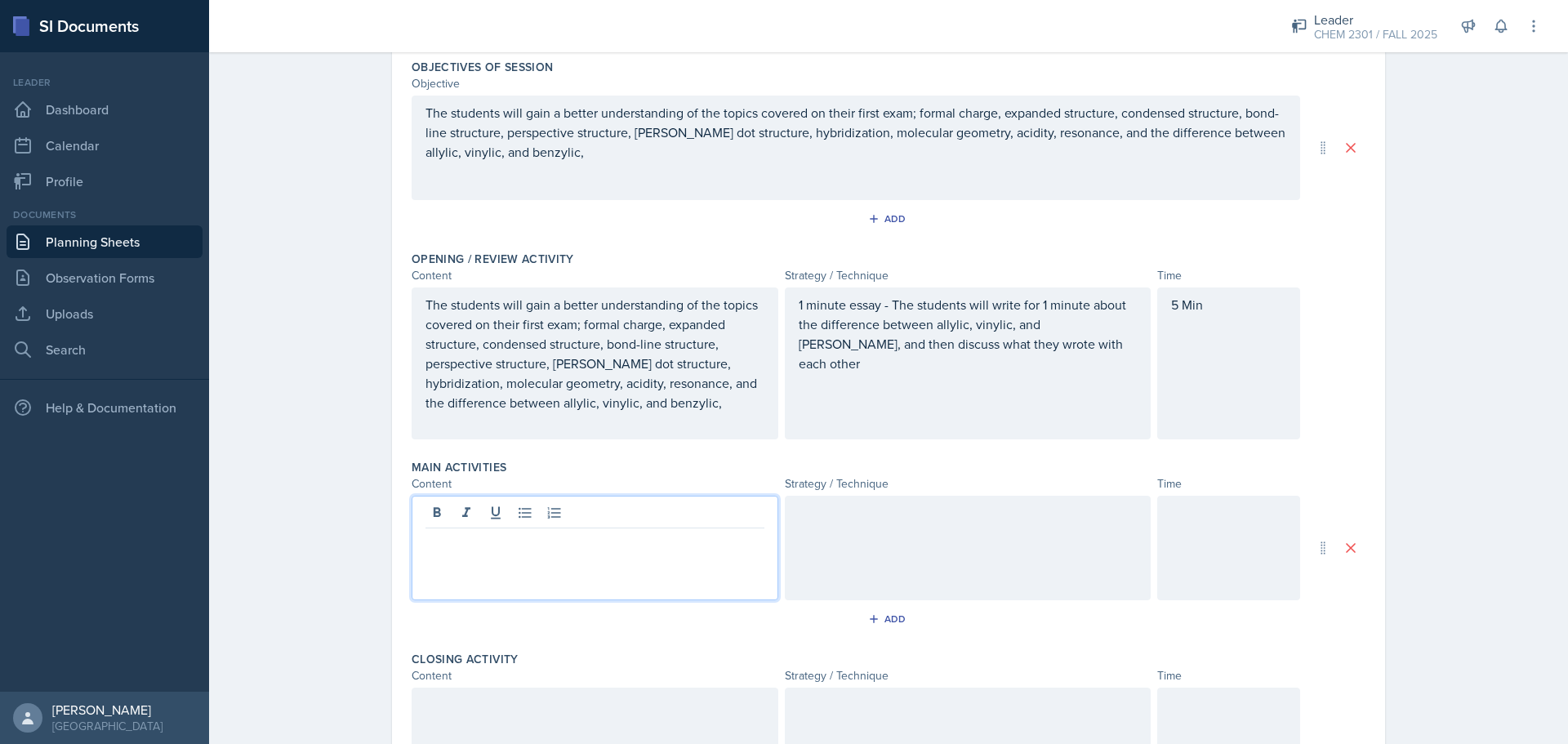
scroll to position [192, 0]
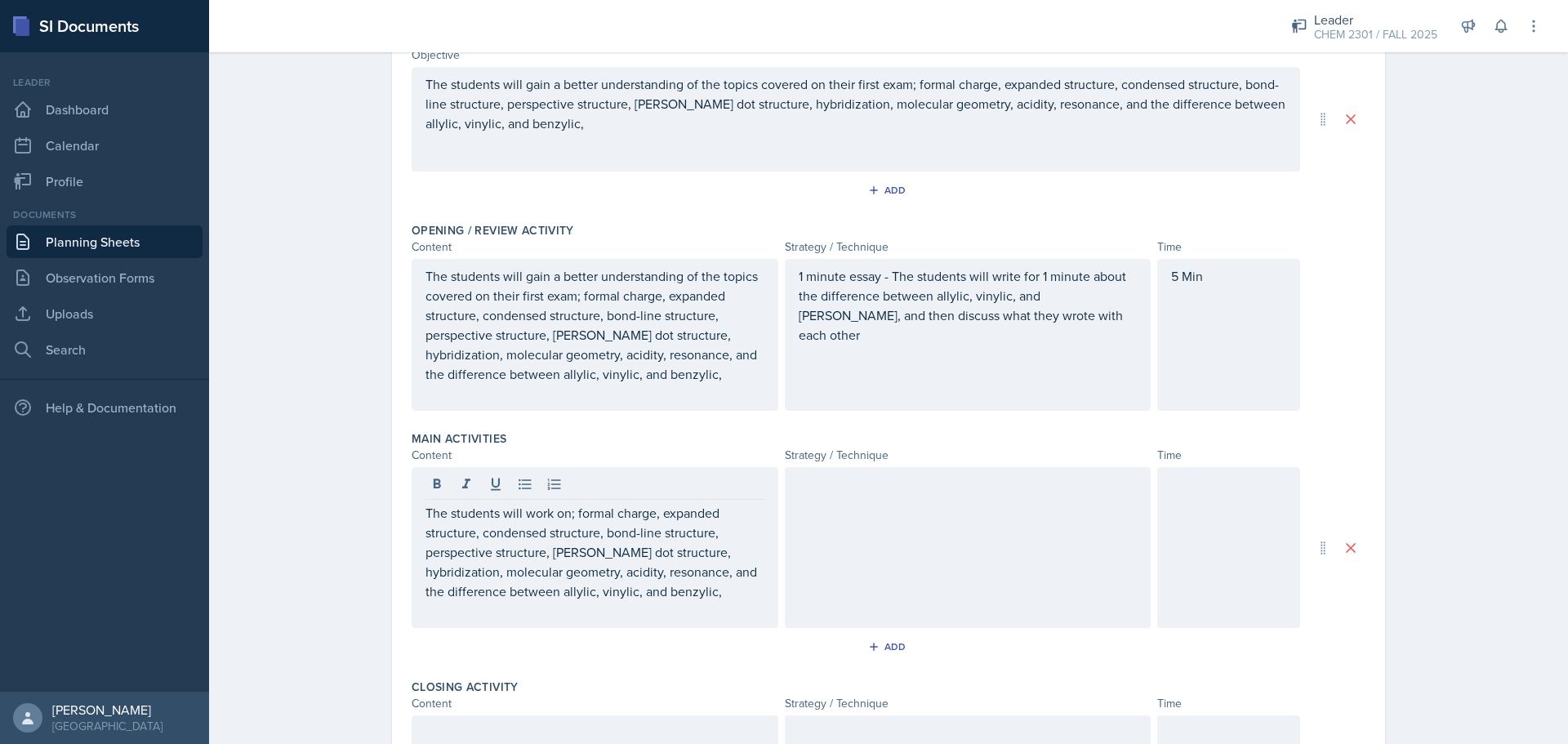
click at [1032, 545] on div at bounding box center [968, 548] width 367 height 161
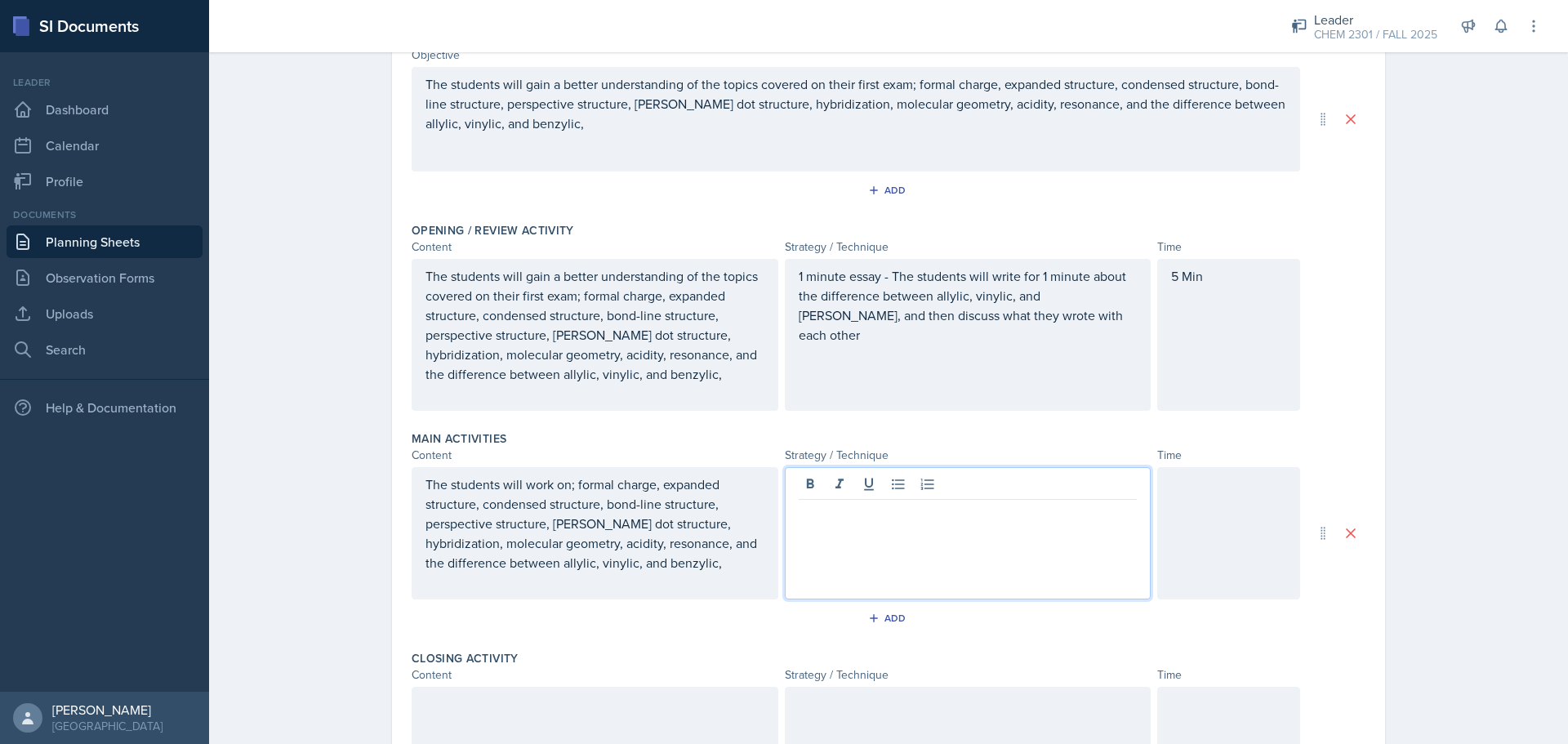
scroll to position [221, 0]
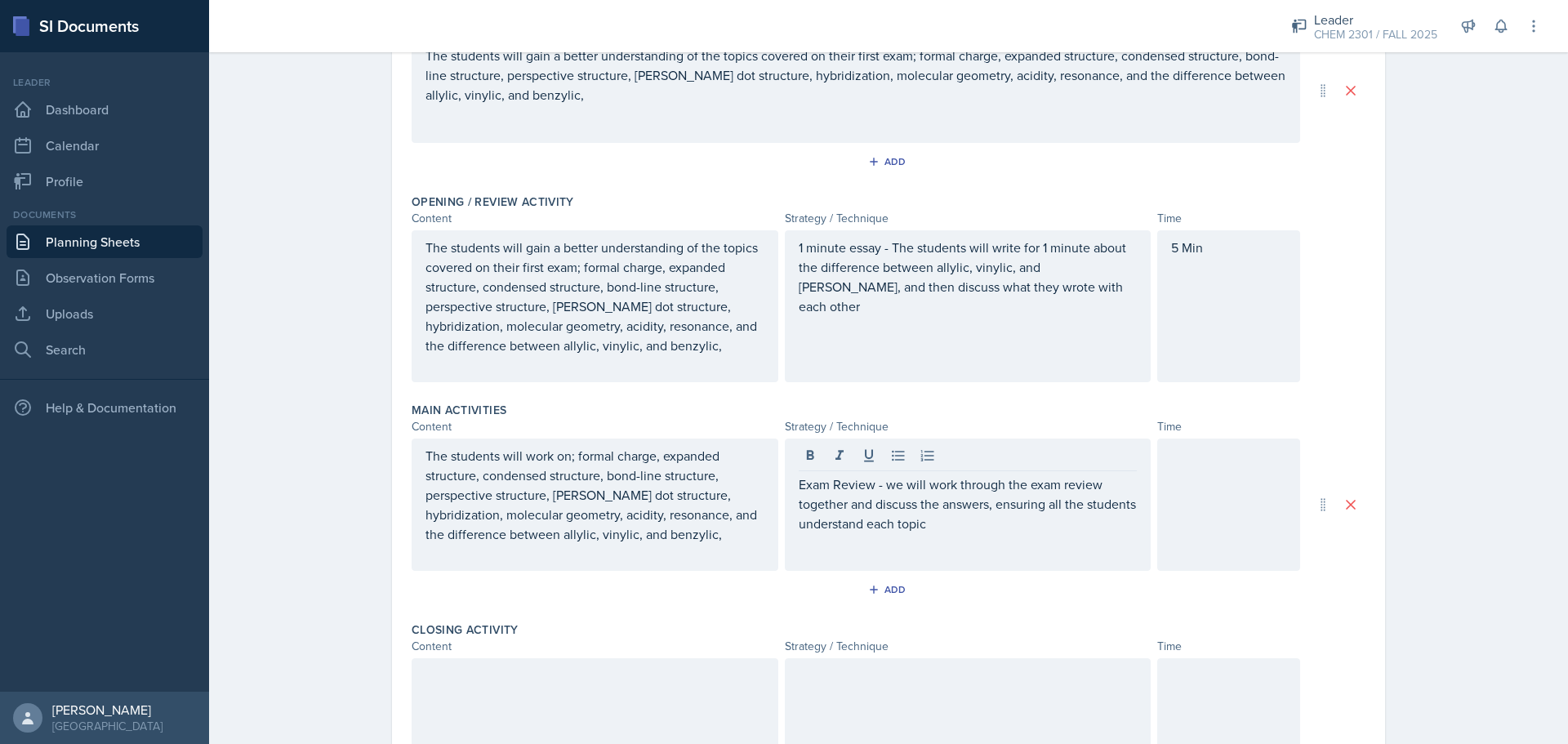
click at [1219, 522] on div at bounding box center [1228, 504] width 143 height 132
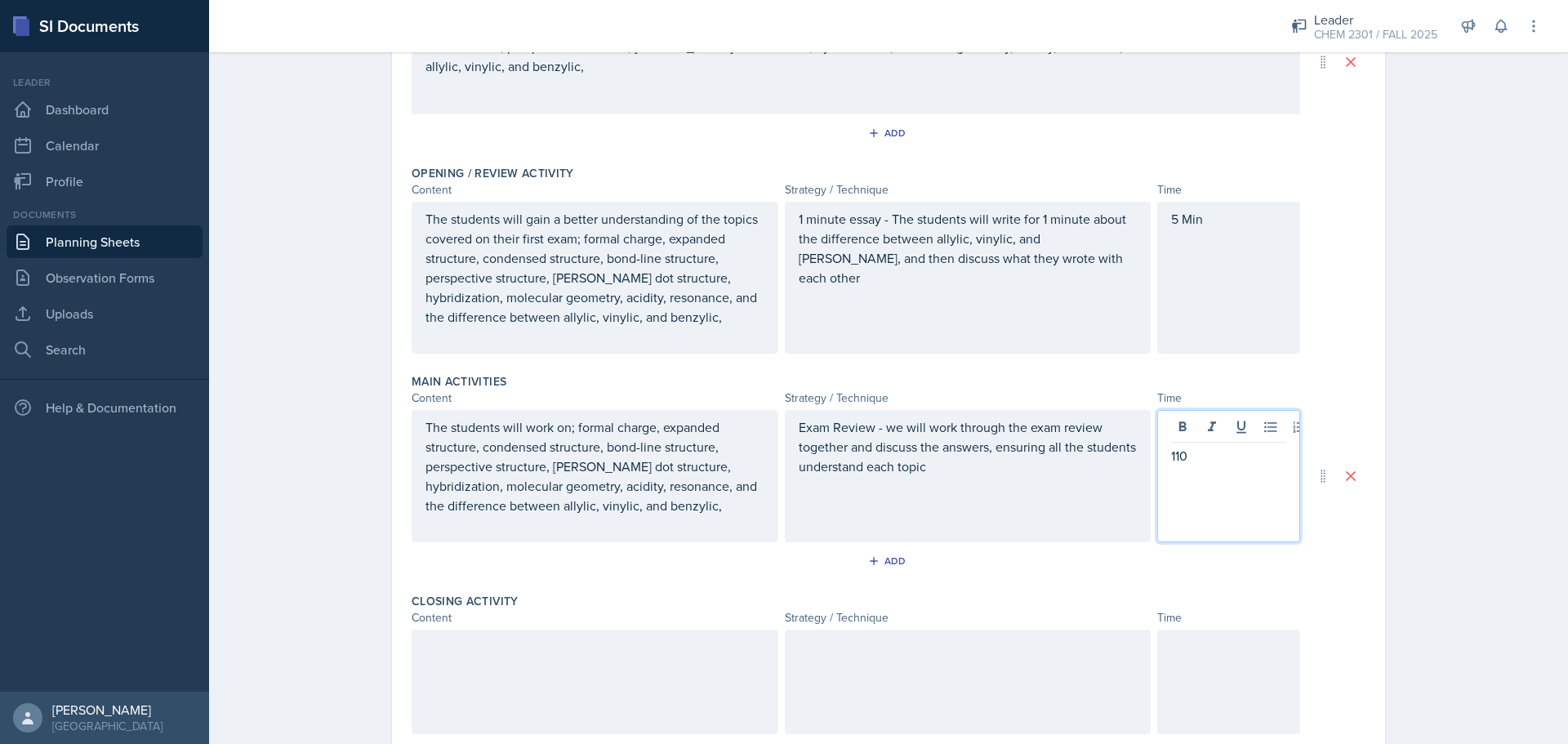
click at [489, 624] on div at bounding box center [595, 682] width 367 height 104
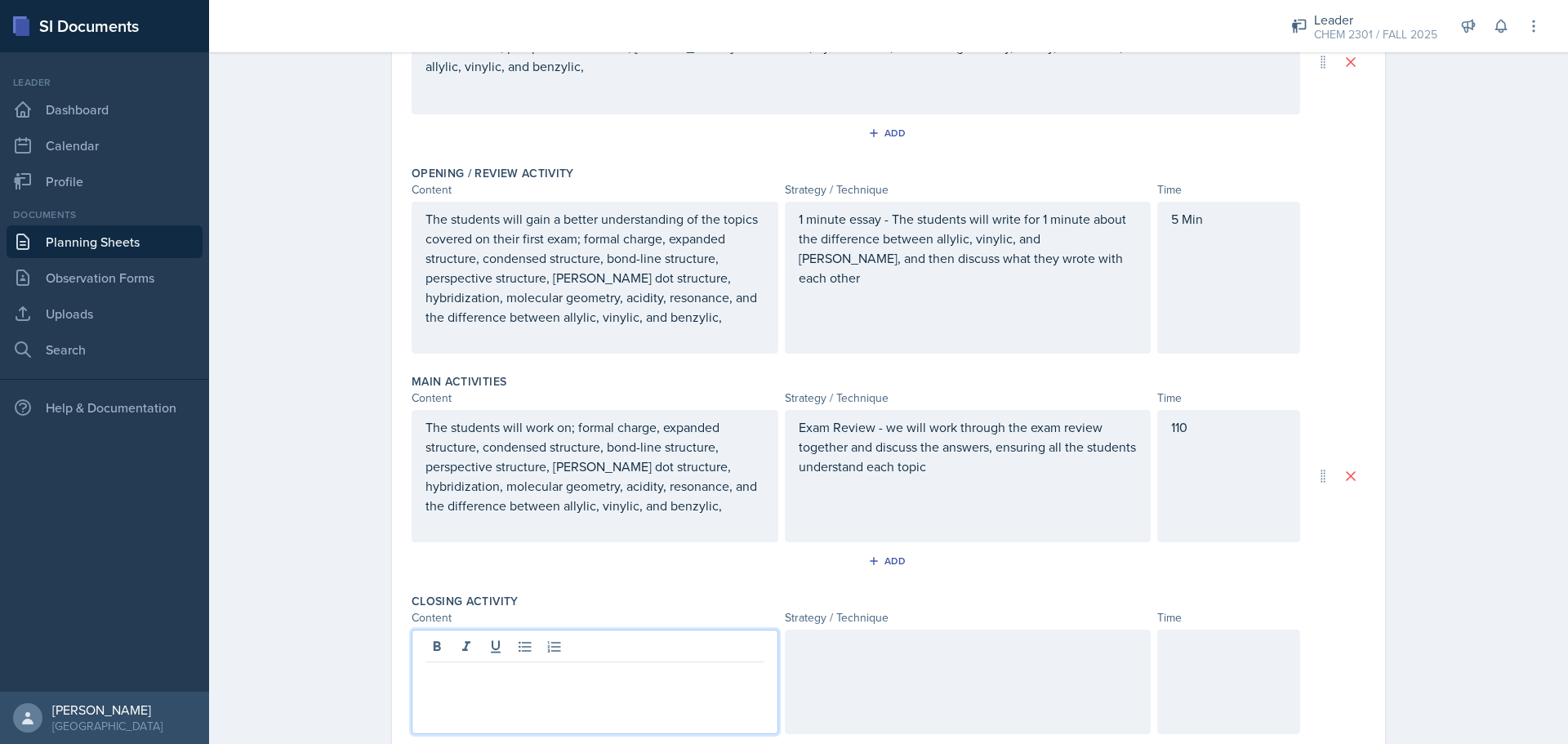
scroll to position [278, 0]
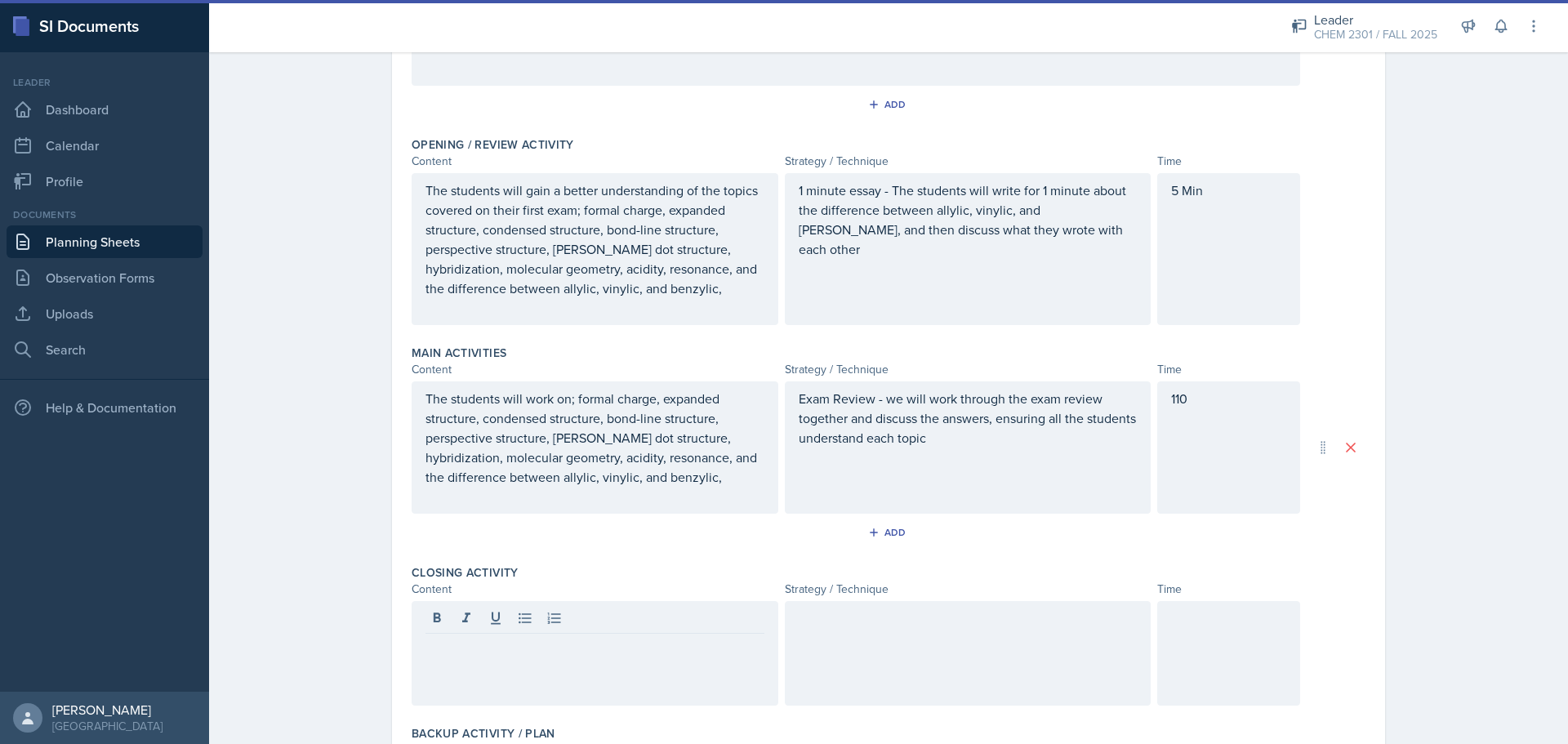
drag, startPoint x: 659, startPoint y: 689, endPoint x: 668, endPoint y: 674, distance: 17.5
click at [663, 624] on div at bounding box center [595, 653] width 367 height 104
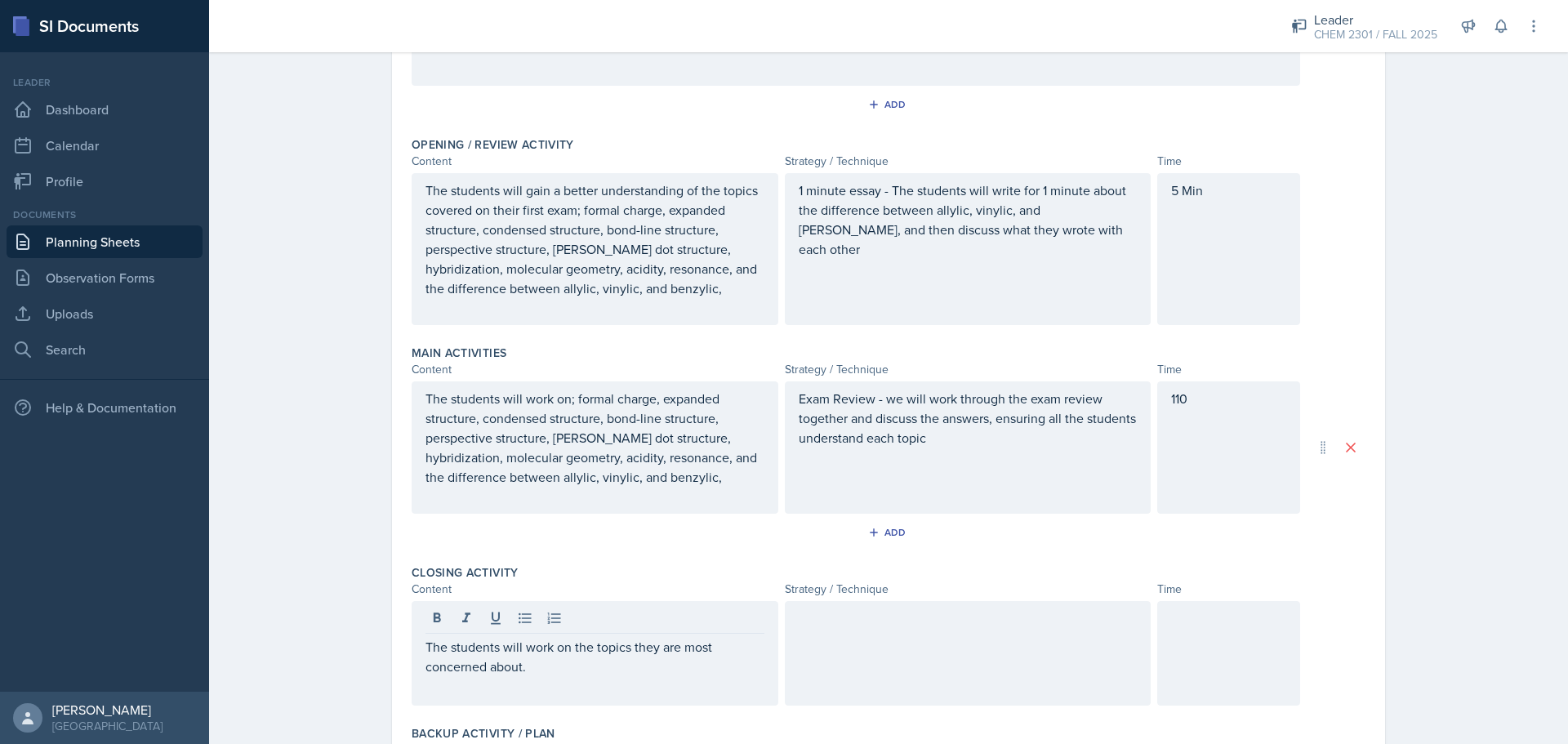
click at [978, 624] on div at bounding box center [968, 653] width 367 height 104
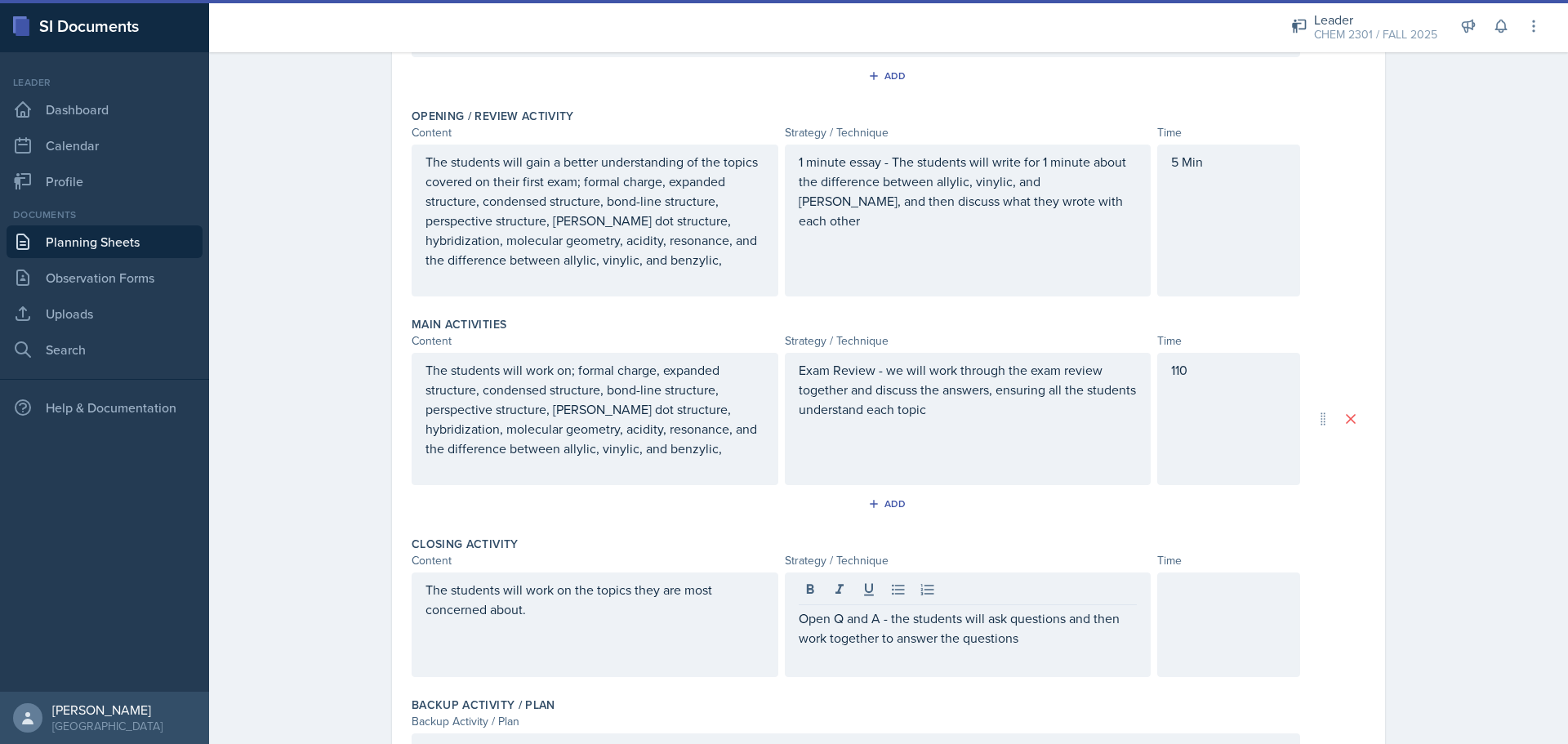
drag, startPoint x: 1178, startPoint y: 646, endPoint x: 1208, endPoint y: 648, distance: 30.1
click at [1186, 624] on div at bounding box center [1228, 624] width 143 height 104
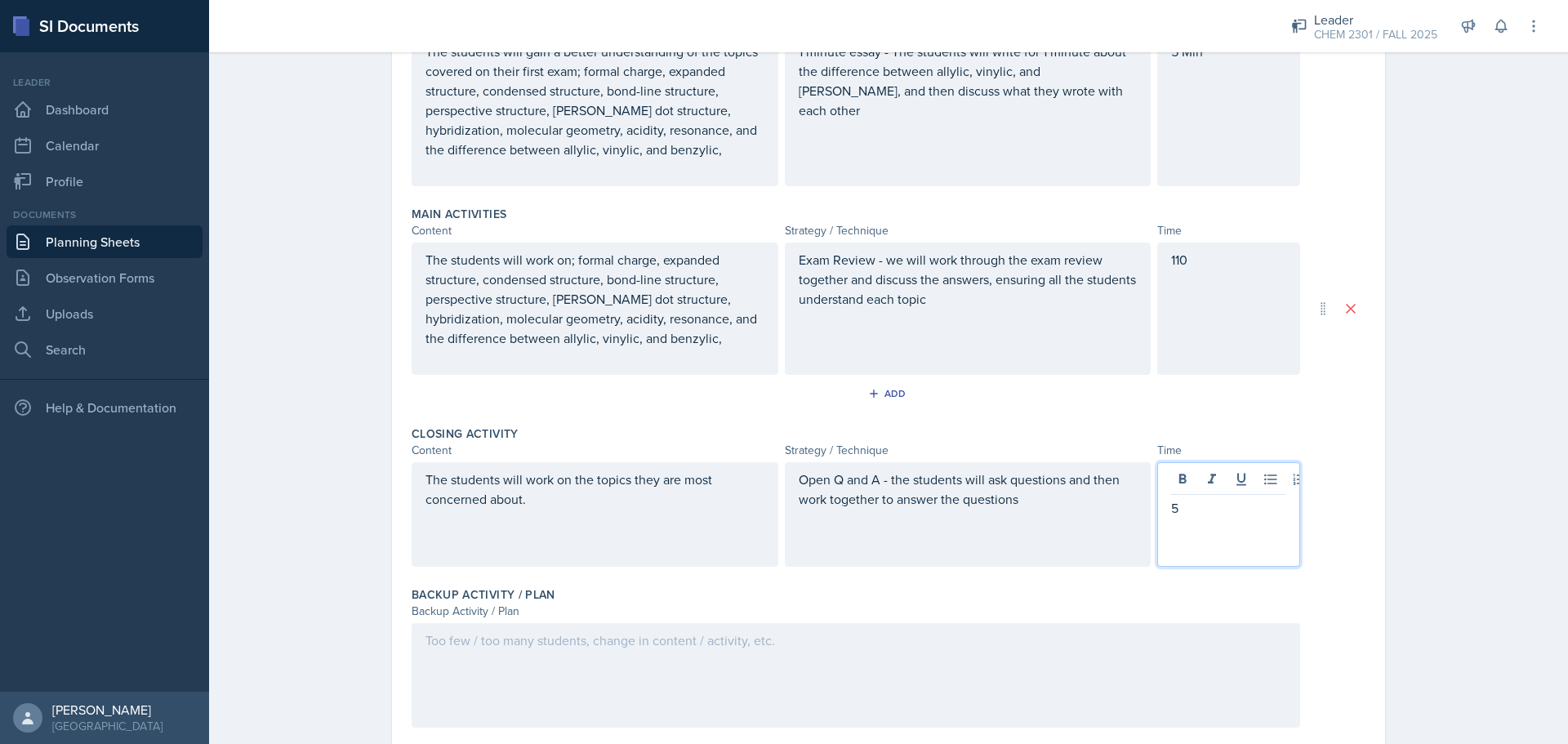
drag, startPoint x: 1001, startPoint y: 662, endPoint x: 1087, endPoint y: 643, distance: 88.1
click at [1003, 624] on div at bounding box center [856, 675] width 889 height 104
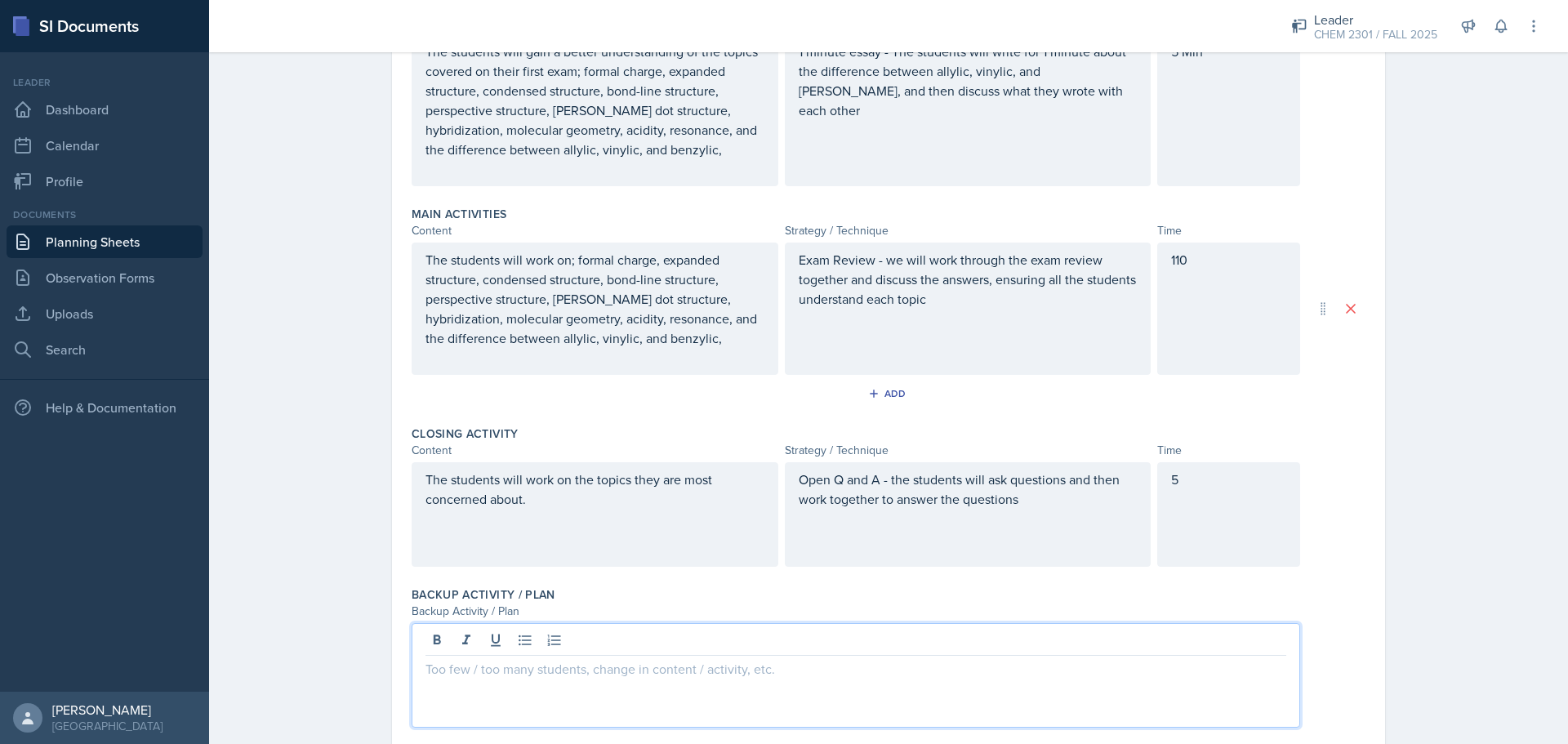
scroll to position [445, 0]
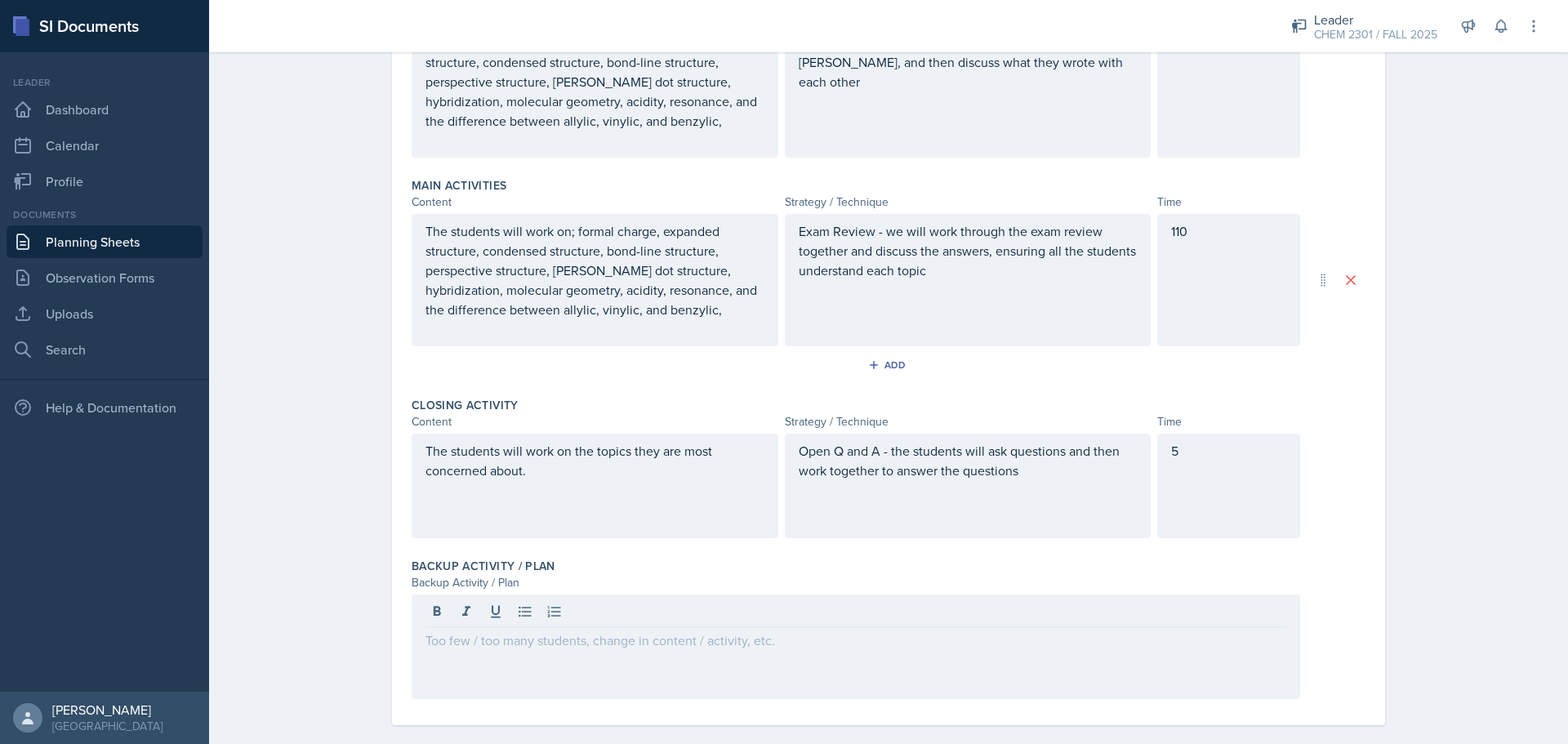
click at [1104, 624] on div at bounding box center [856, 646] width 889 height 104
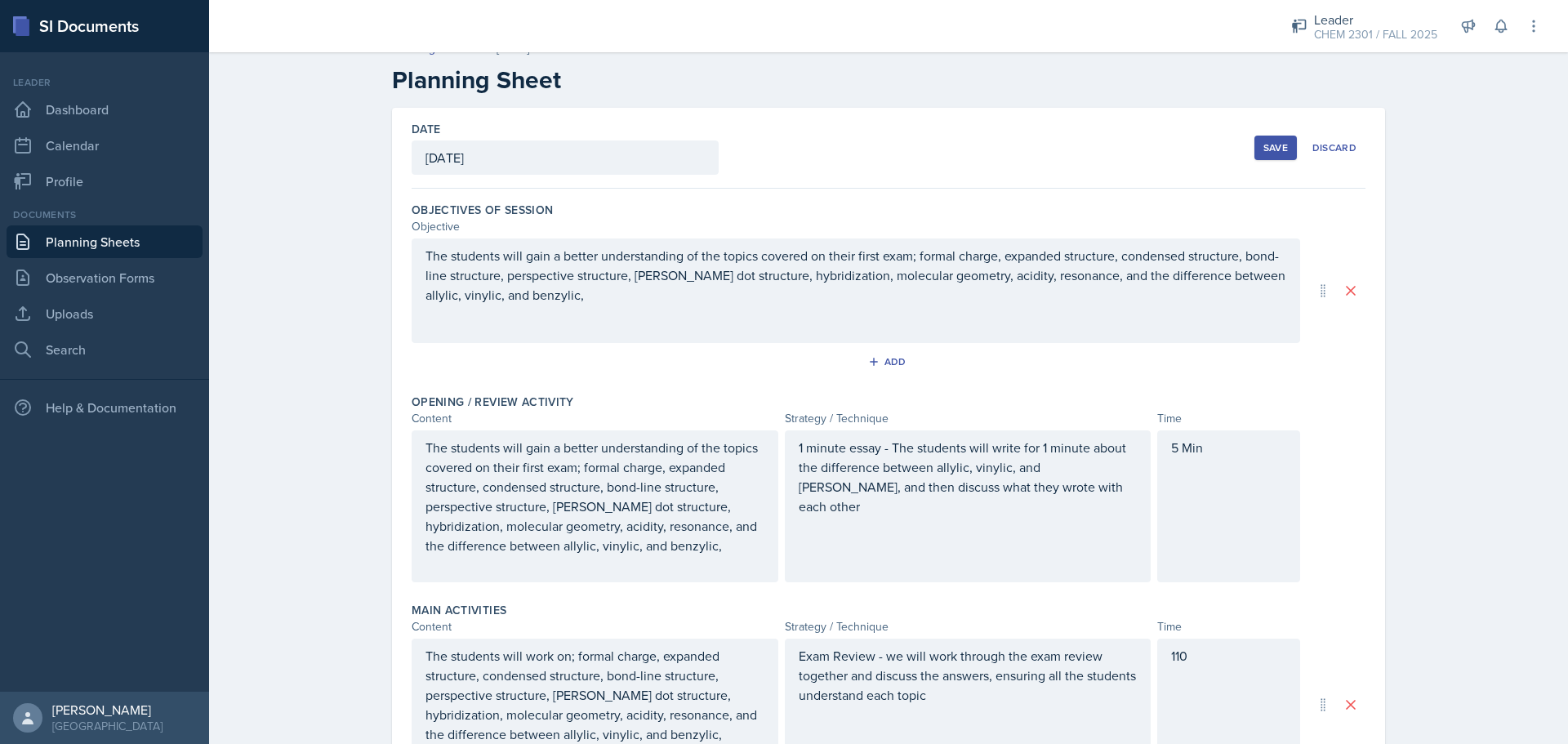
scroll to position [0, 0]
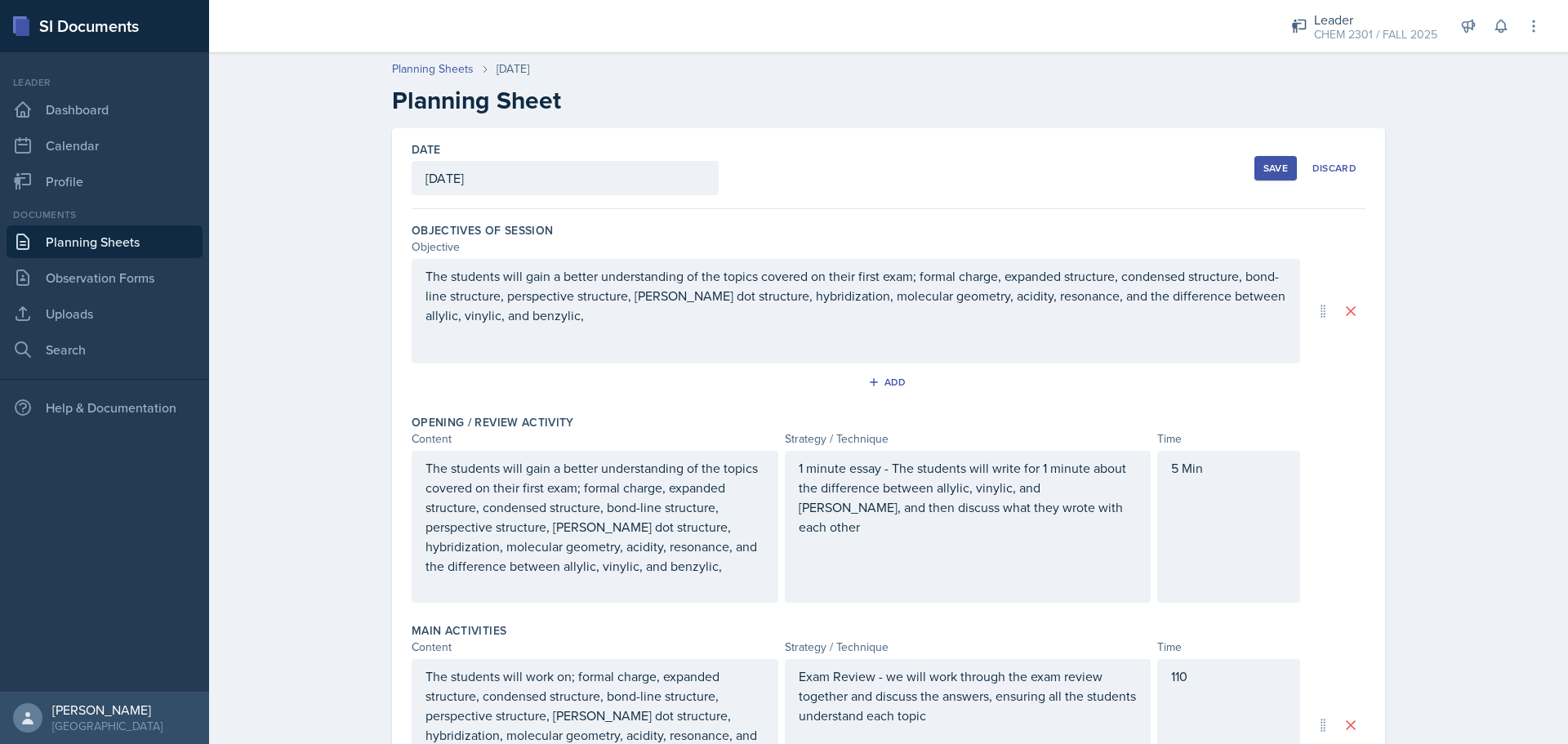
click at [1219, 171] on div "Save" at bounding box center [1276, 168] width 25 height 13
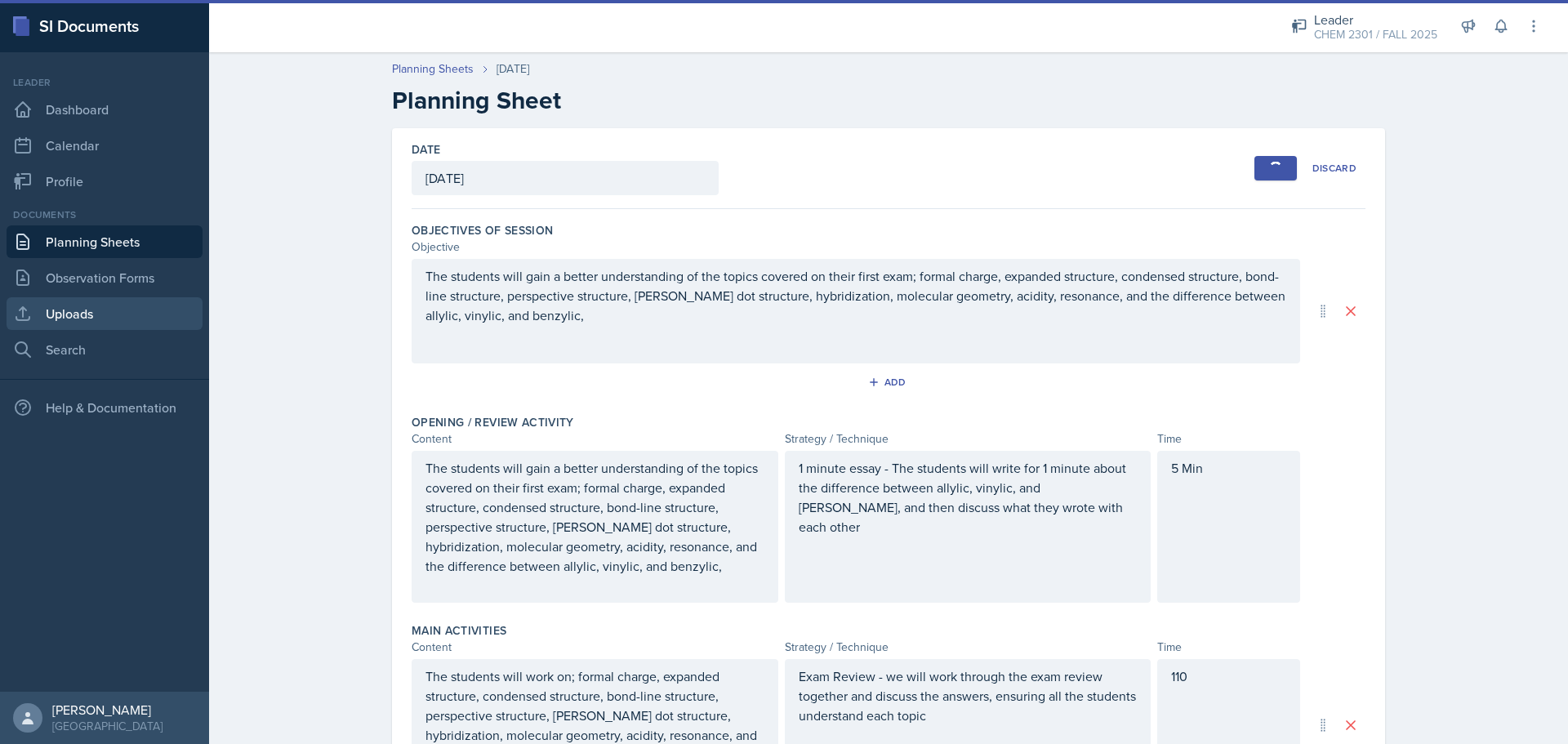
click at [101, 312] on link "Uploads" at bounding box center [104, 314] width 196 height 33
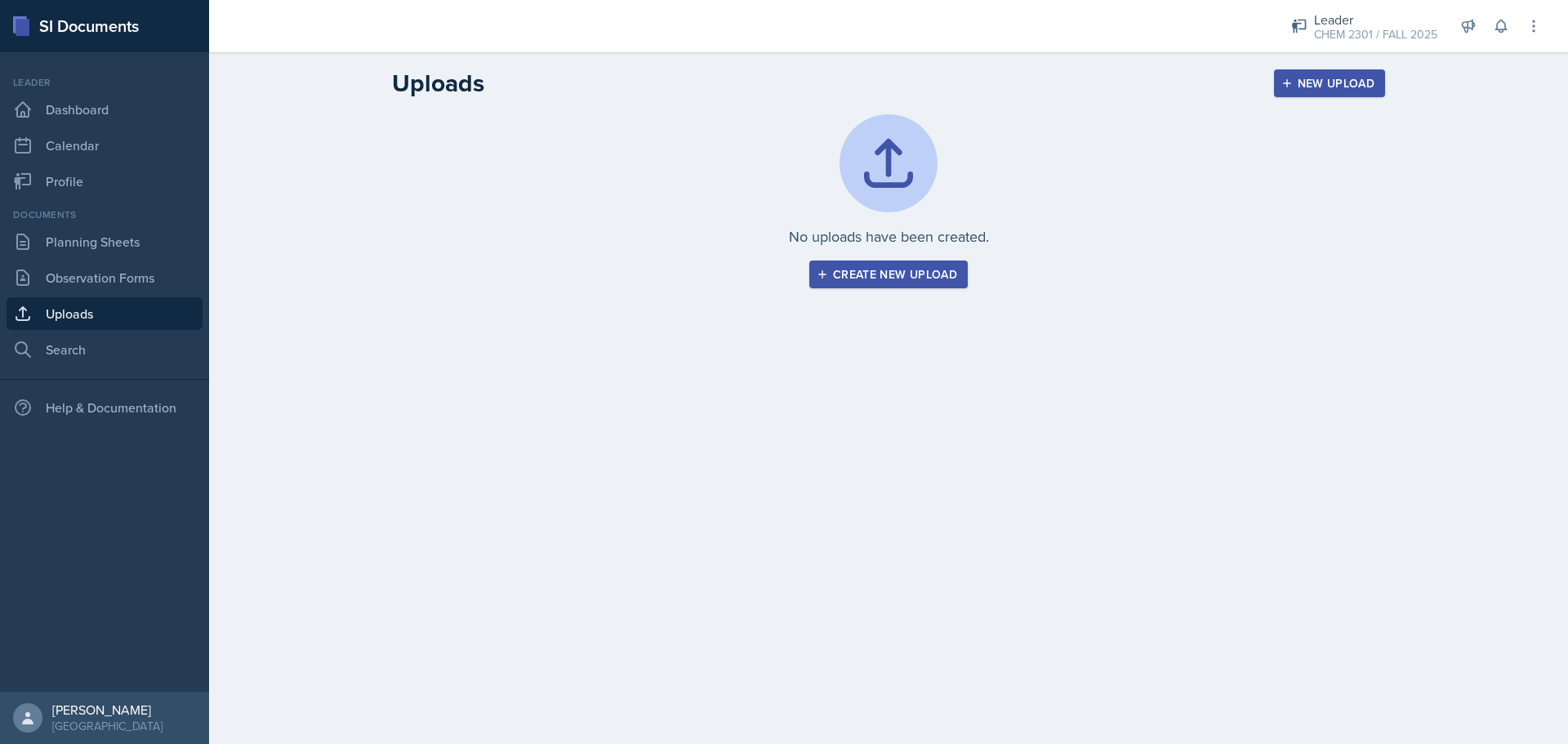
click at [857, 280] on div "Create new upload" at bounding box center [888, 275] width 137 height 13
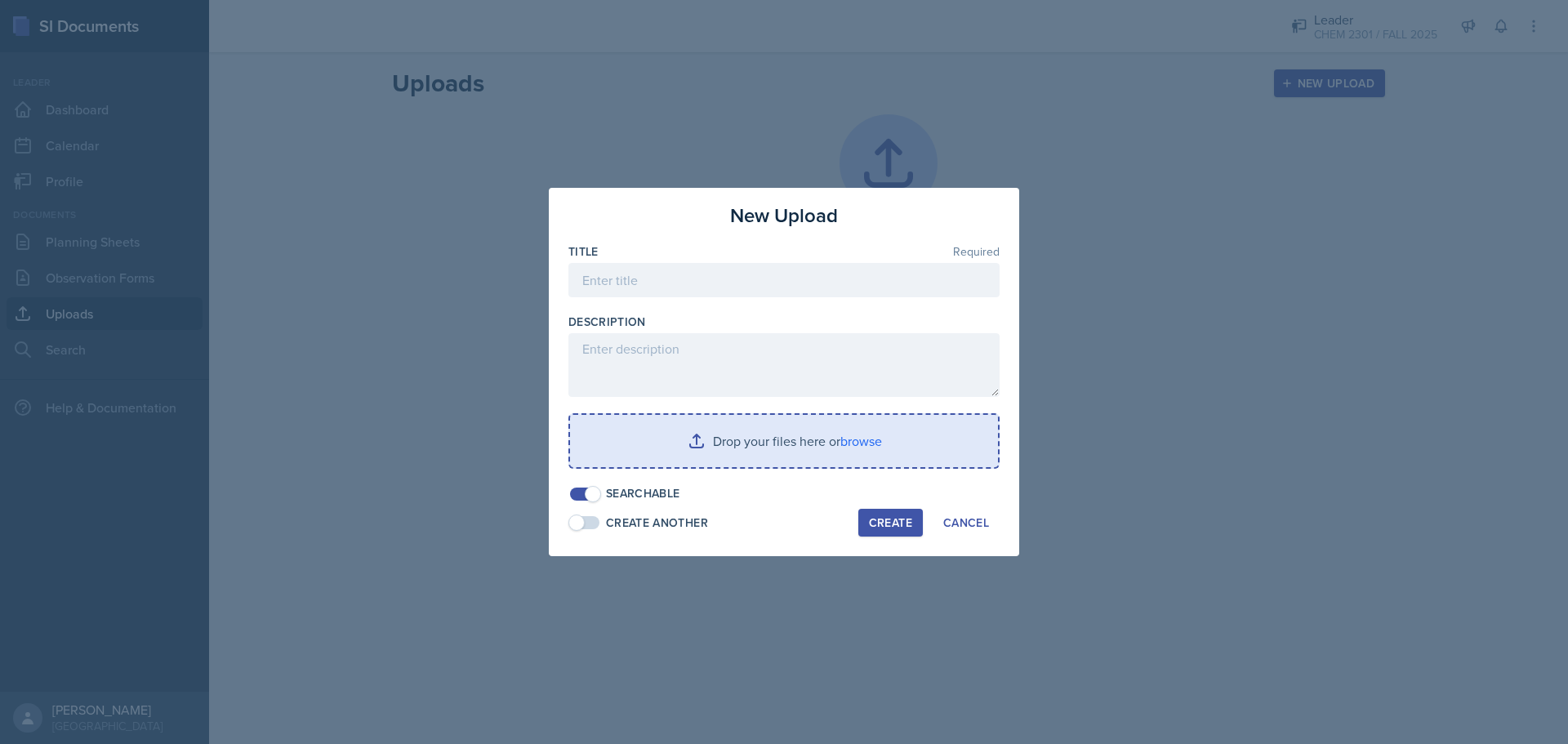
click at [863, 444] on input "file" at bounding box center [784, 441] width 428 height 52
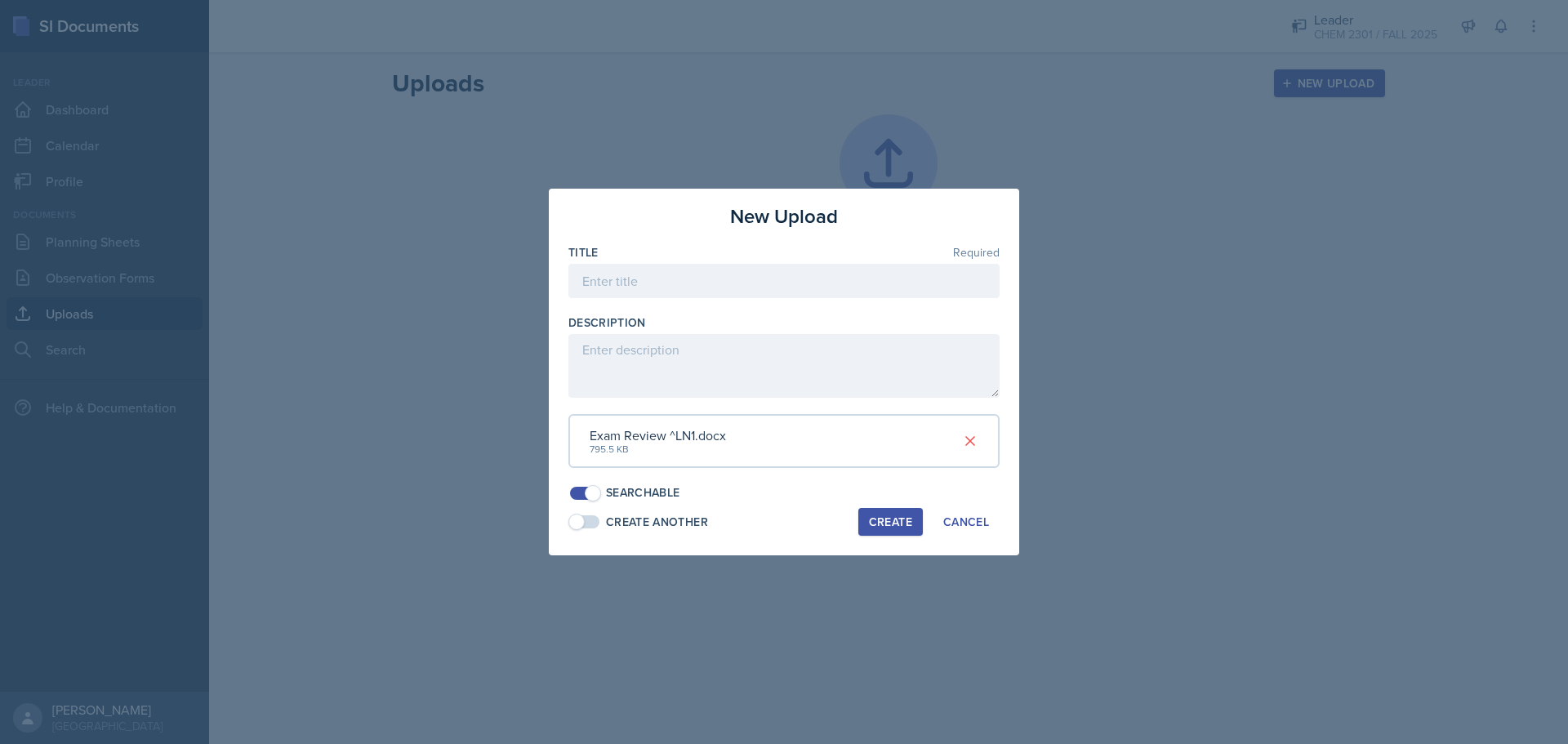
drag, startPoint x: 908, startPoint y: 520, endPoint x: 857, endPoint y: 535, distance: 53.2
click at [857, 535] on div "Create Another Create Cancel" at bounding box center [784, 523] width 431 height 28
drag, startPoint x: 697, startPoint y: 288, endPoint x: 712, endPoint y: 253, distance: 38.1
click at [695, 289] on input at bounding box center [784, 281] width 431 height 34
type input "Exam Review 1"
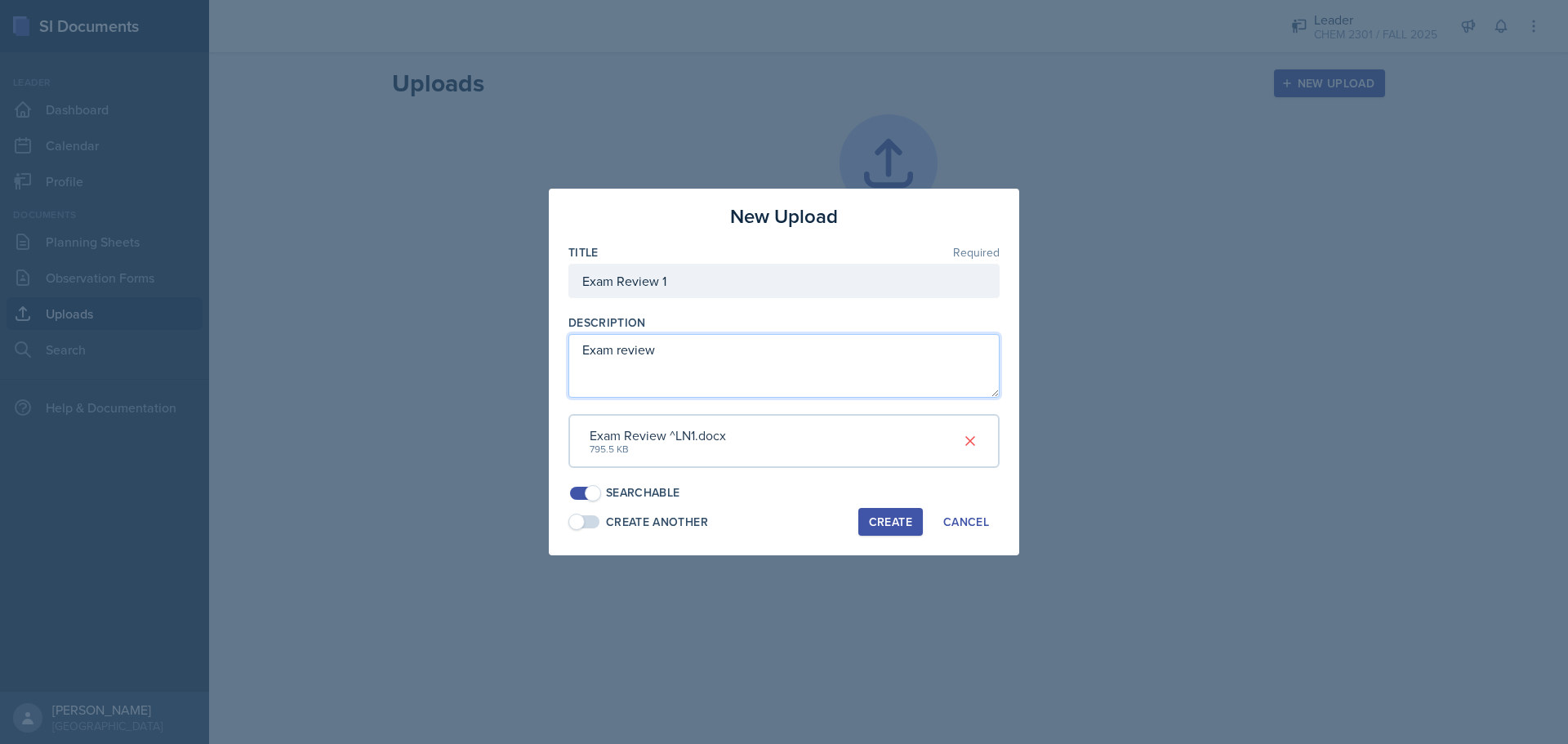
type textarea "Exam review"
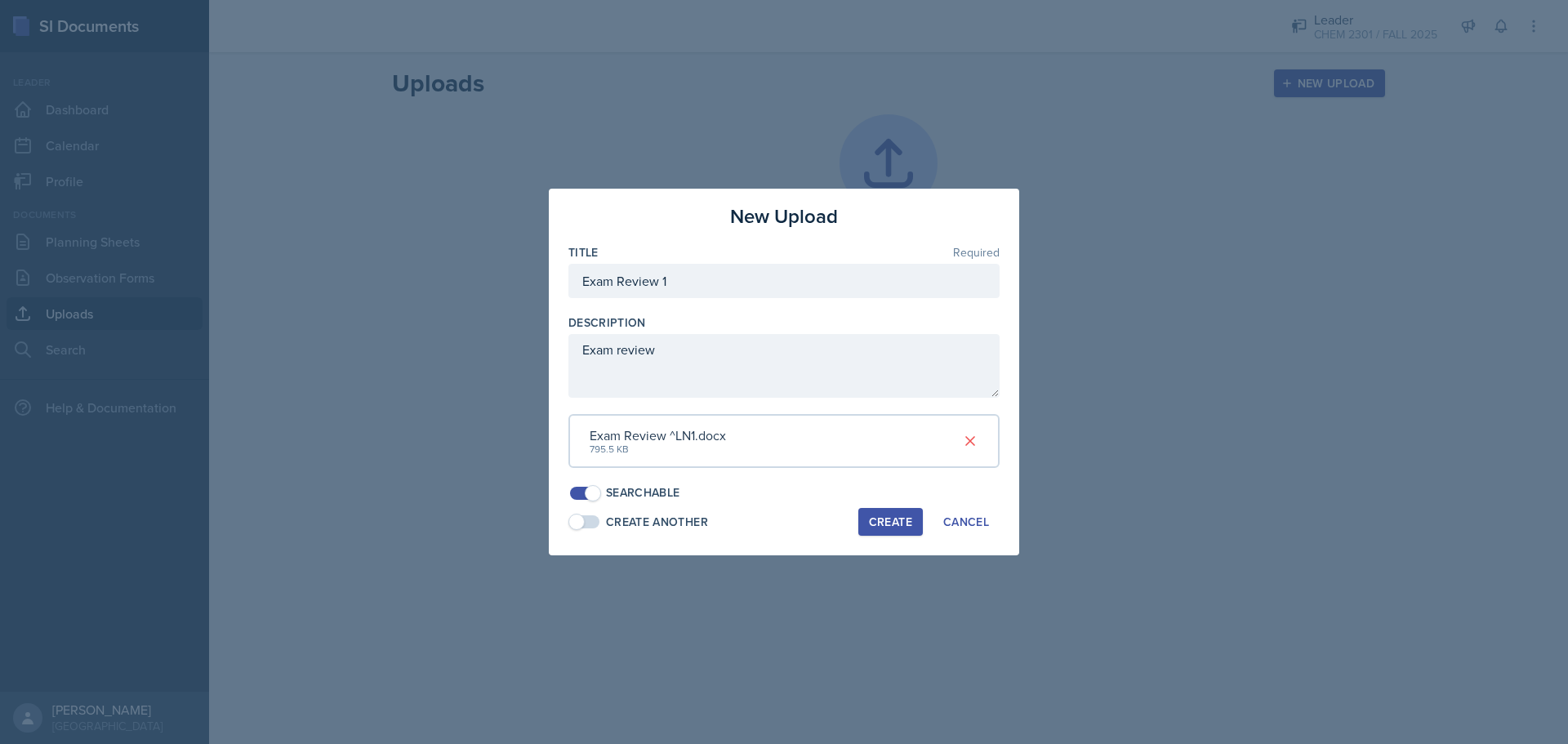
click at [893, 521] on div "Create" at bounding box center [891, 522] width 43 height 13
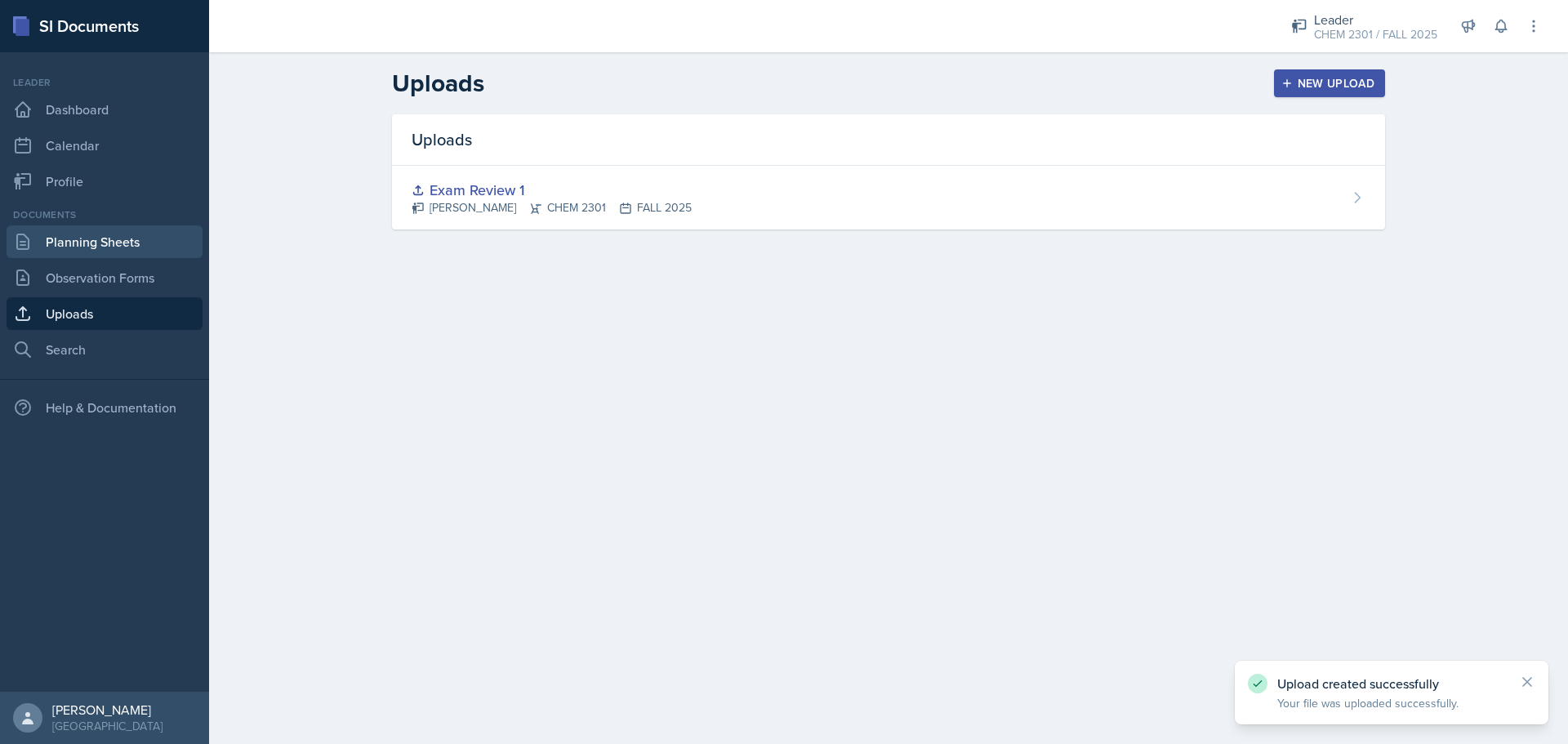
click at [125, 235] on link "Planning Sheets" at bounding box center [104, 242] width 196 height 33
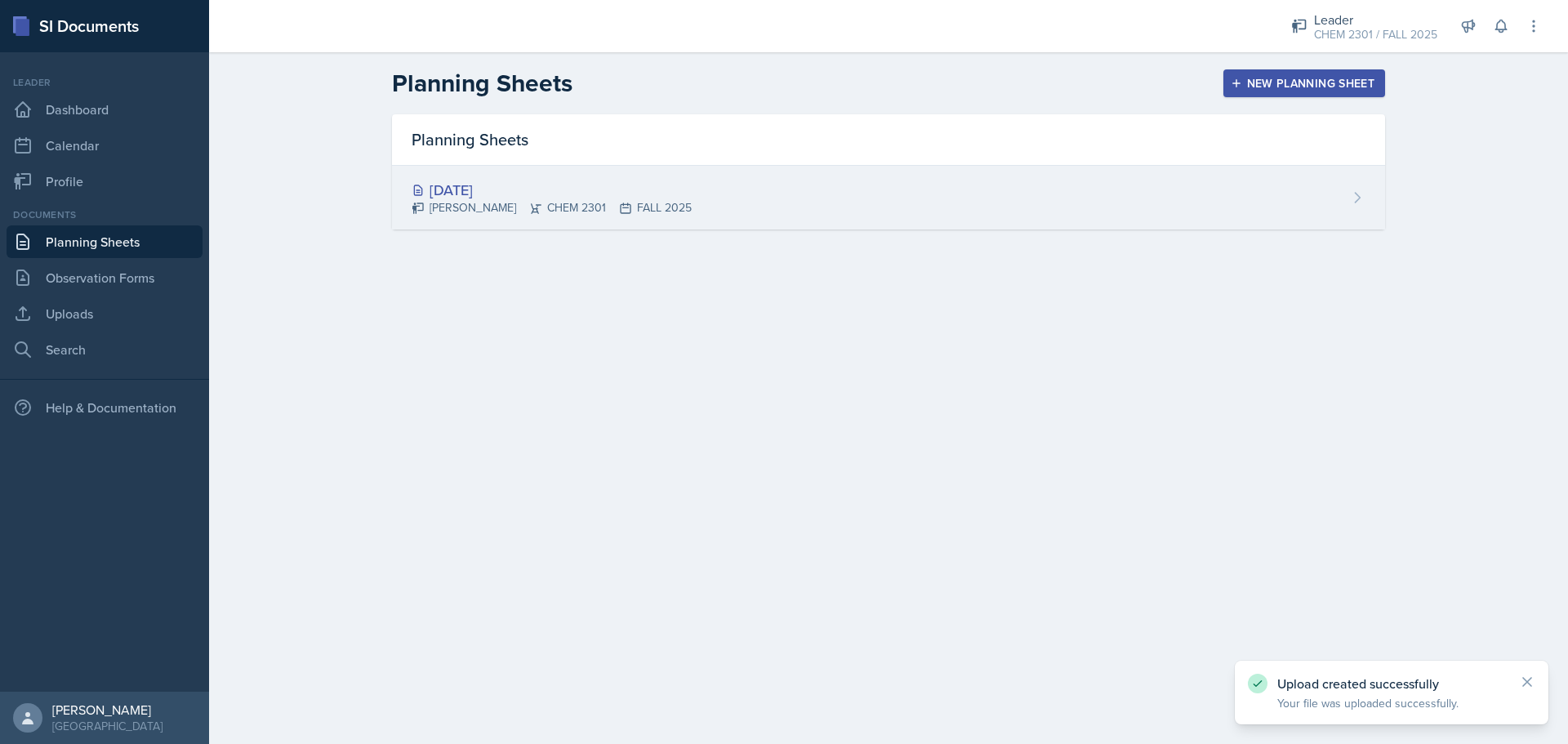
click at [494, 185] on div "[DATE]" at bounding box center [552, 189] width 280 height 22
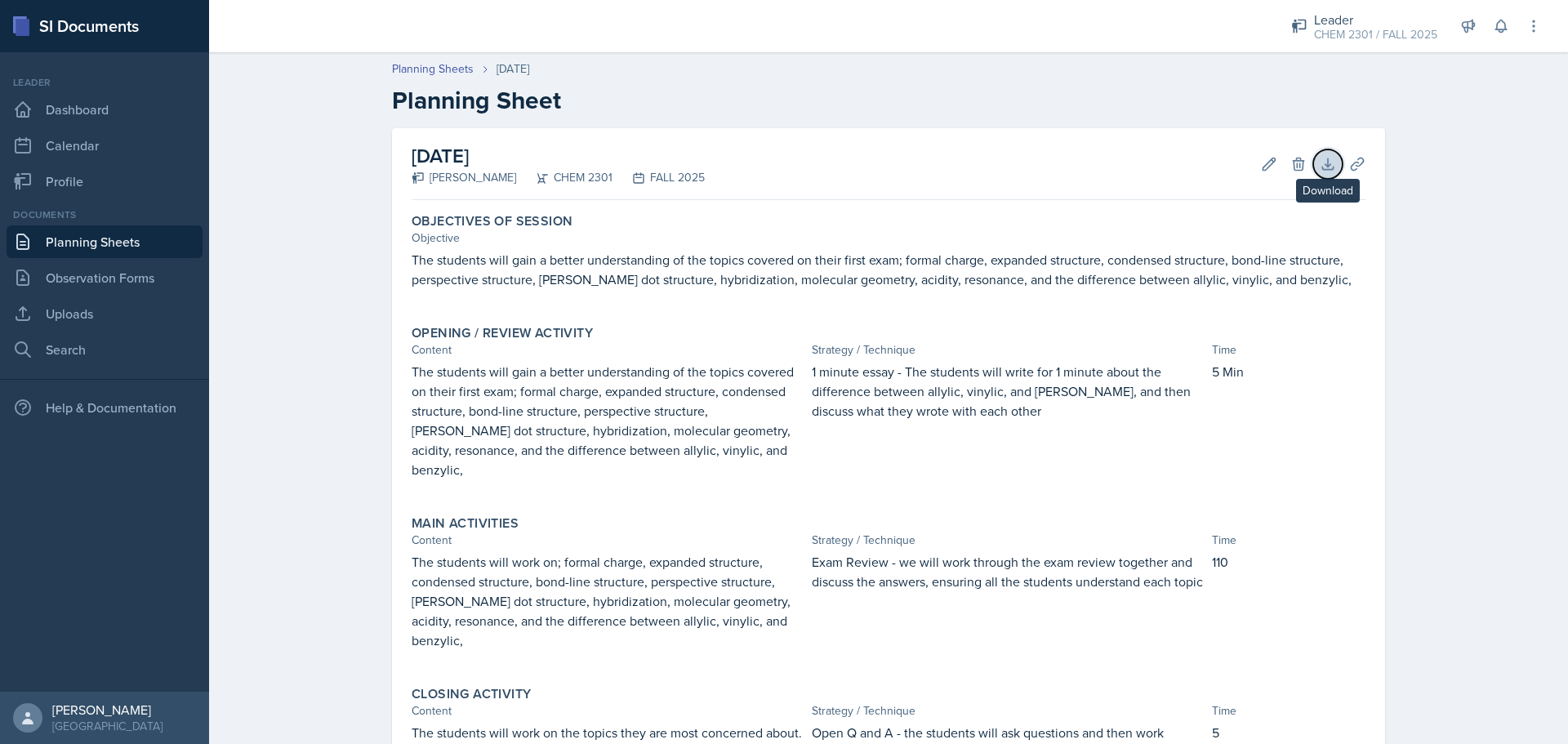
click at [1219, 163] on icon at bounding box center [1329, 164] width 16 height 16
click at [1219, 162] on icon at bounding box center [1356, 163] width 12 height 12
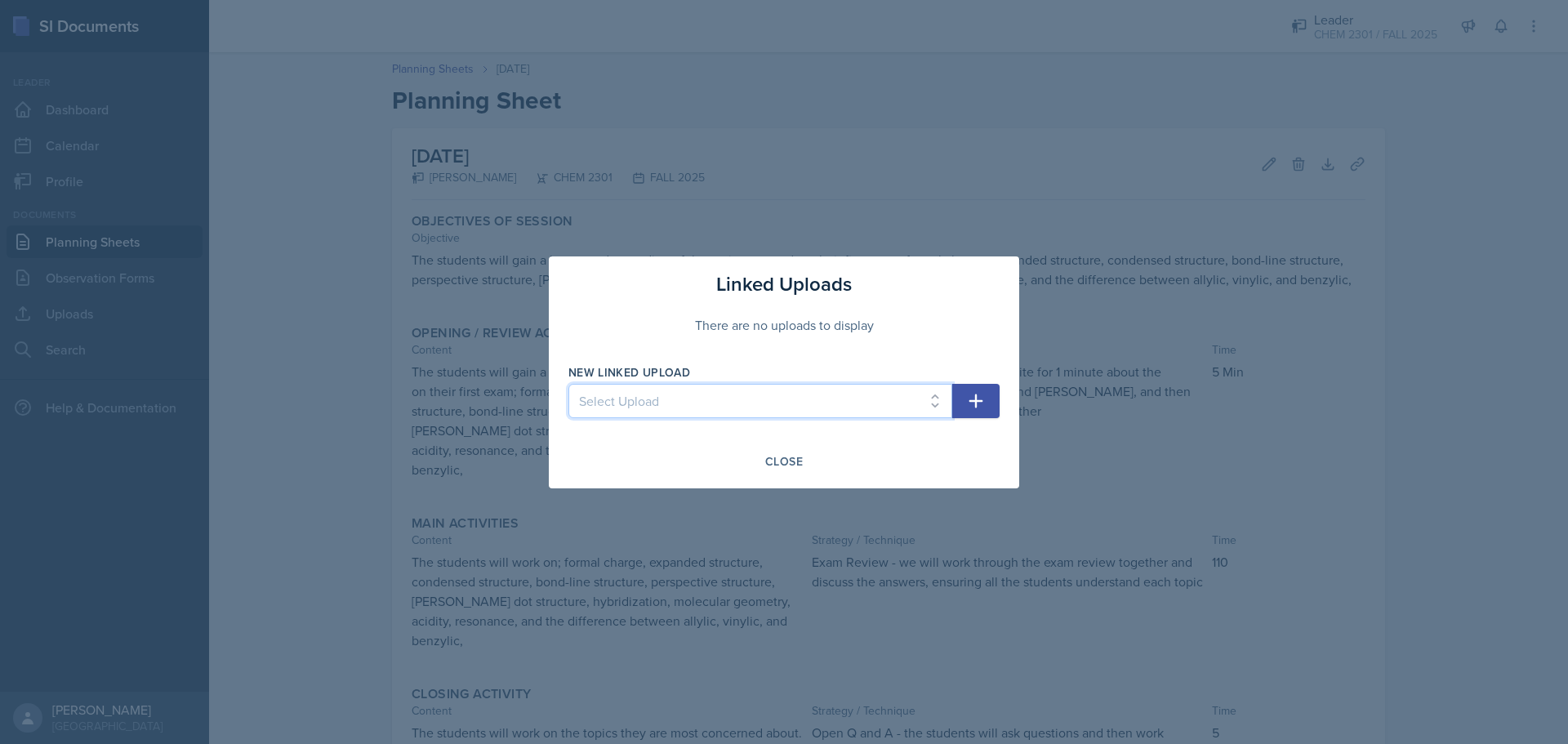
drag, startPoint x: 906, startPoint y: 409, endPoint x: 917, endPoint y: 393, distance: 19.4
click at [909, 409] on select "Select Upload Exam Review 1" at bounding box center [760, 401] width 384 height 34
select select "b0573060-5c0f-417a-a4c8-064463e955f3"
click at [568, 384] on select "Select Upload Exam Review 1" at bounding box center [760, 401] width 384 height 34
drag, startPoint x: 955, startPoint y: 400, endPoint x: 964, endPoint y: 411, distance: 14.2
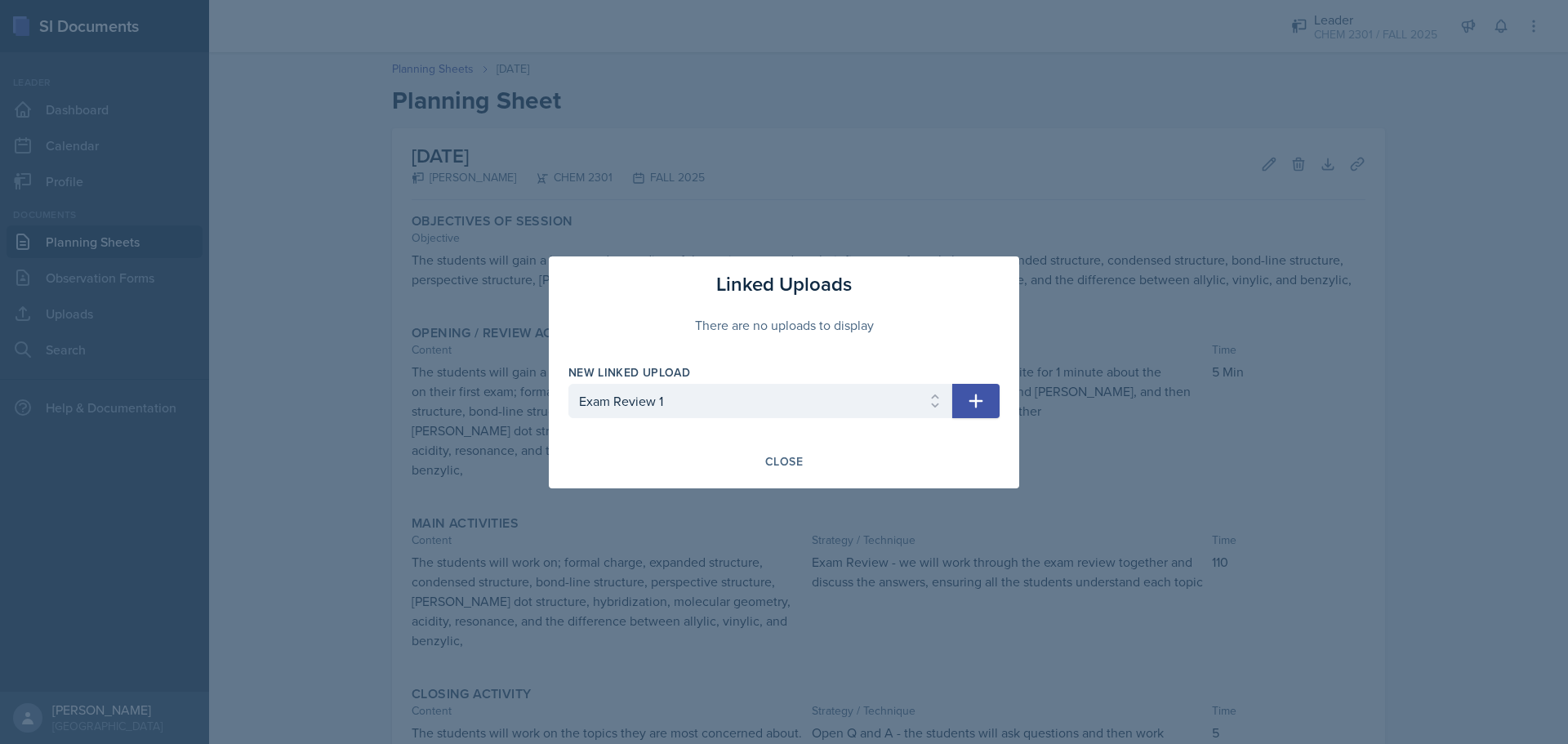
click at [956, 401] on button "button" at bounding box center [976, 401] width 48 height 34
select select
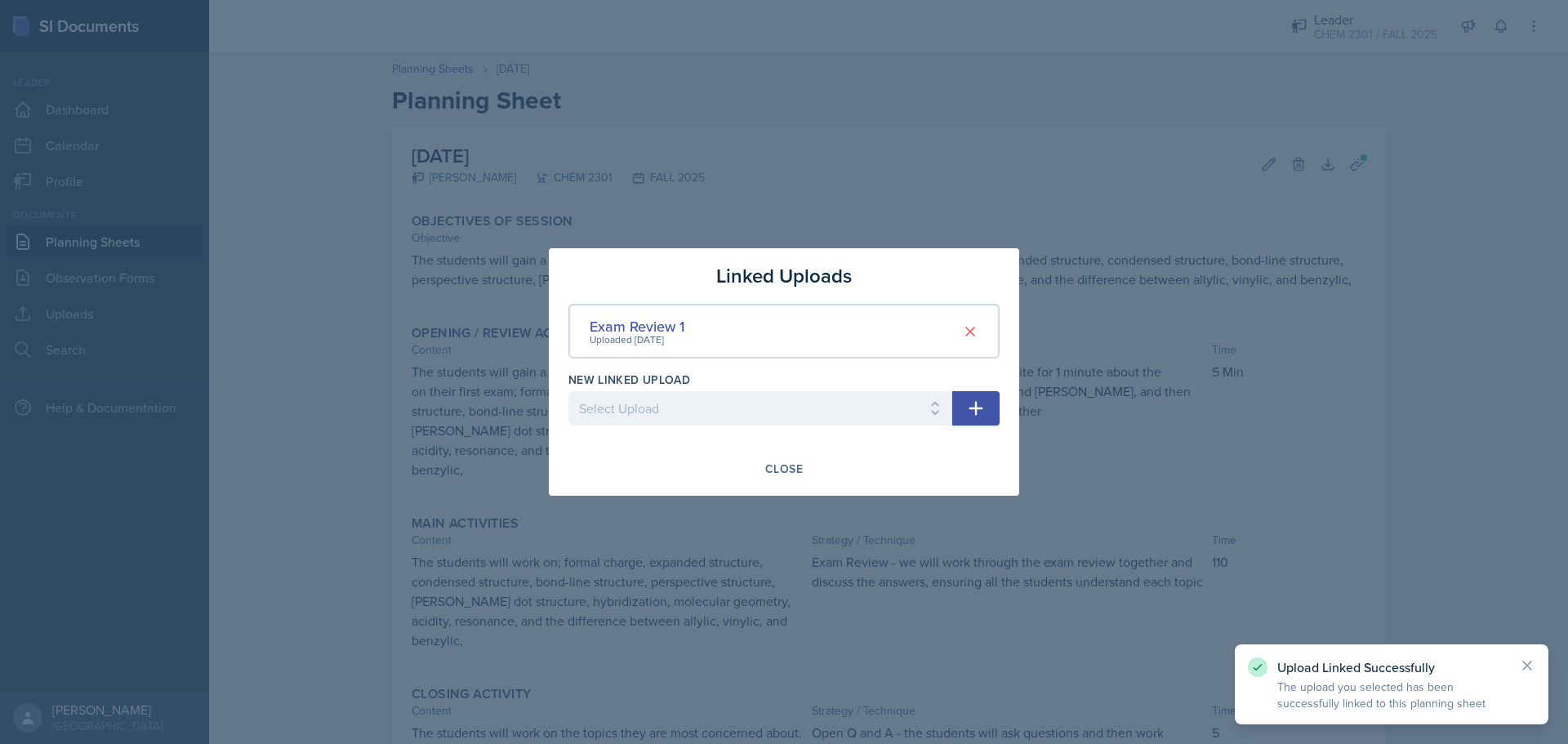
drag, startPoint x: 795, startPoint y: 466, endPoint x: 910, endPoint y: 473, distance: 115.2
click at [794, 466] on div "Close" at bounding box center [784, 469] width 38 height 13
